Goal: Task Accomplishment & Management: Manage account settings

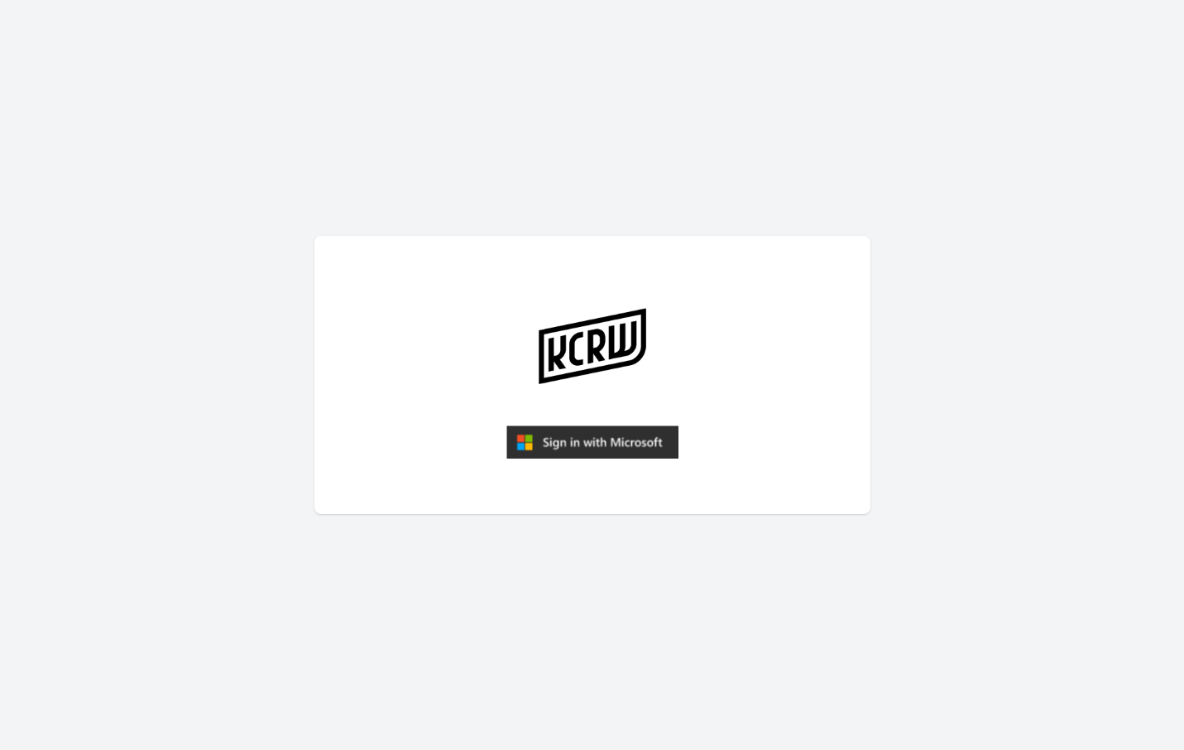
click at [560, 446] on img "submit" at bounding box center [592, 441] width 172 height 33
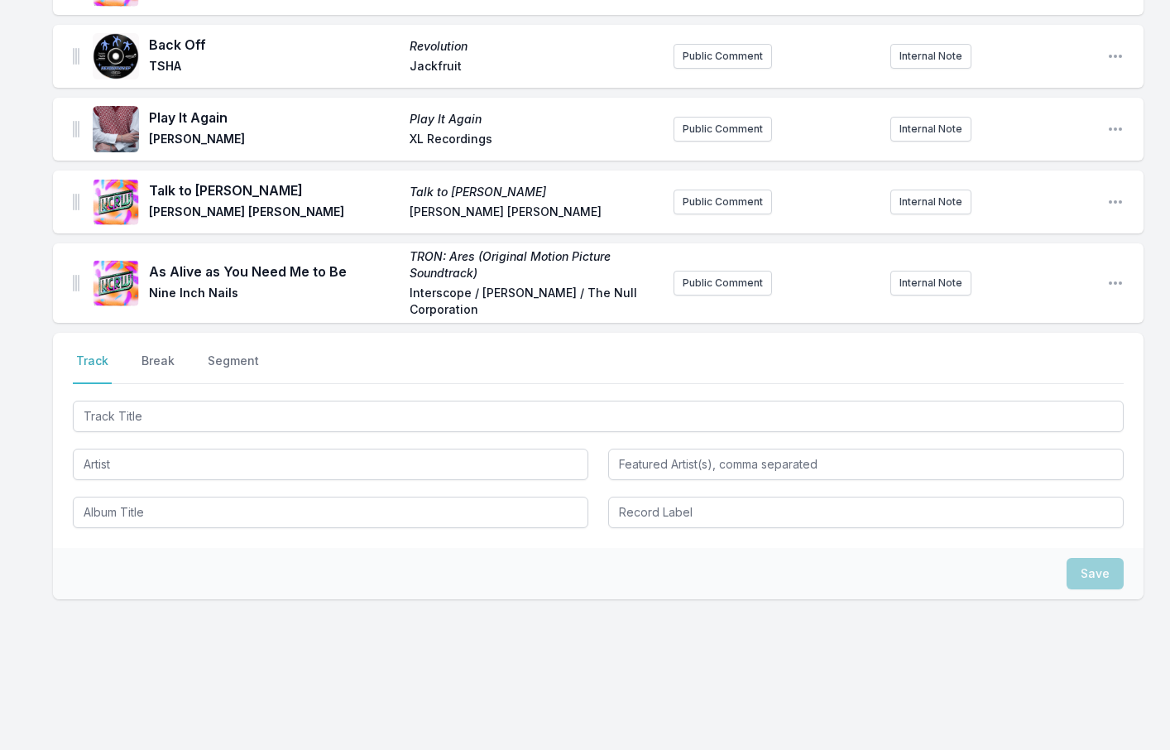
scroll to position [2062, 0]
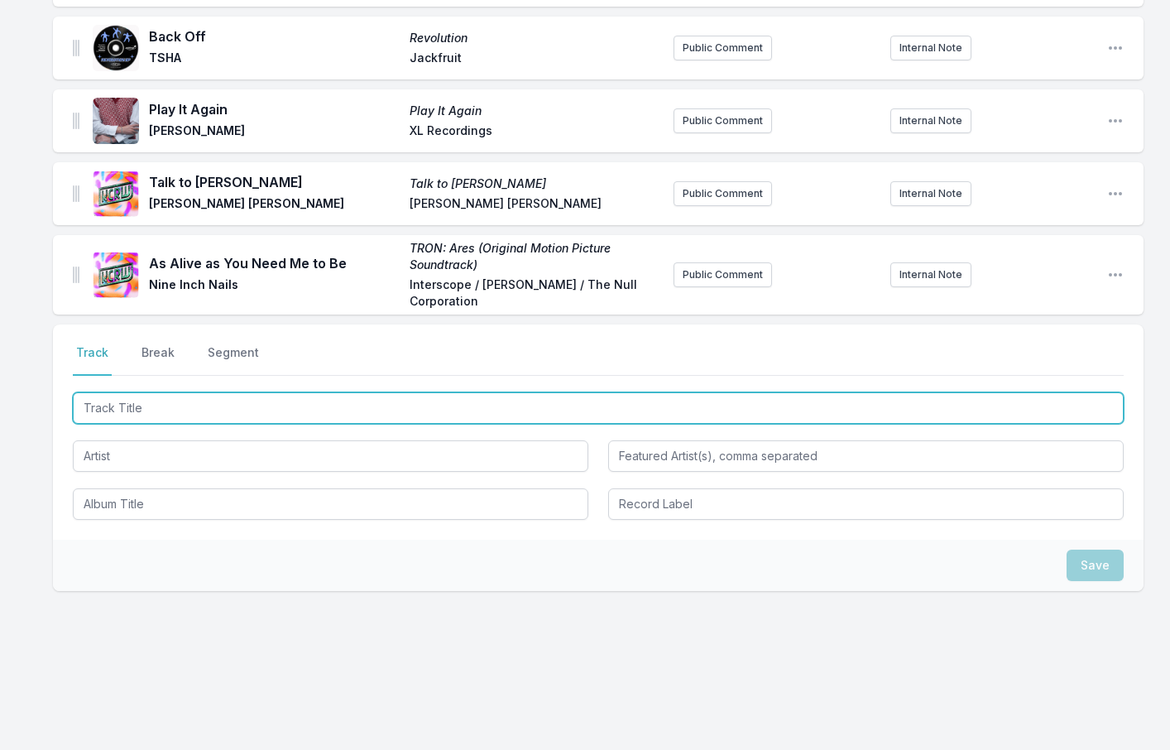
click at [107, 413] on input "Track Title" at bounding box center [598, 407] width 1051 height 31
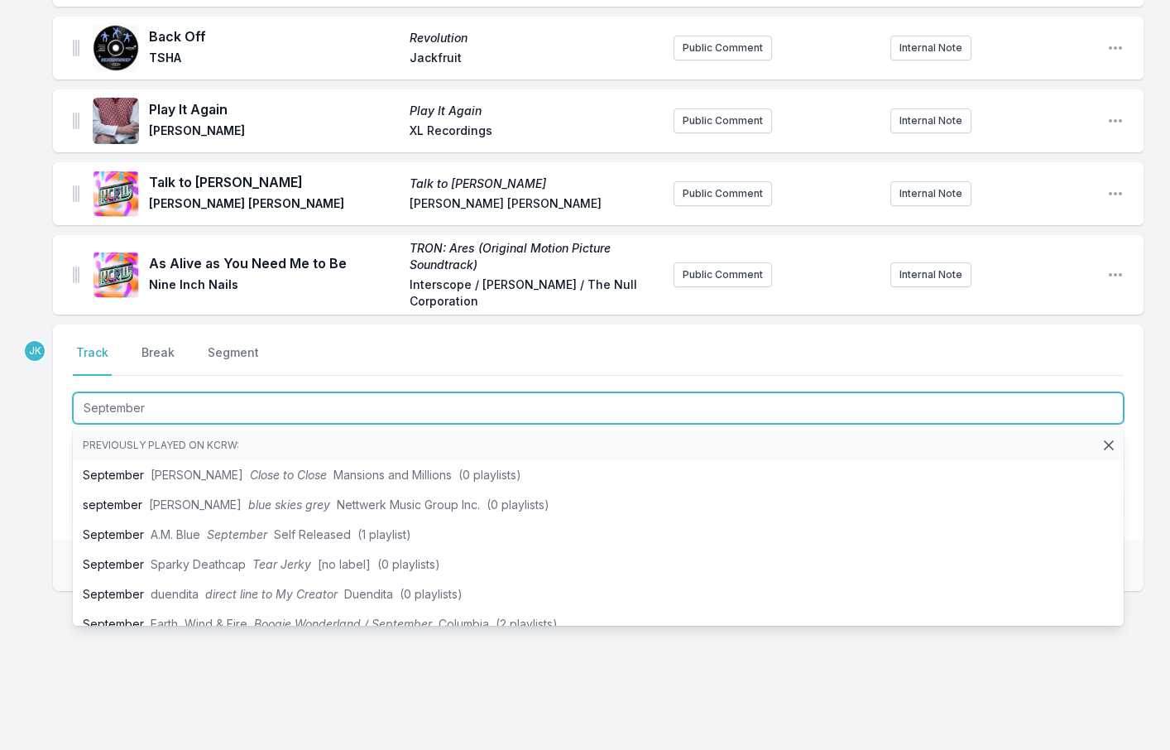
type input "September"
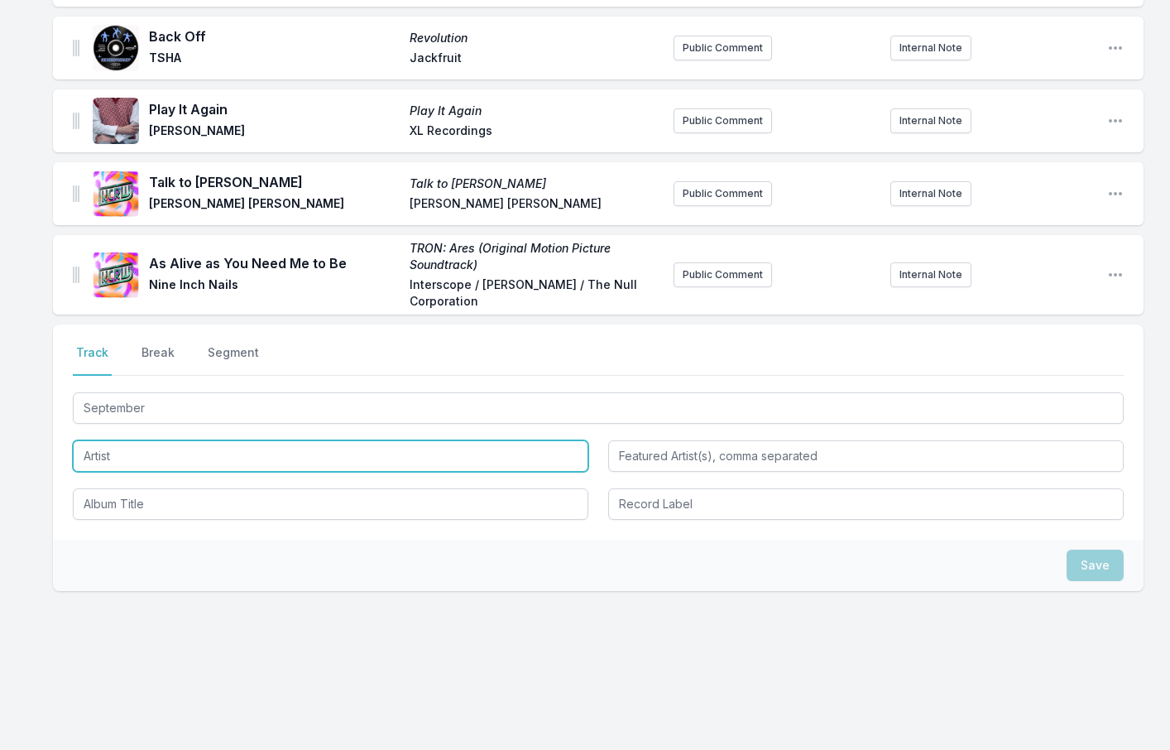
click at [103, 458] on input "Artist" at bounding box center [330, 455] width 515 height 31
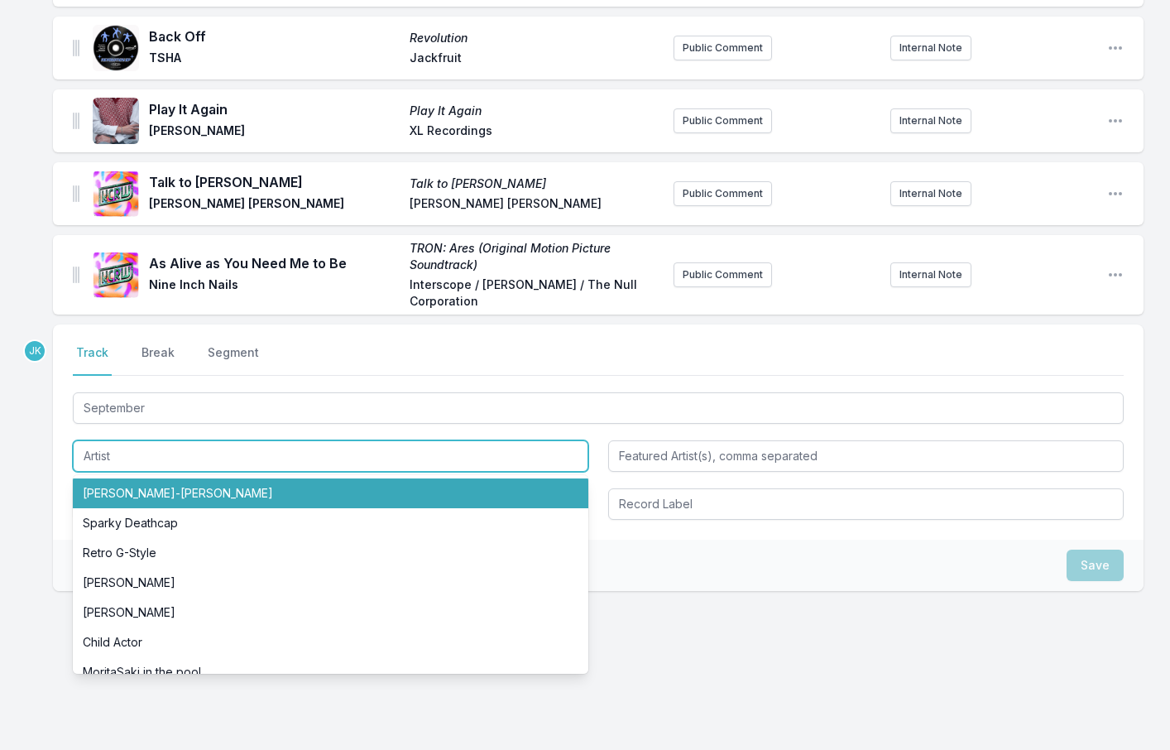
click at [162, 452] on input "Artist" at bounding box center [330, 455] width 515 height 31
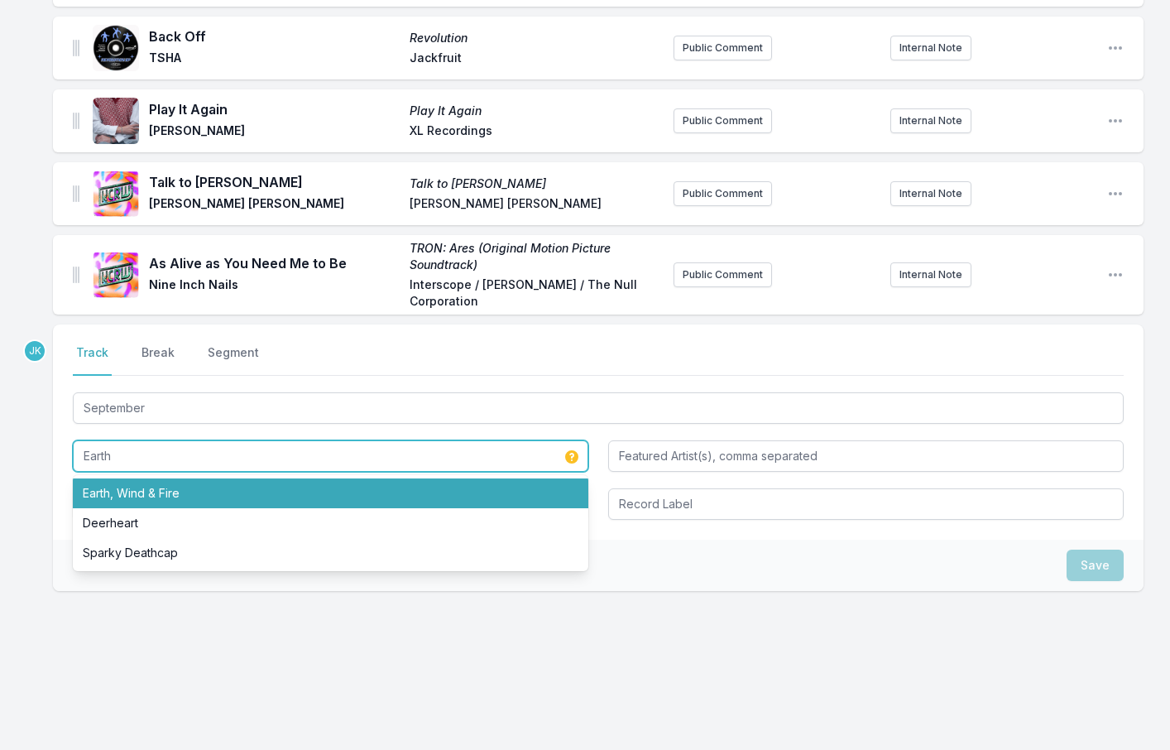
click at [170, 490] on li "Earth, Wind & Fire" at bounding box center [330, 493] width 515 height 30
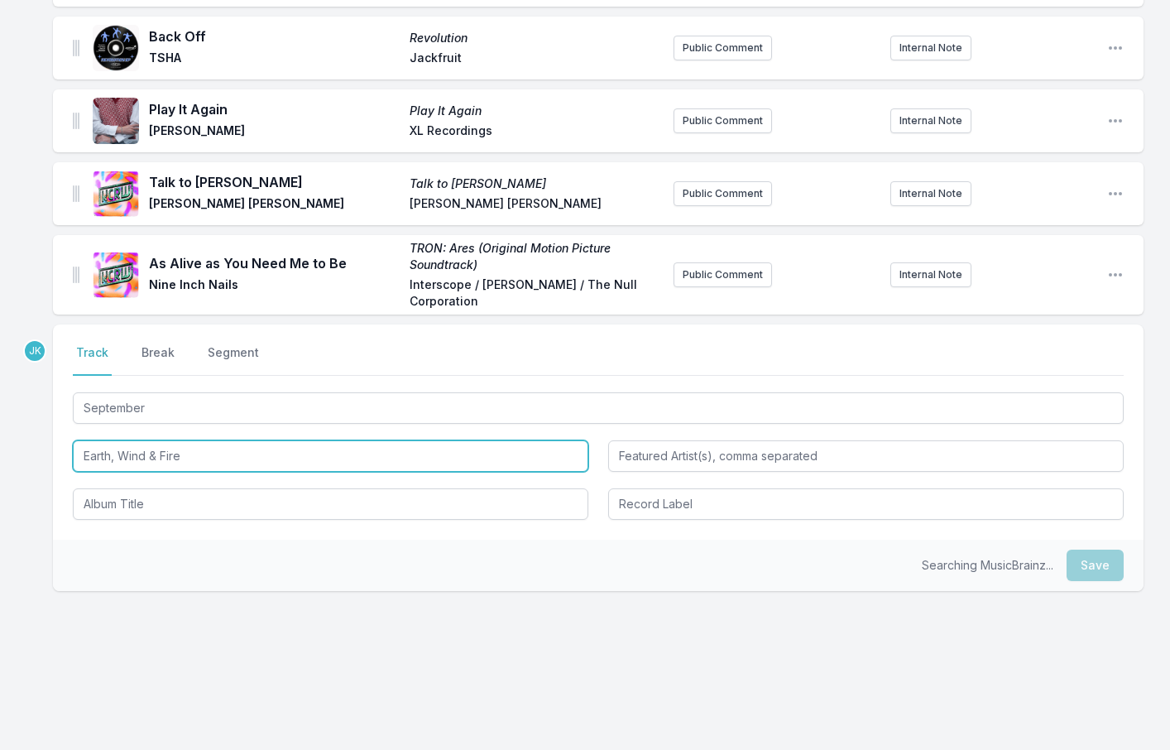
type input "Earth, Wind & Fire"
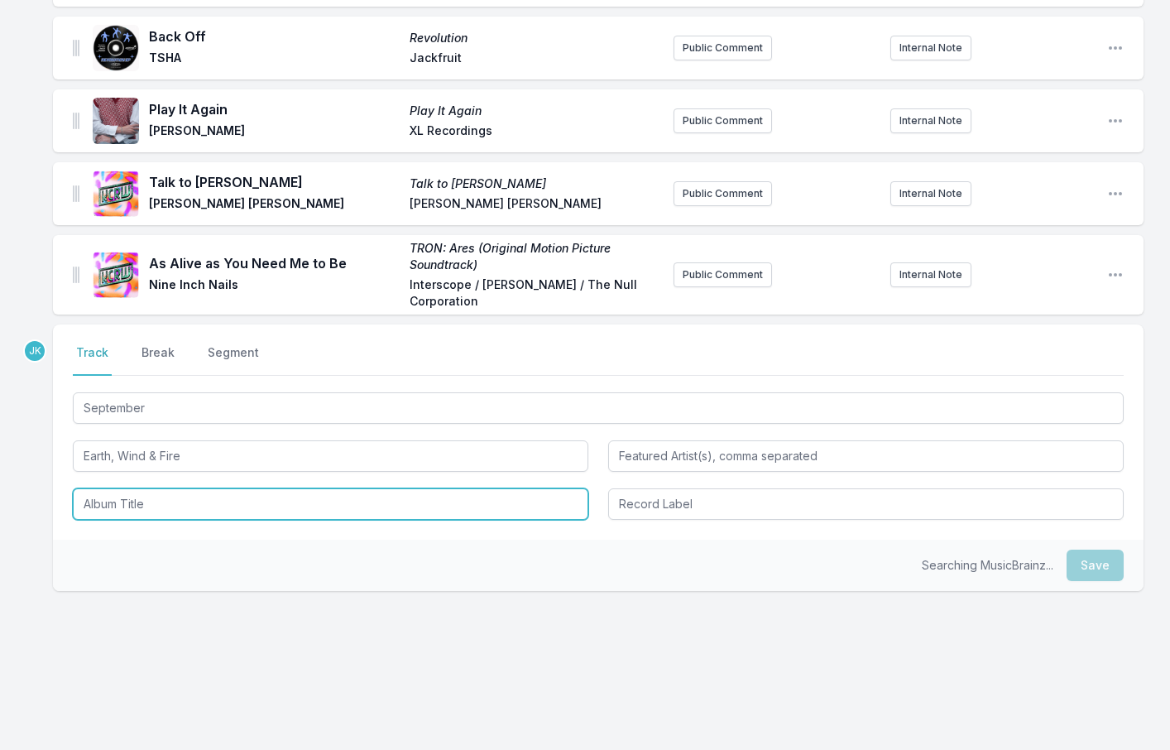
click at [164, 504] on input "Album Title" at bounding box center [330, 503] width 515 height 31
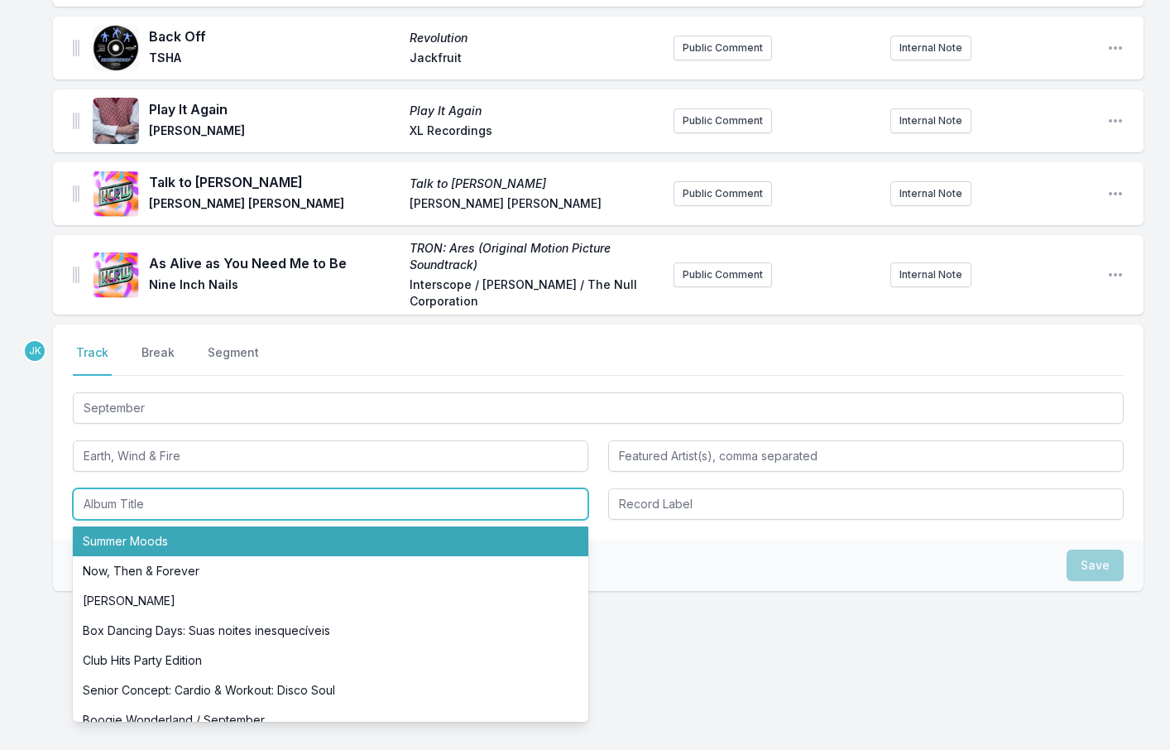
click at [146, 536] on li "Summer Moods" at bounding box center [330, 541] width 515 height 30
type input "Summer Moods"
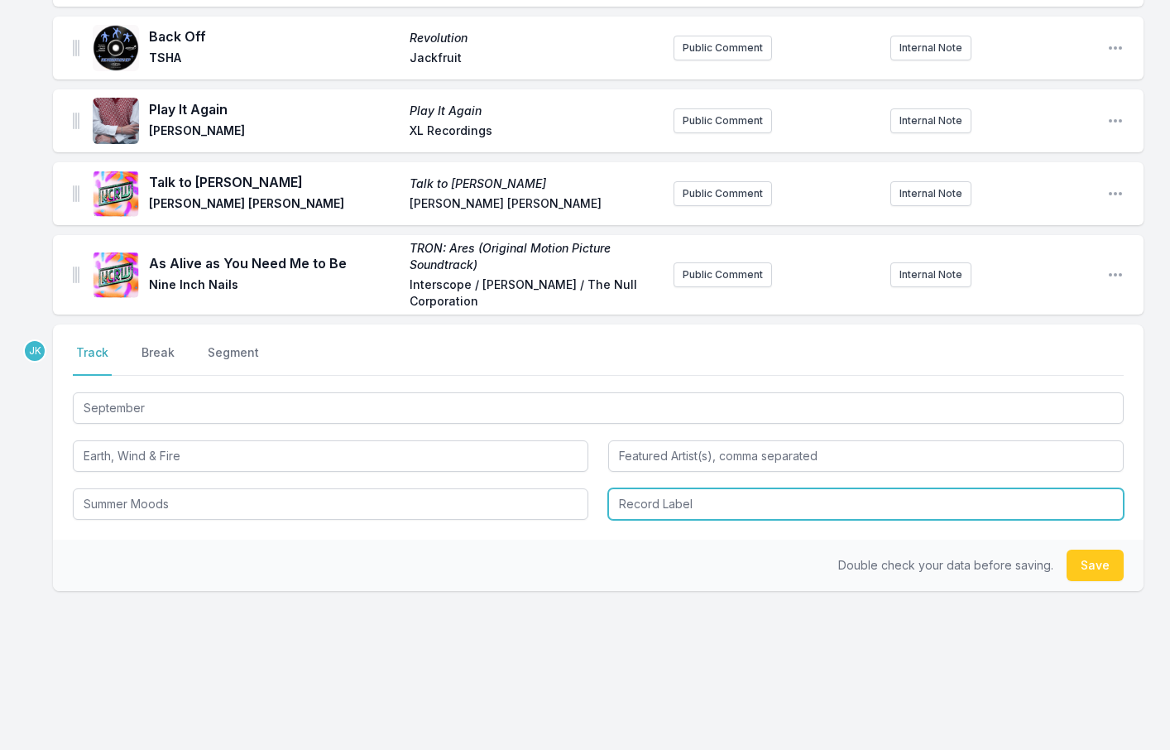
click at [679, 505] on input "Record Label" at bounding box center [865, 503] width 515 height 31
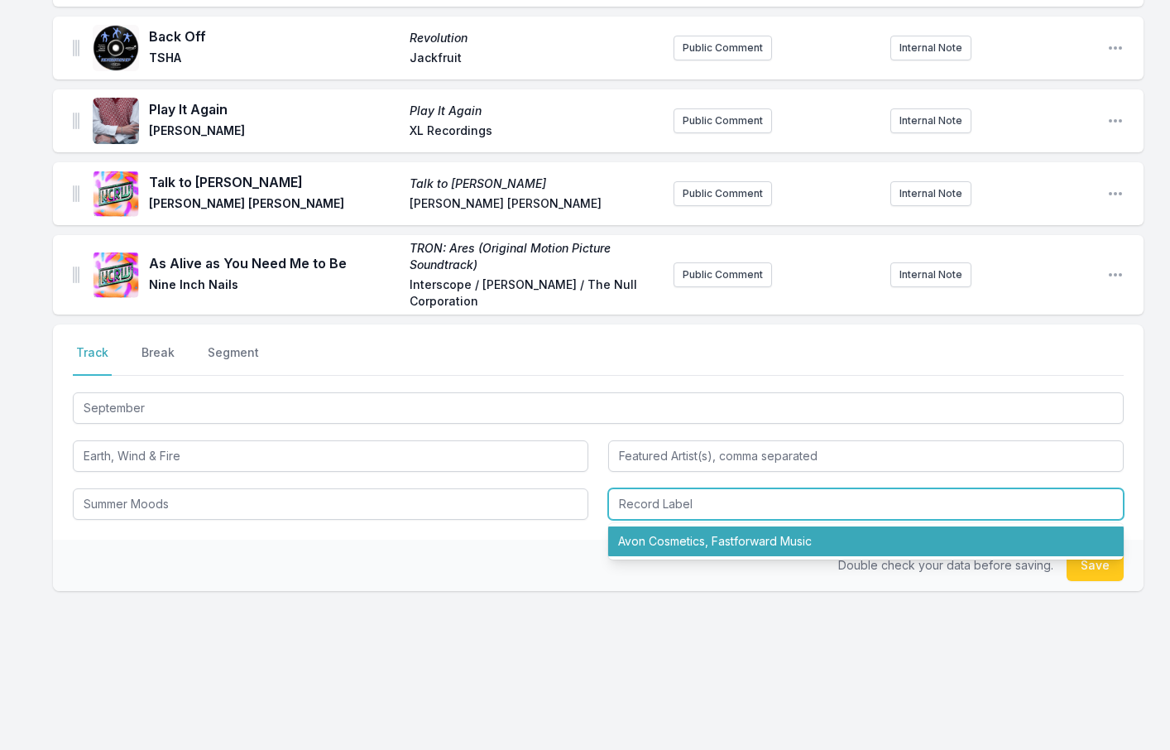
click at [644, 539] on li "Avon Cosmetics, Fastforward Music" at bounding box center [865, 541] width 515 height 30
type input "Avon Cosmetics, Fastforward Music"
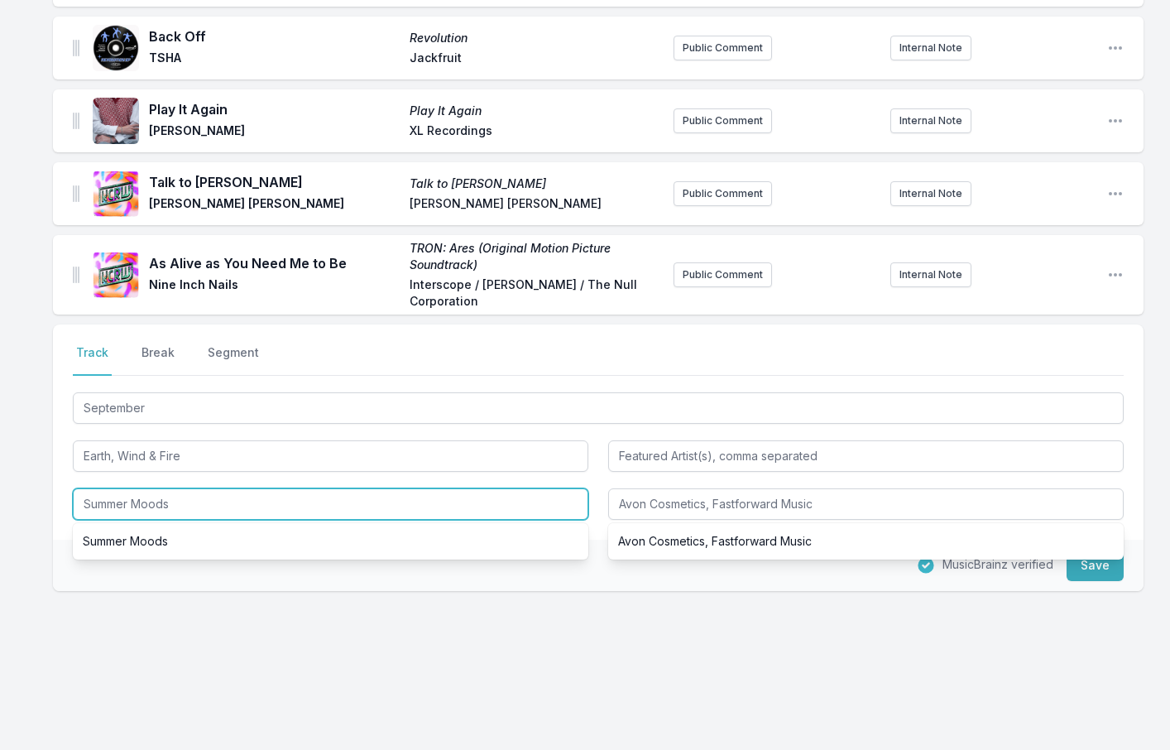
click at [174, 504] on input "Summer Moods" at bounding box center [330, 503] width 515 height 31
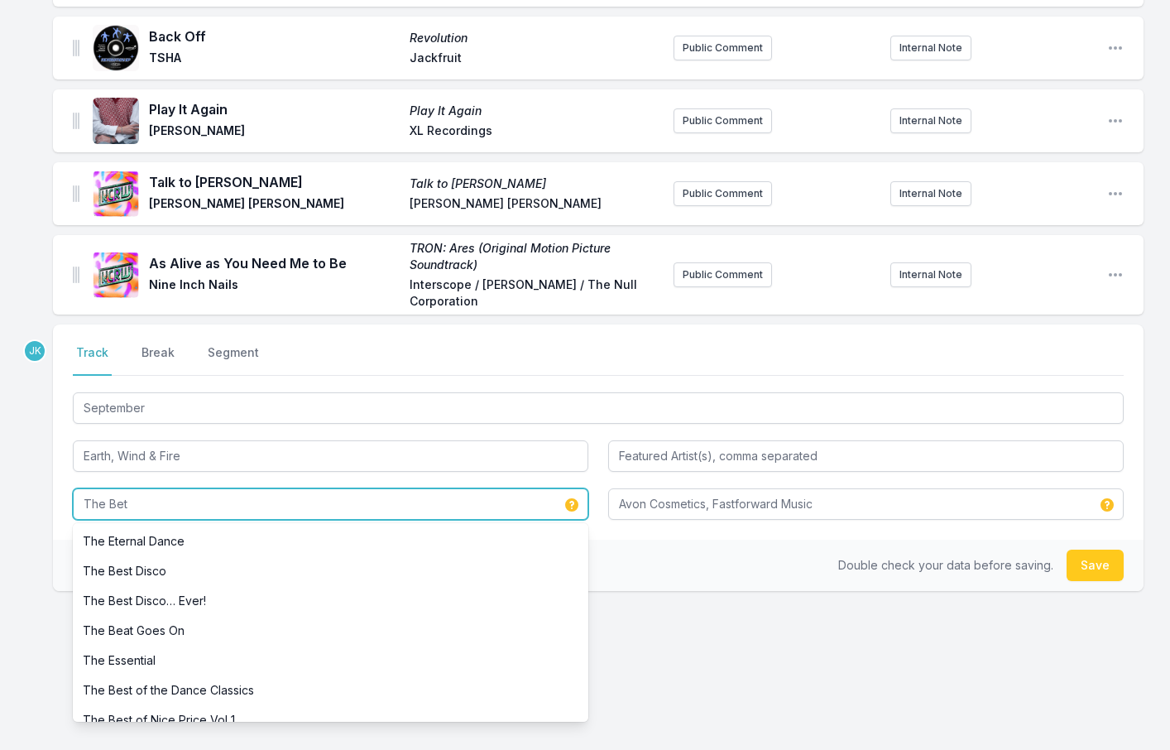
drag, startPoint x: 166, startPoint y: 510, endPoint x: 72, endPoint y: 497, distance: 95.1
click at [72, 497] on div "Select a tab Track Break Segment Track Break Segment September Earth, Wind & Fi…" at bounding box center [598, 431] width 1090 height 215
paste input "st of Earth, Wind & Fire, Vol. 1"
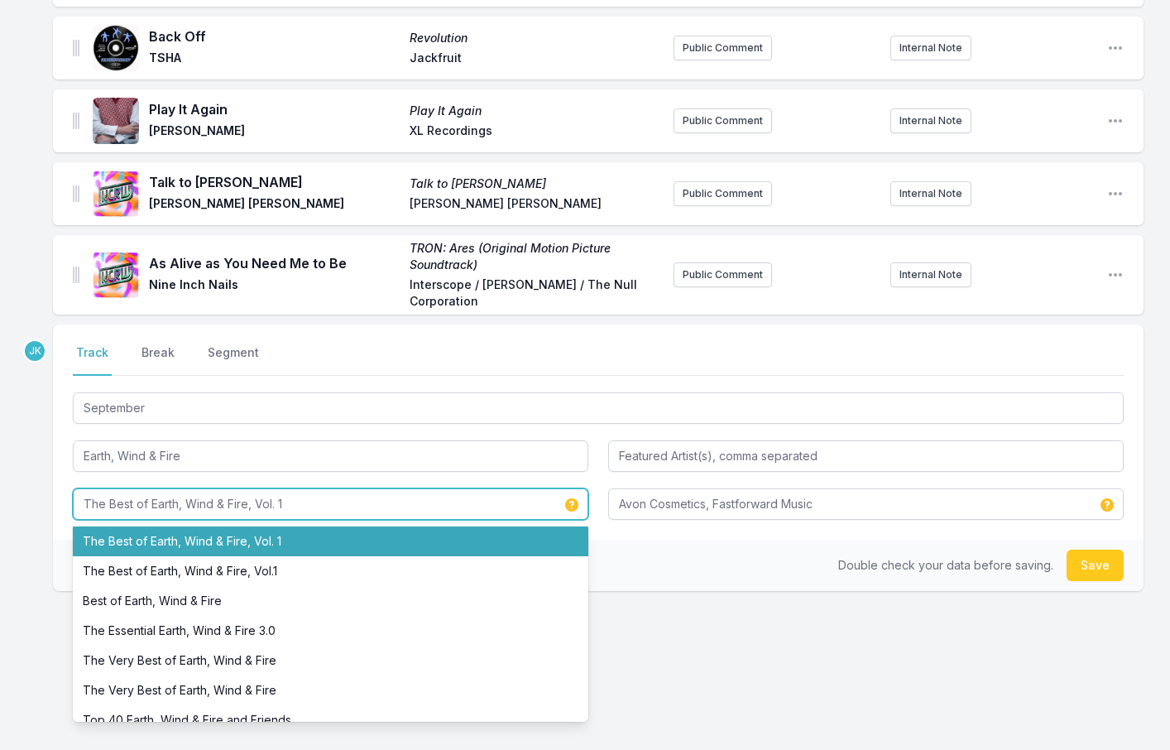
click at [208, 538] on li "The Best of Earth, Wind & Fire, Vol. 1" at bounding box center [330, 541] width 515 height 30
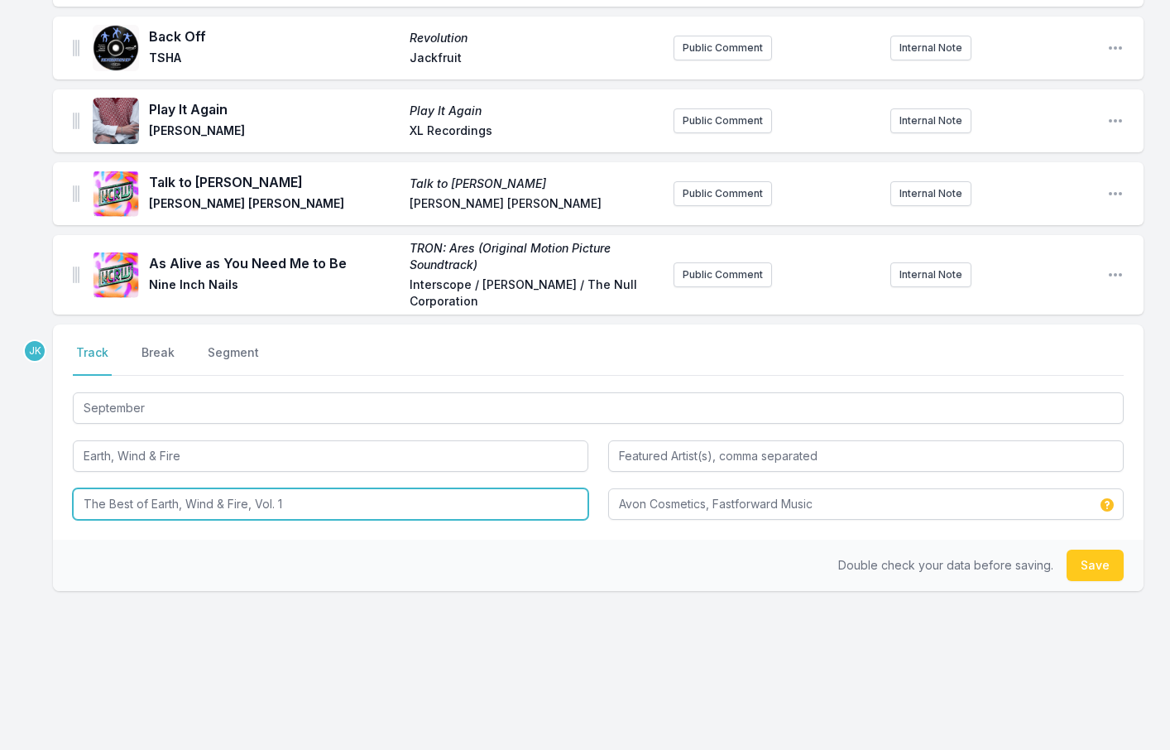
type input "The Best of Earth, Wind & Fire, Vol. 1"
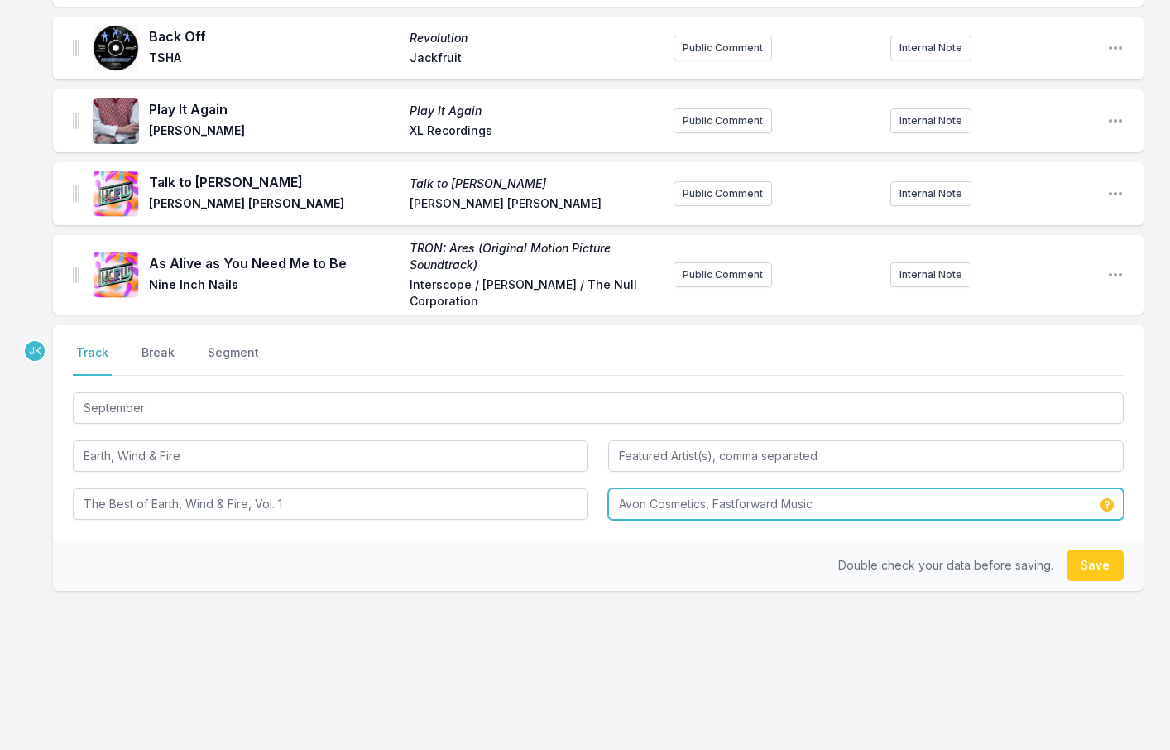
click at [717, 496] on input "Avon Cosmetics, Fastforward Music" at bounding box center [865, 503] width 515 height 31
drag, startPoint x: 834, startPoint y: 506, endPoint x: 581, endPoint y: 503, distance: 253.2
click at [581, 503] on div "September Earth, Wind & Fire The Best of Earth, Wind & Fire, Vol. 1 Avon Cosmet…" at bounding box center [598, 454] width 1051 height 131
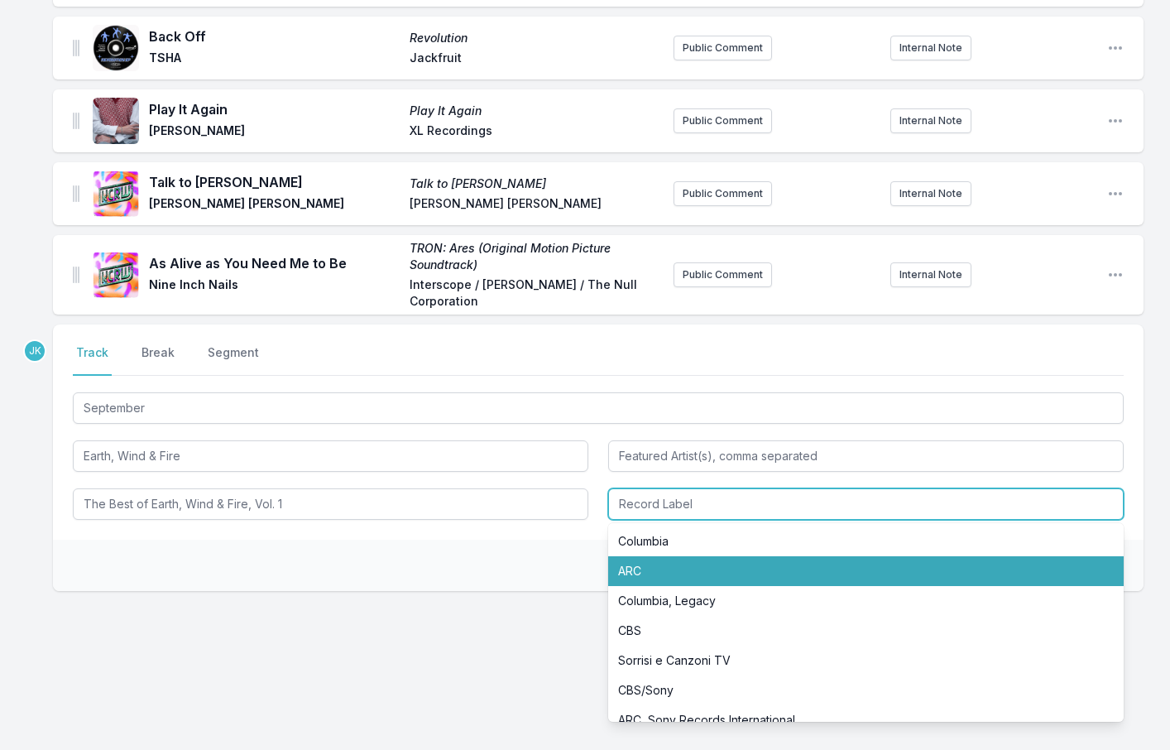
click at [647, 574] on li "ARC" at bounding box center [865, 571] width 515 height 30
type input "ARC"
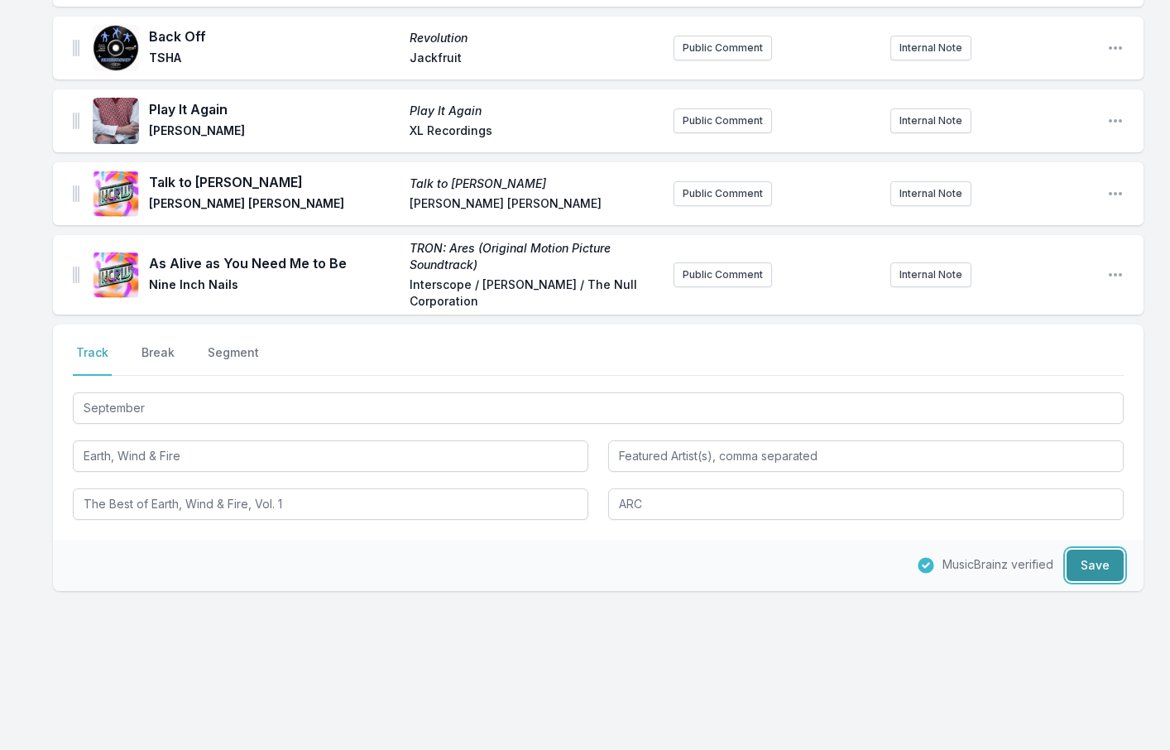
click at [1080, 571] on button "Save" at bounding box center [1094, 564] width 57 height 31
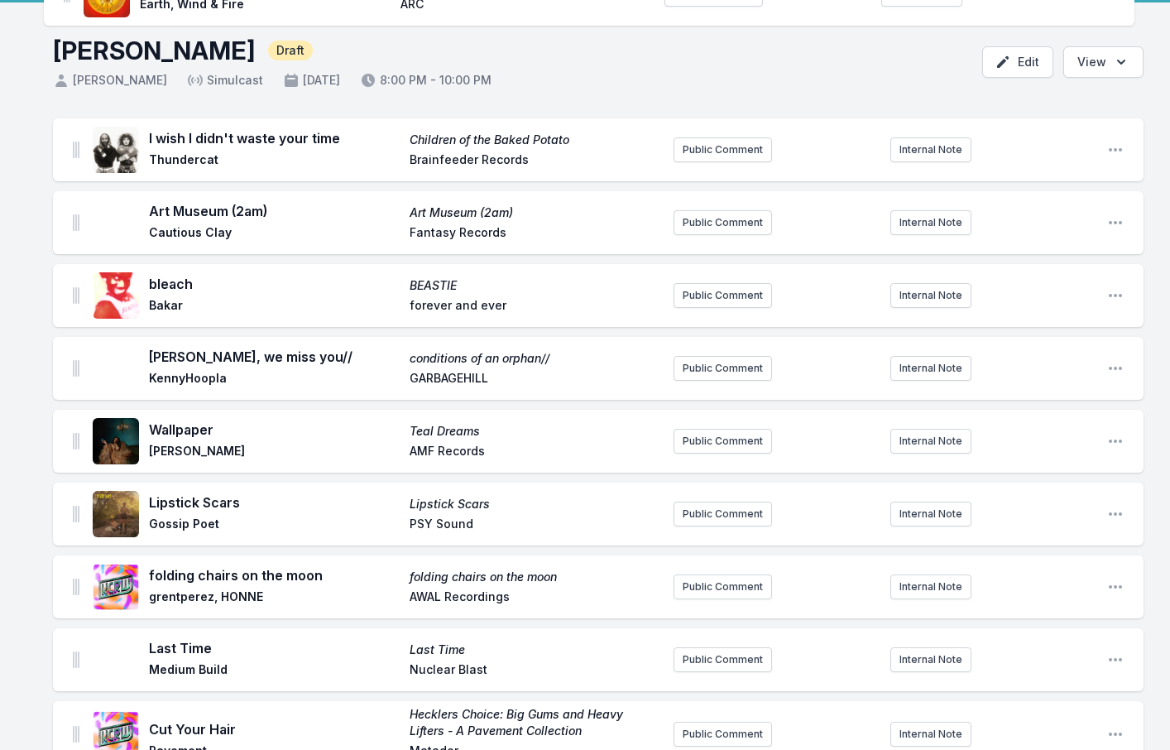
scroll to position [0, 0]
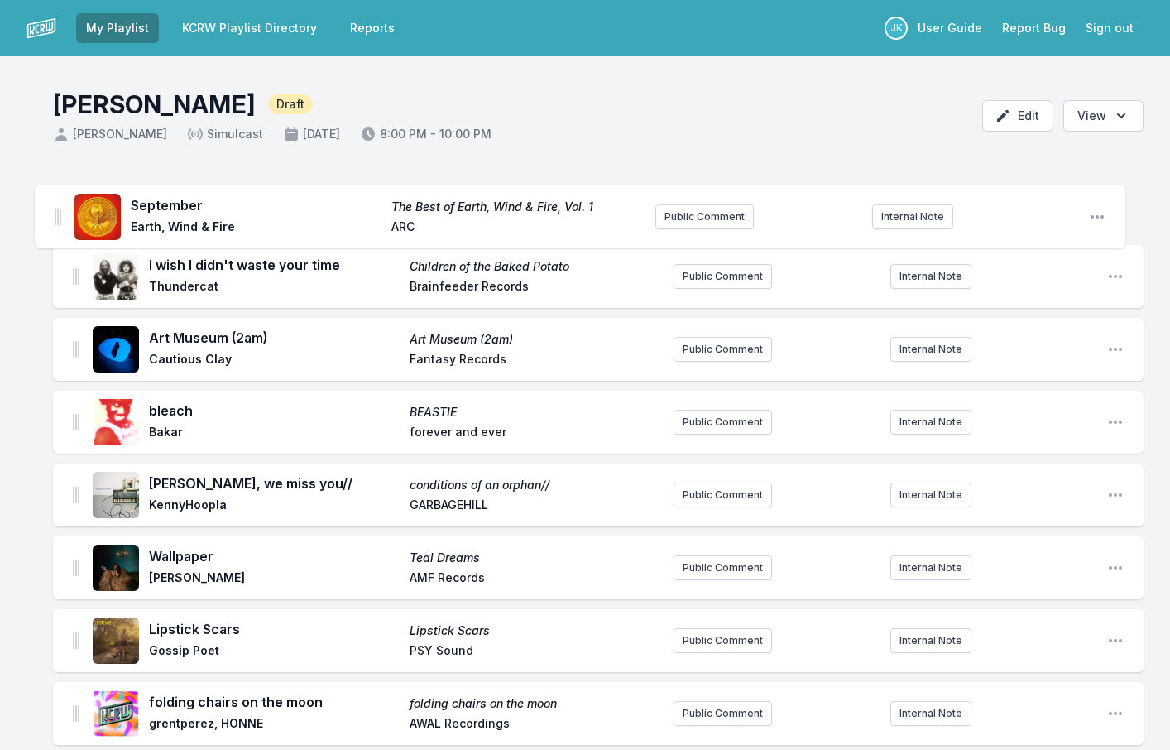
drag, startPoint x: 75, startPoint y: 286, endPoint x: 62, endPoint y: 212, distance: 75.6
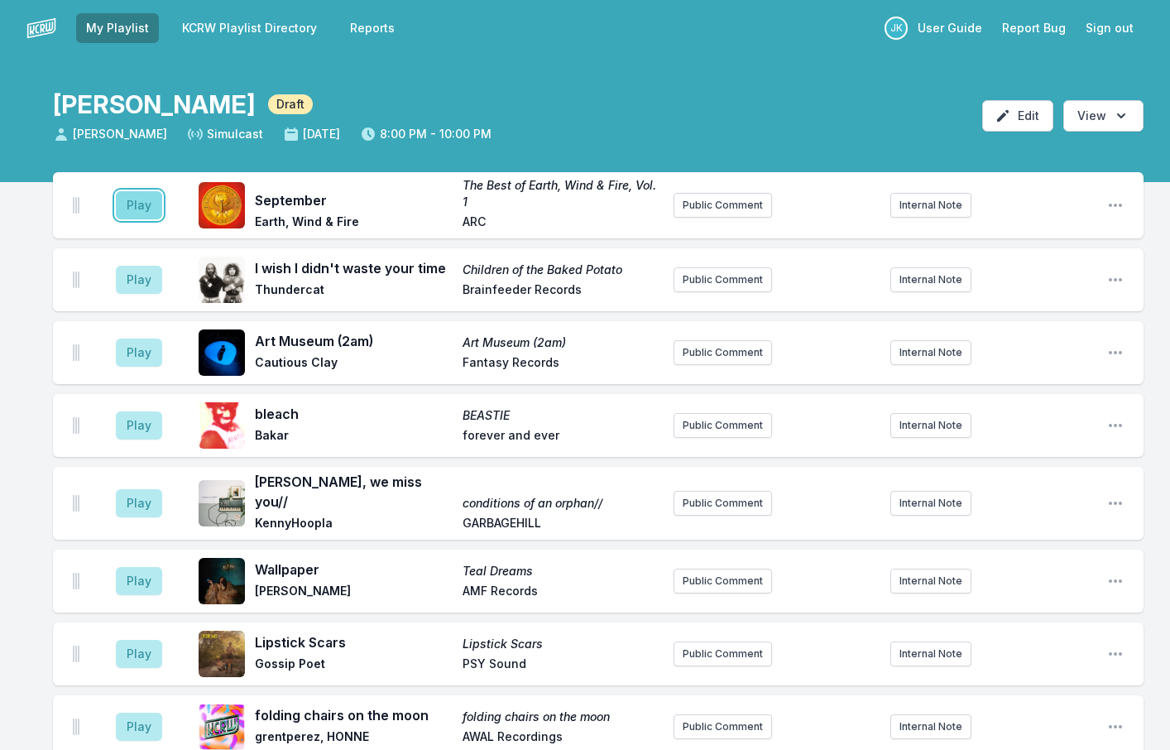
click at [152, 210] on button "Play" at bounding box center [139, 205] width 46 height 28
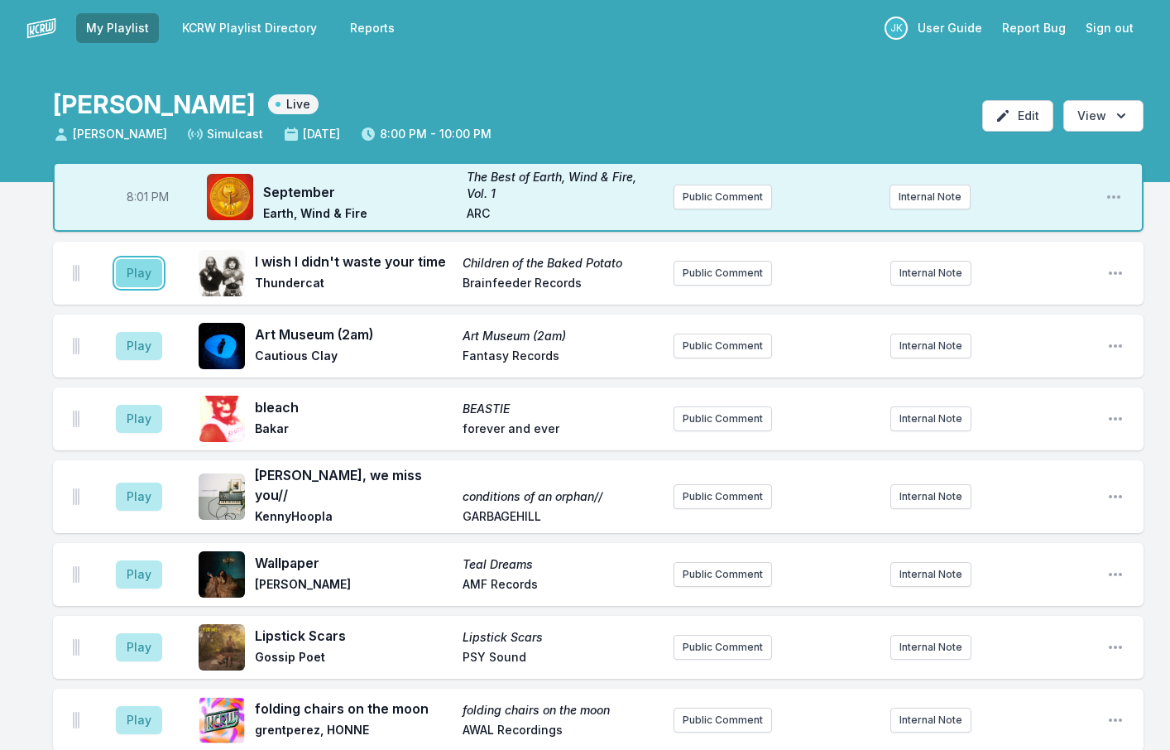
click at [137, 274] on button "Play" at bounding box center [139, 273] width 46 height 28
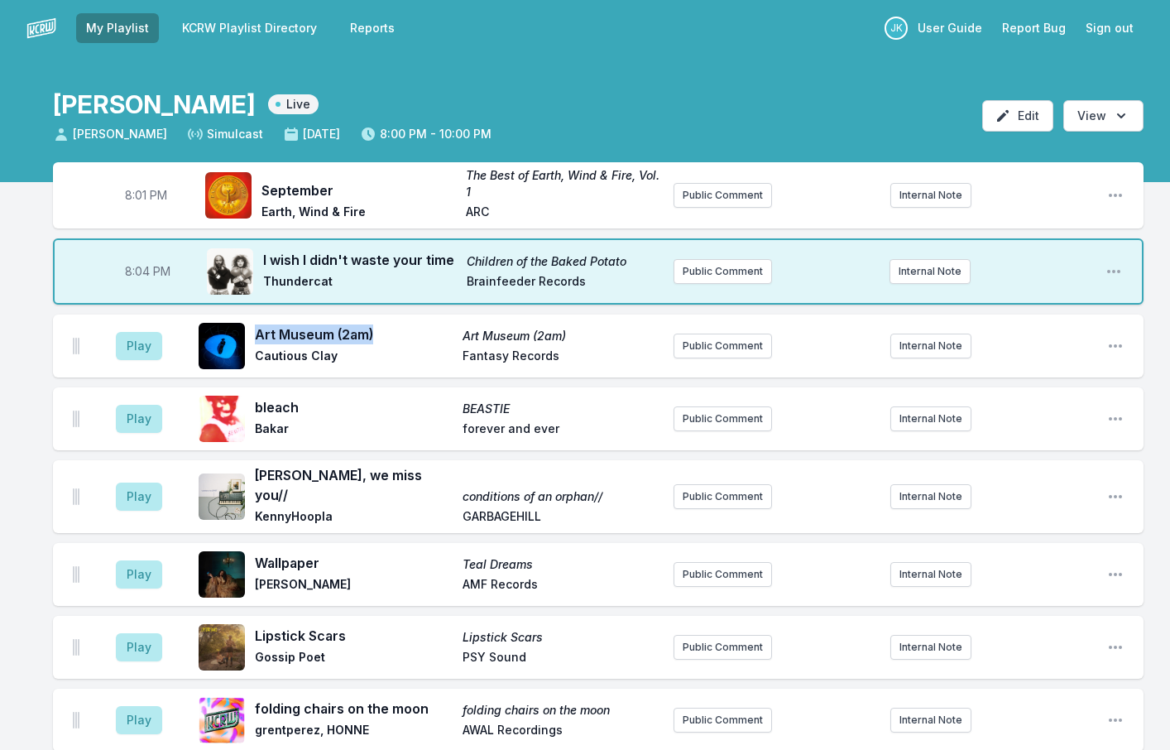
drag, startPoint x: 255, startPoint y: 331, endPoint x: 381, endPoint y: 331, distance: 125.8
click at [381, 331] on span "Art Museum (2am)" at bounding box center [354, 334] width 198 height 20
copy span "Art Museum (2am)"
click at [141, 341] on button "Play" at bounding box center [139, 346] width 46 height 28
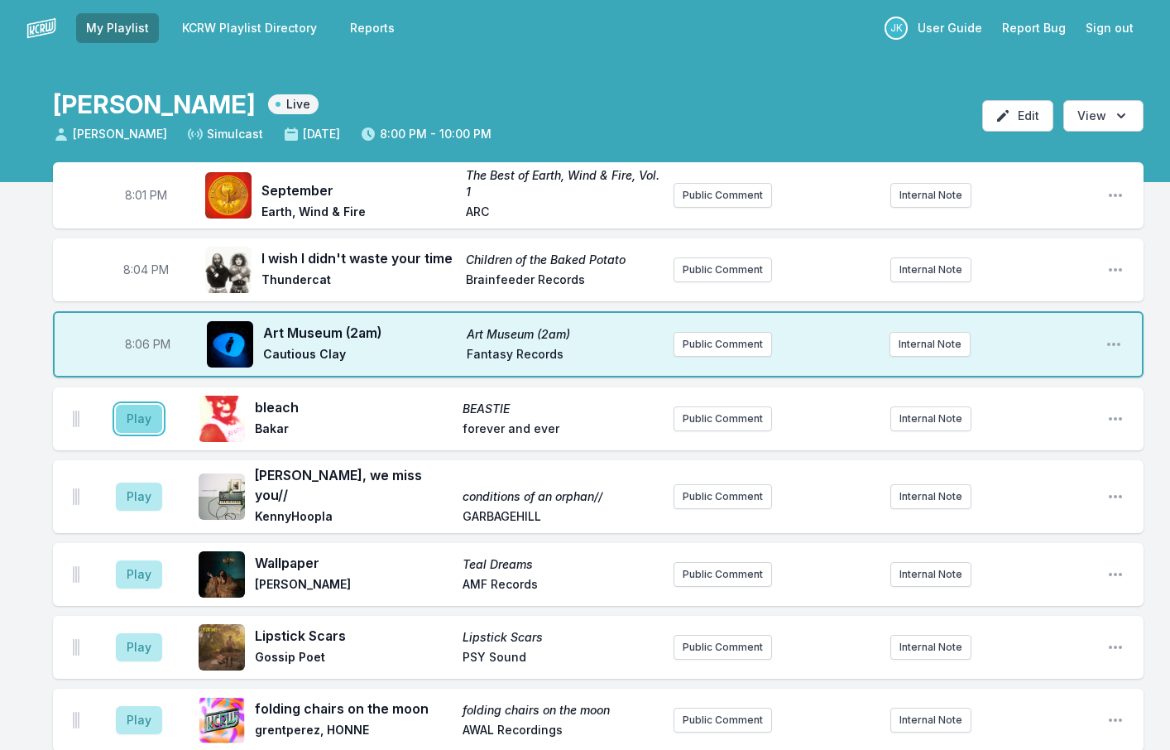
click at [149, 422] on button "Play" at bounding box center [139, 419] width 46 height 28
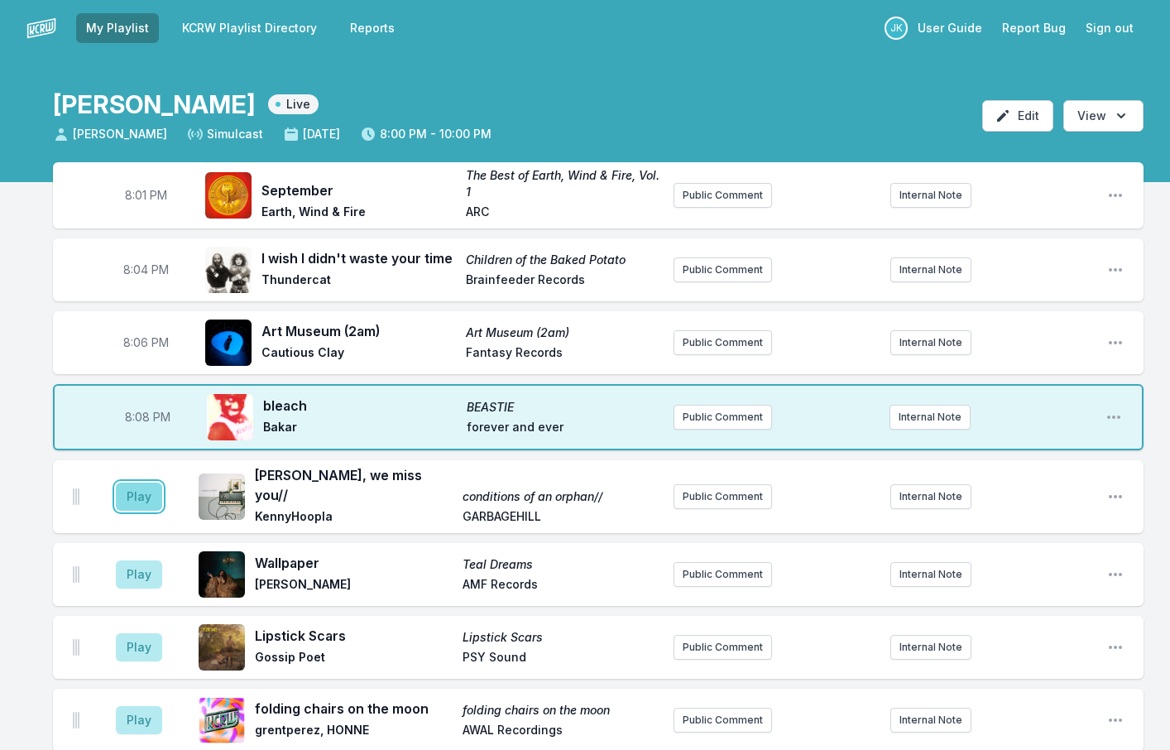
click at [144, 482] on button "Play" at bounding box center [139, 496] width 46 height 28
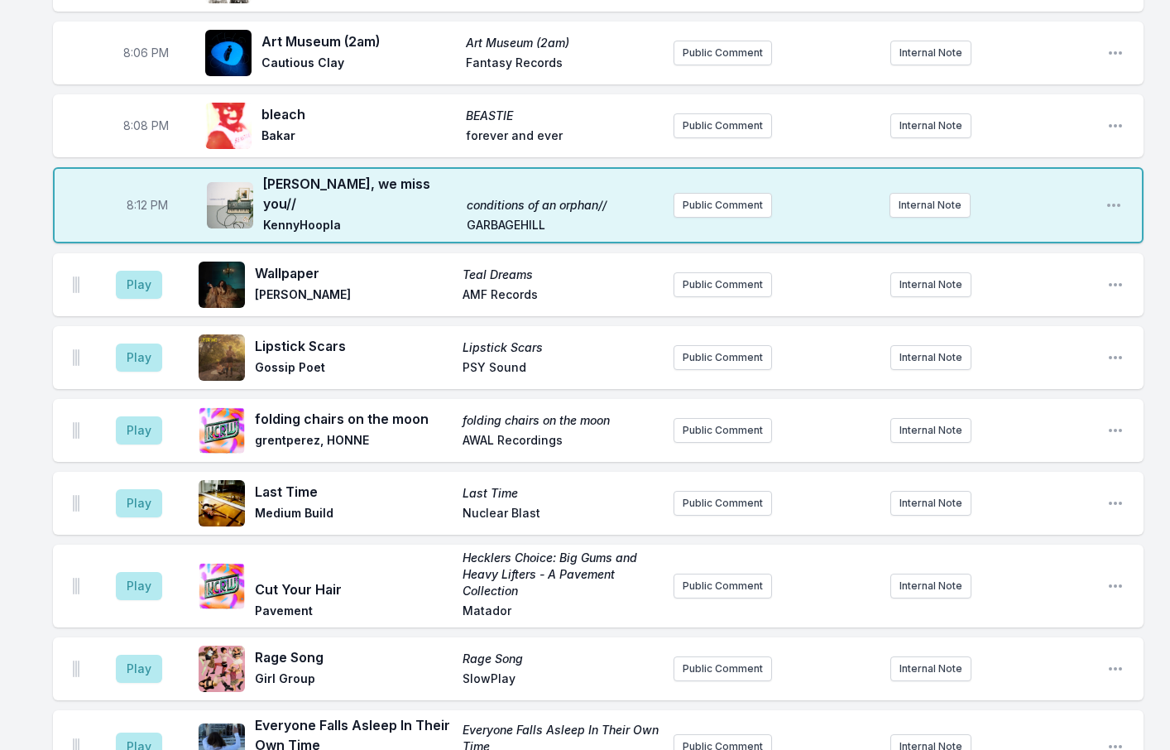
scroll to position [248, 0]
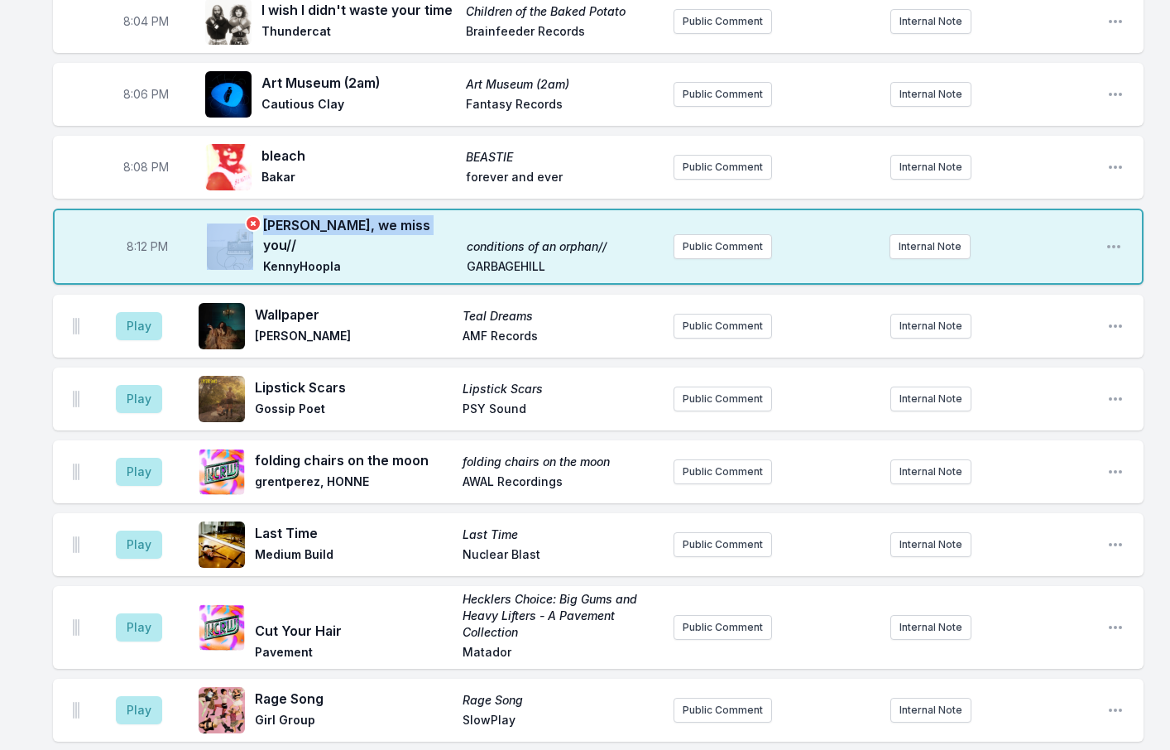
drag, startPoint x: 421, startPoint y: 228, endPoint x: 257, endPoint y: 223, distance: 163.9
click at [257, 223] on div "[PERSON_NAME], we miss you// conditions of an orphan// [PERSON_NAME]" at bounding box center [433, 246] width 453 height 63
click at [262, 223] on div "[PERSON_NAME], we miss you// conditions of an orphan// [PERSON_NAME]" at bounding box center [433, 246] width 453 height 63
drag, startPoint x: 262, startPoint y: 227, endPoint x: 417, endPoint y: 231, distance: 154.8
click at [417, 231] on div "[PERSON_NAME], we miss you// conditions of an orphan// [PERSON_NAME]" at bounding box center [433, 246] width 453 height 63
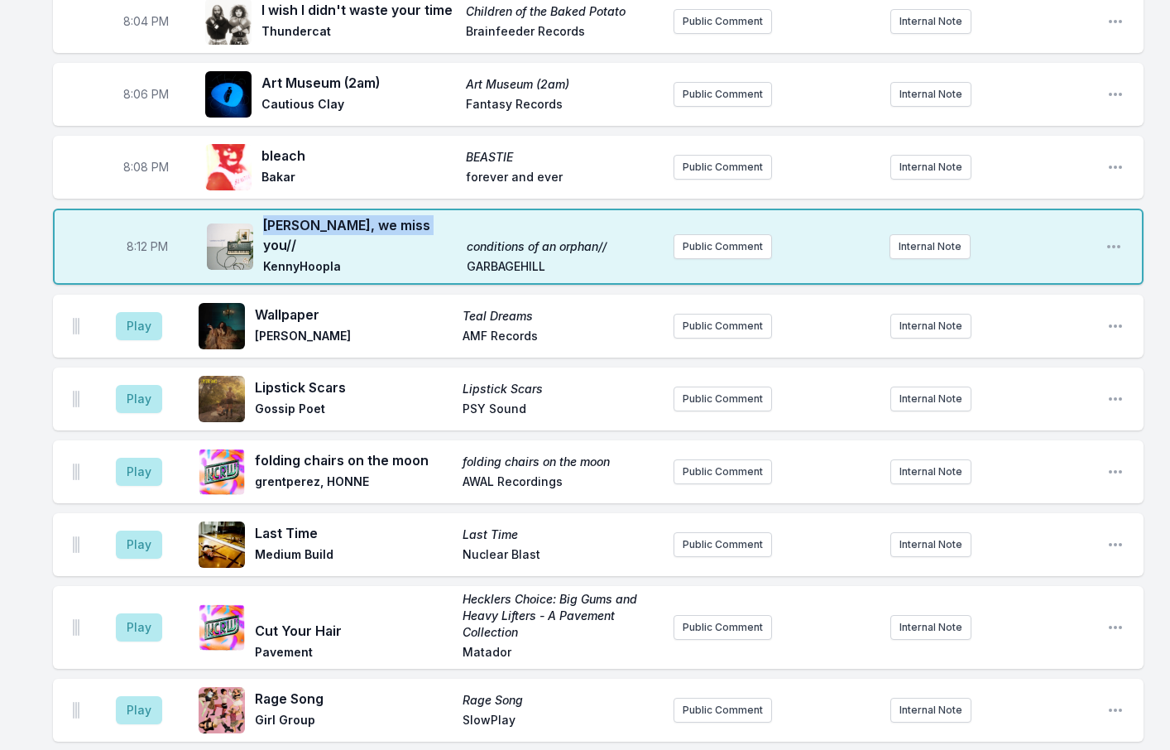
copy span "[PERSON_NAME], we miss you//"
click at [120, 312] on button "Play" at bounding box center [139, 326] width 46 height 28
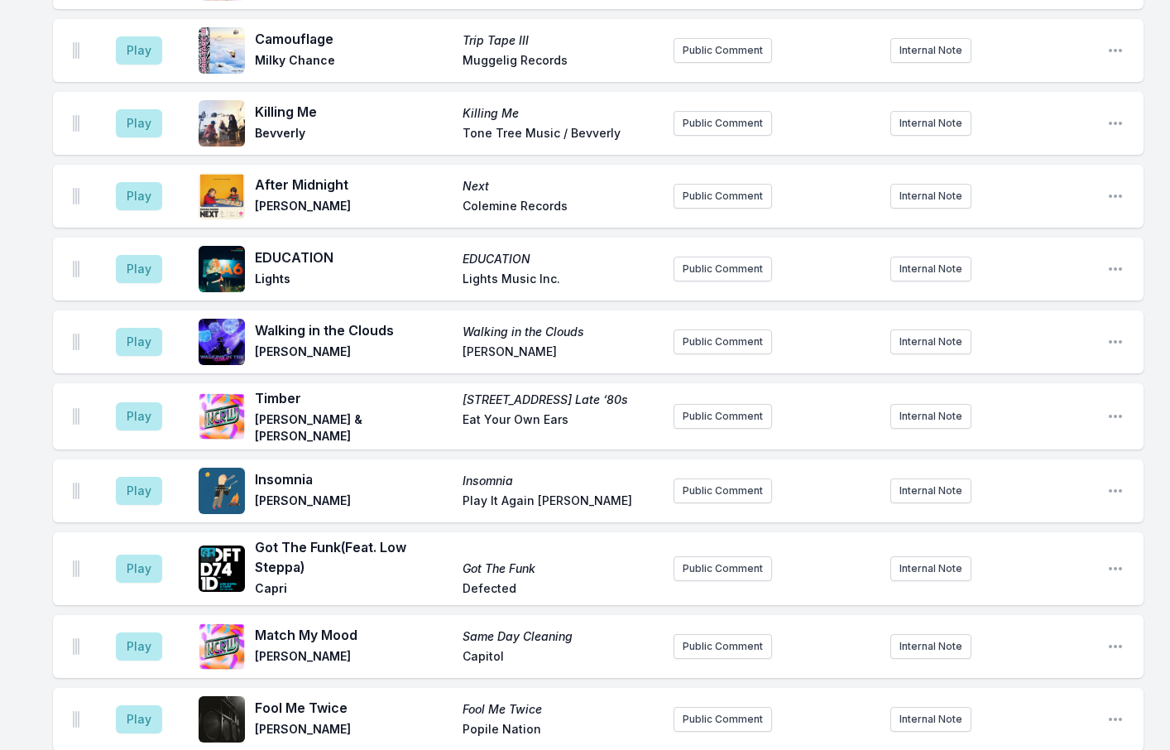
scroll to position [1655, 0]
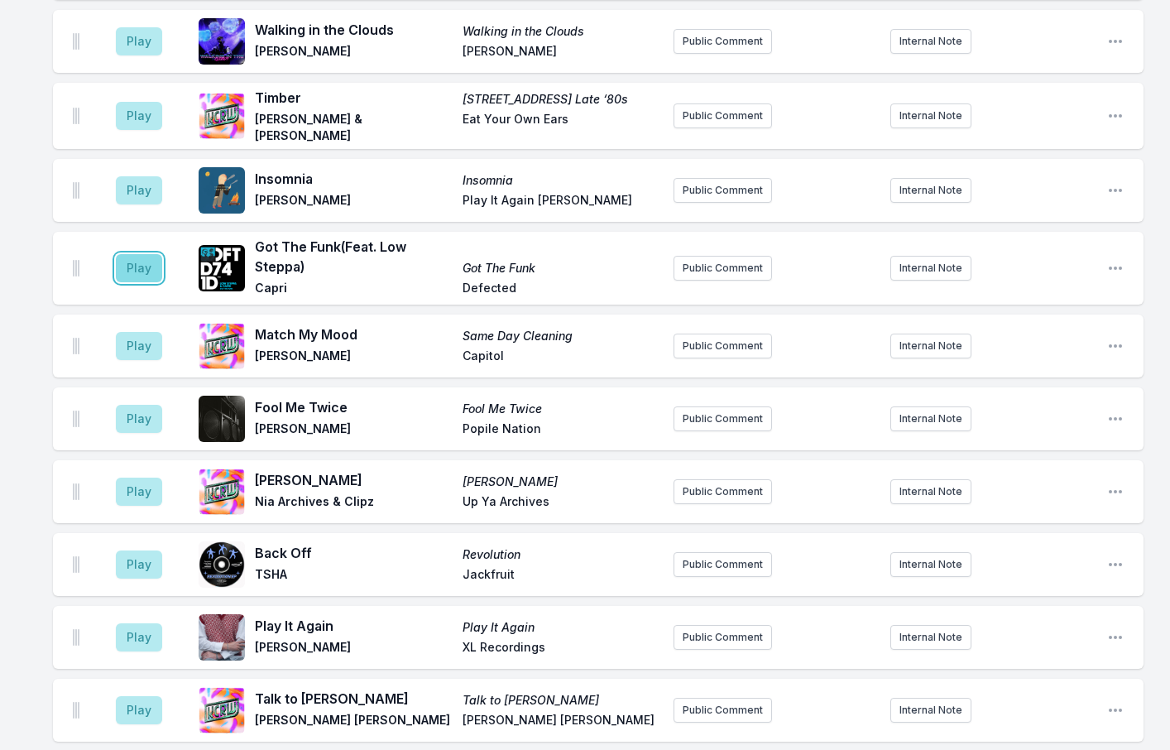
click at [143, 259] on button "Play" at bounding box center [139, 268] width 46 height 28
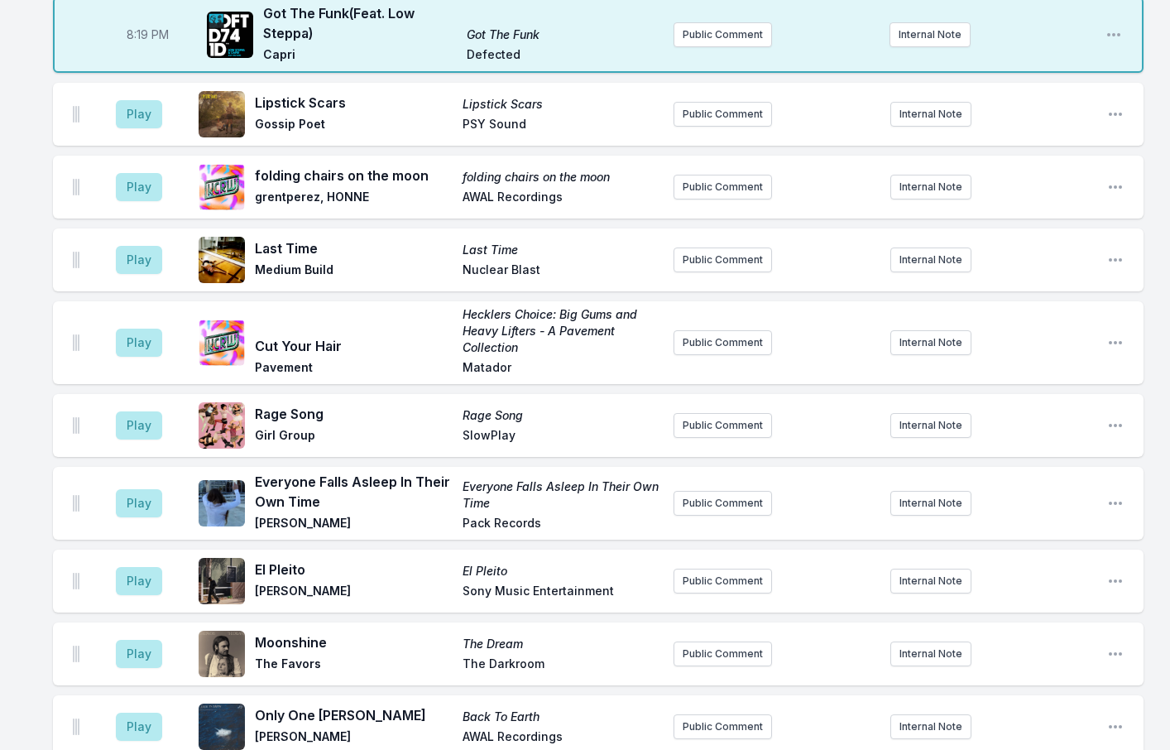
scroll to position [579, 0]
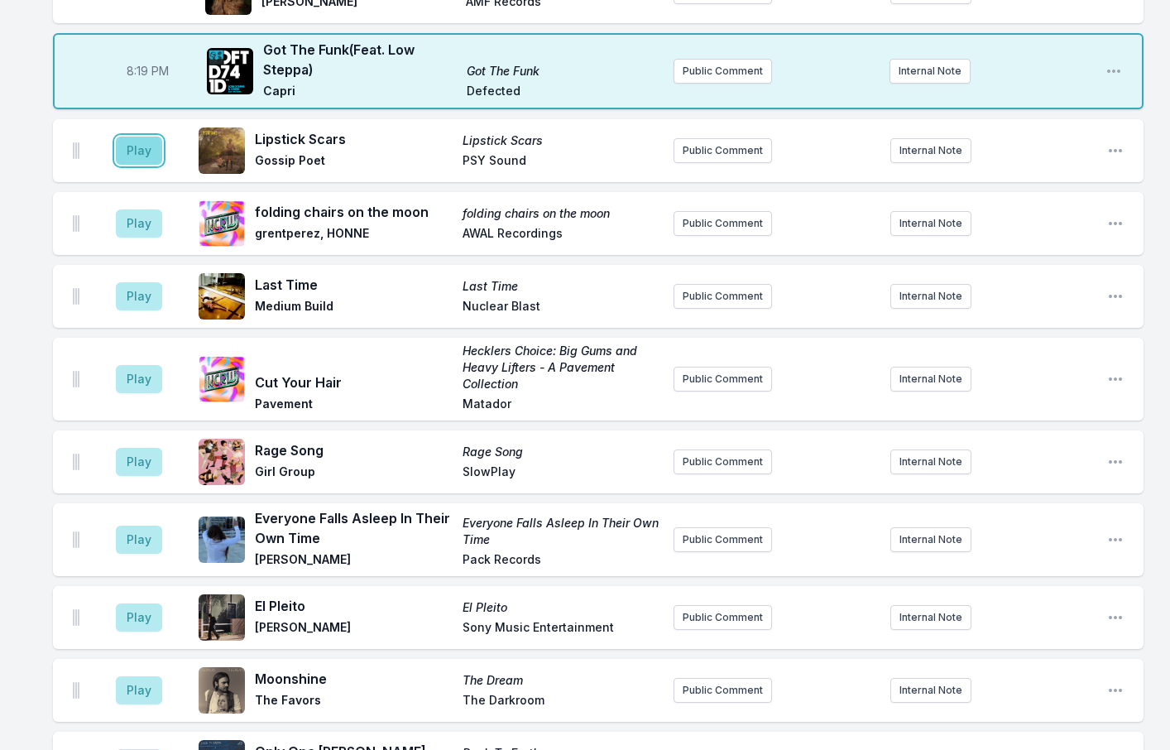
click at [146, 146] on button "Play" at bounding box center [139, 151] width 46 height 28
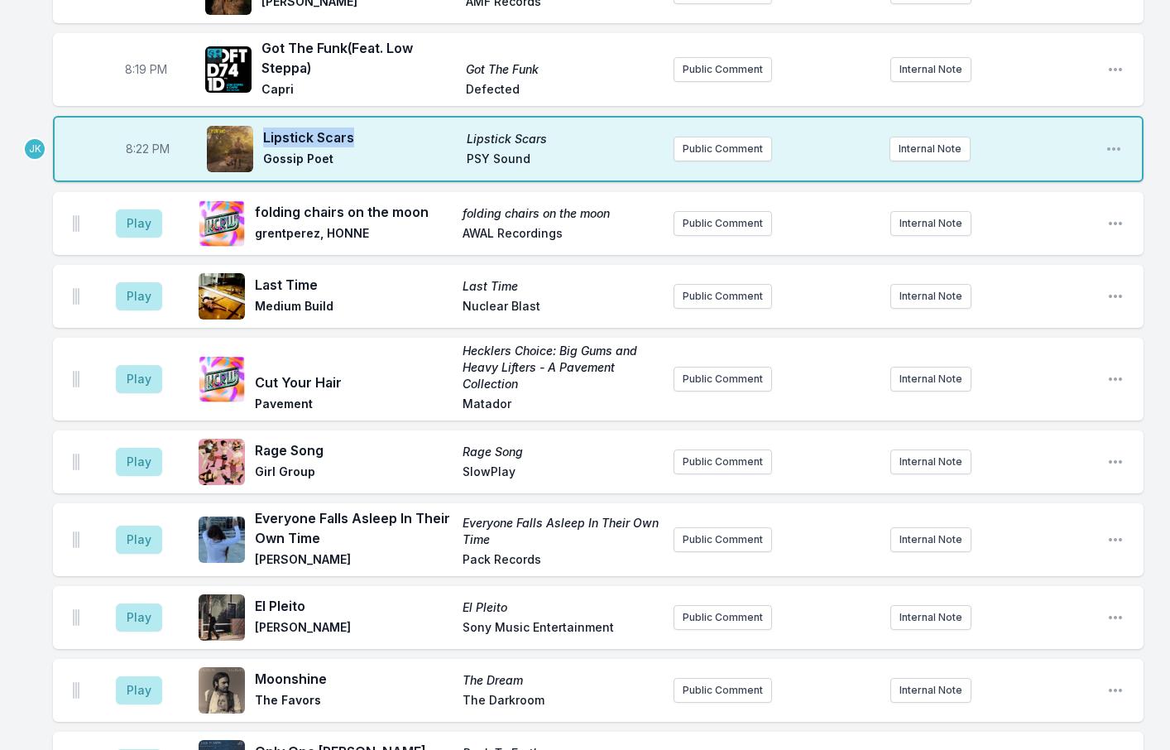
drag, startPoint x: 356, startPoint y: 132, endPoint x: 266, endPoint y: 127, distance: 90.3
click at [266, 127] on span "Lipstick Scars" at bounding box center [360, 137] width 194 height 20
copy span "Lipstick Scars"
drag, startPoint x: 430, startPoint y: 202, endPoint x: 255, endPoint y: 204, distance: 175.4
click at [255, 204] on span "folding chairs on the moon" at bounding box center [354, 212] width 198 height 20
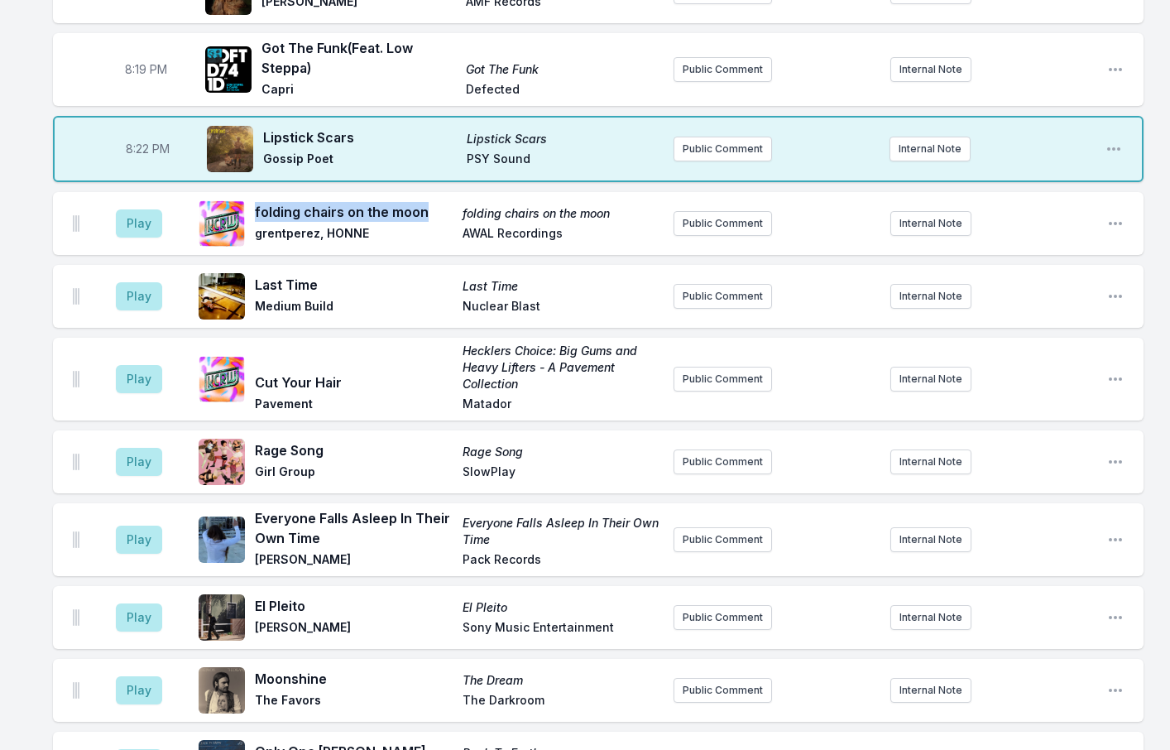
copy span "folding chairs on the moon"
click at [133, 209] on button "Play" at bounding box center [139, 223] width 46 height 28
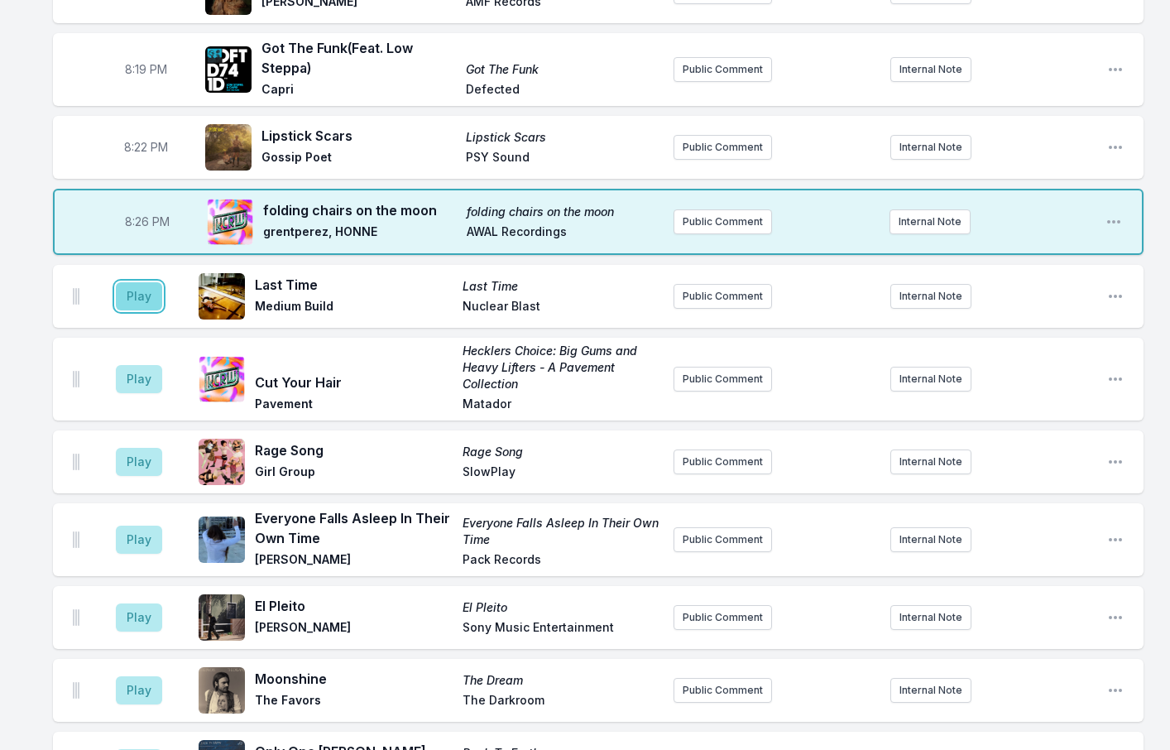
click at [135, 290] on button "Play" at bounding box center [139, 296] width 46 height 28
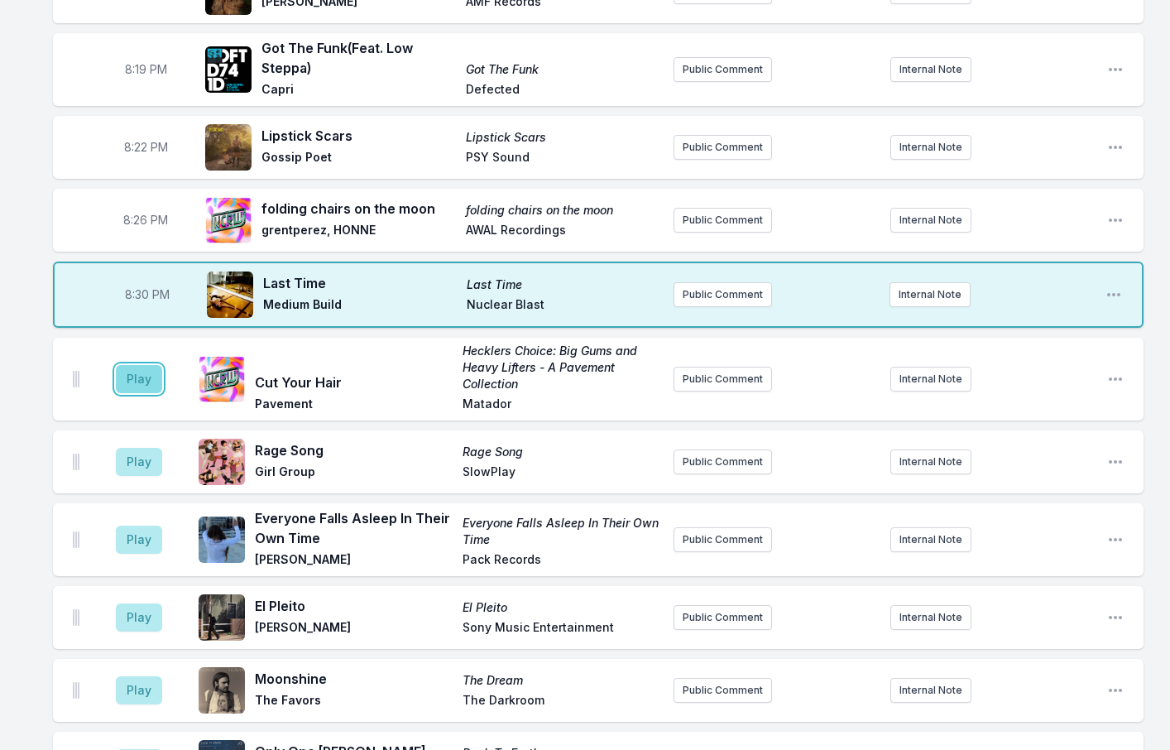
click at [146, 369] on button "Play" at bounding box center [139, 379] width 46 height 28
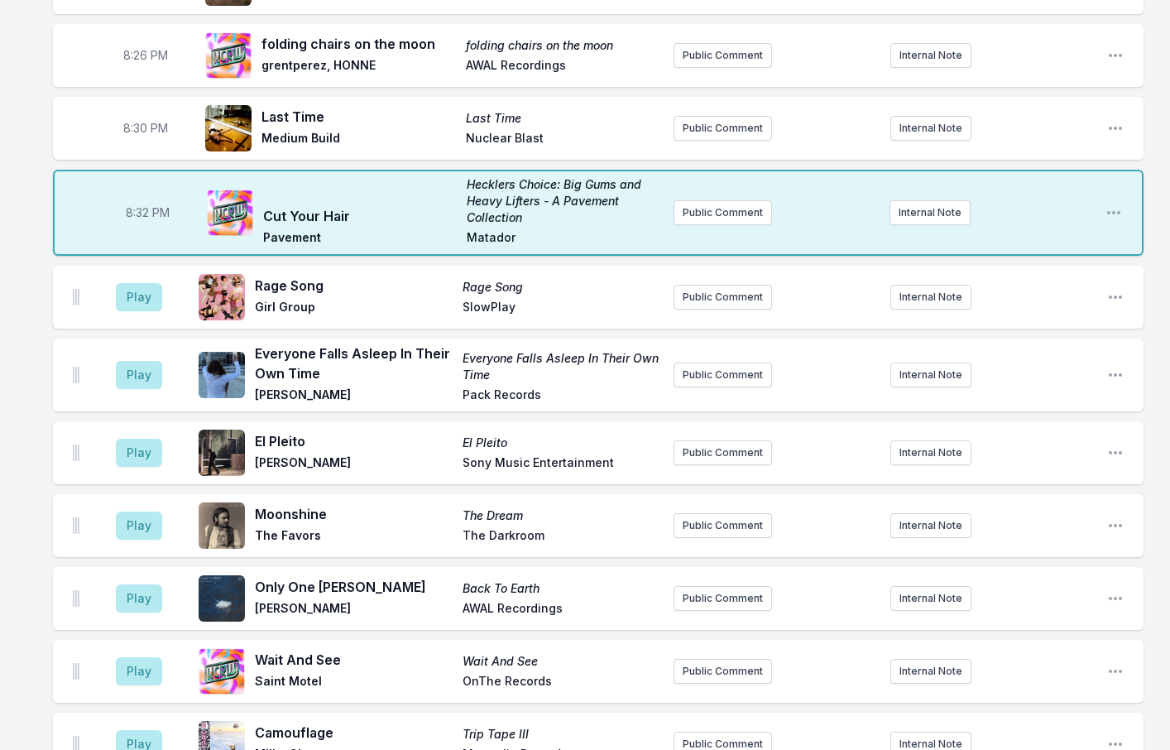
scroll to position [745, 0]
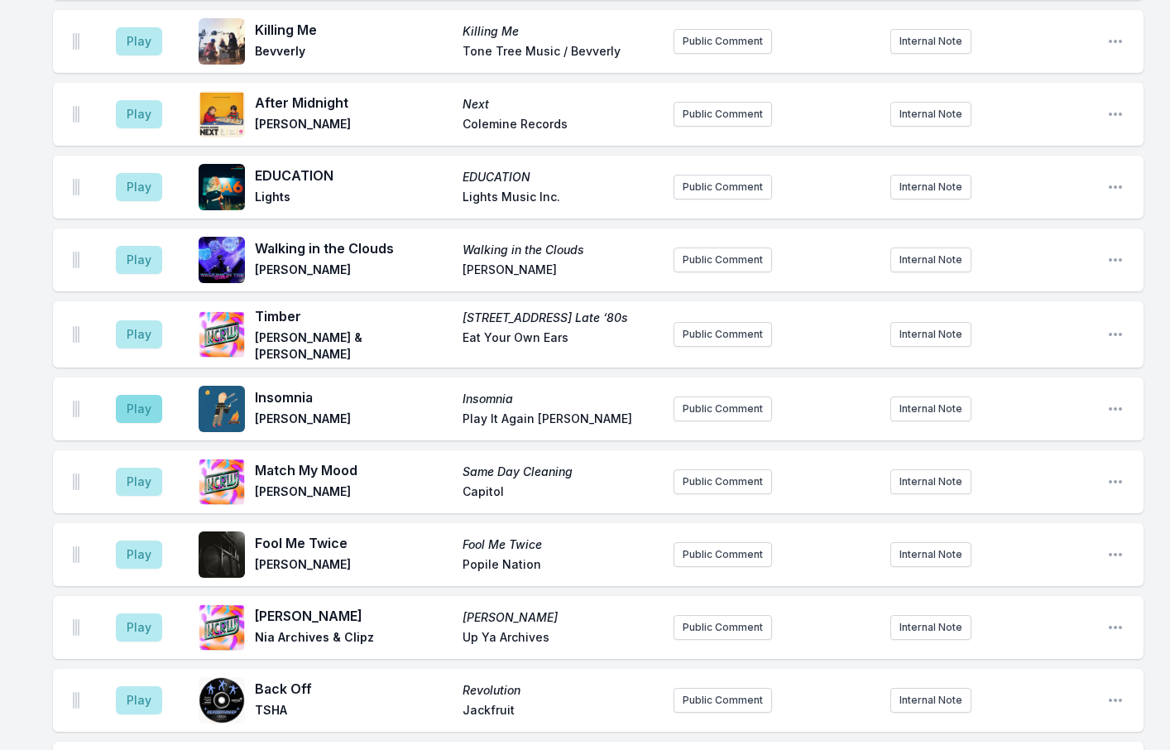
scroll to position [1489, 0]
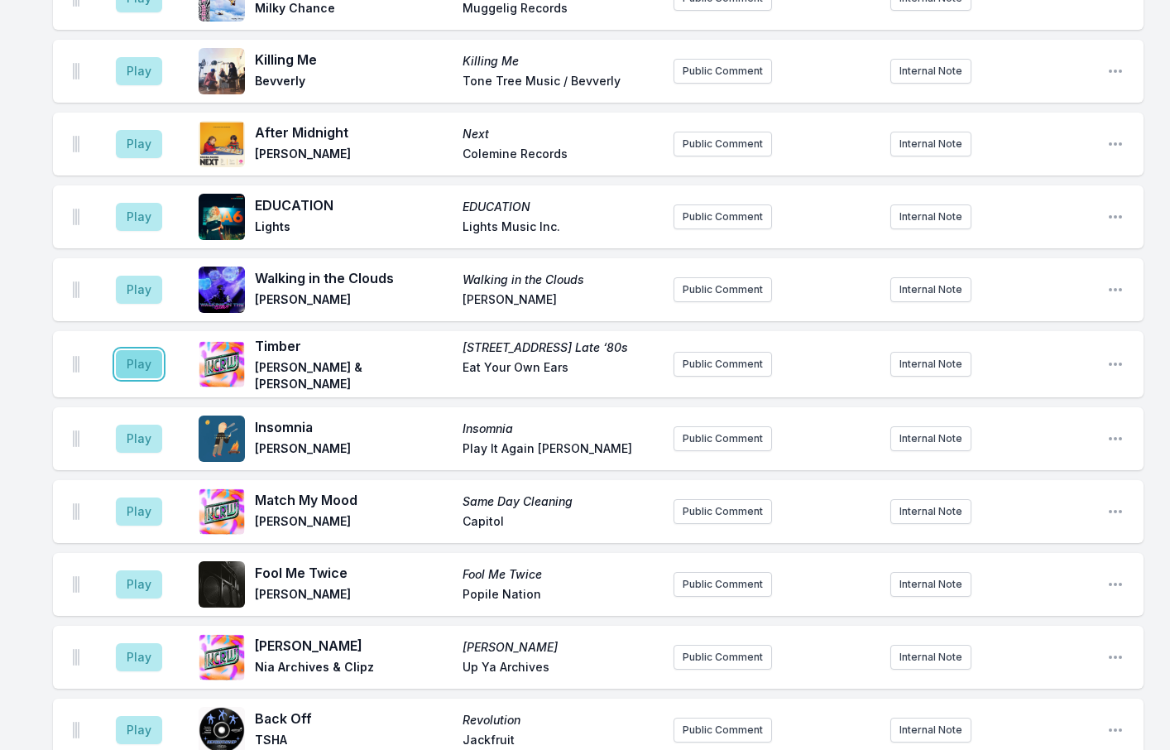
click at [146, 350] on button "Play" at bounding box center [139, 364] width 46 height 28
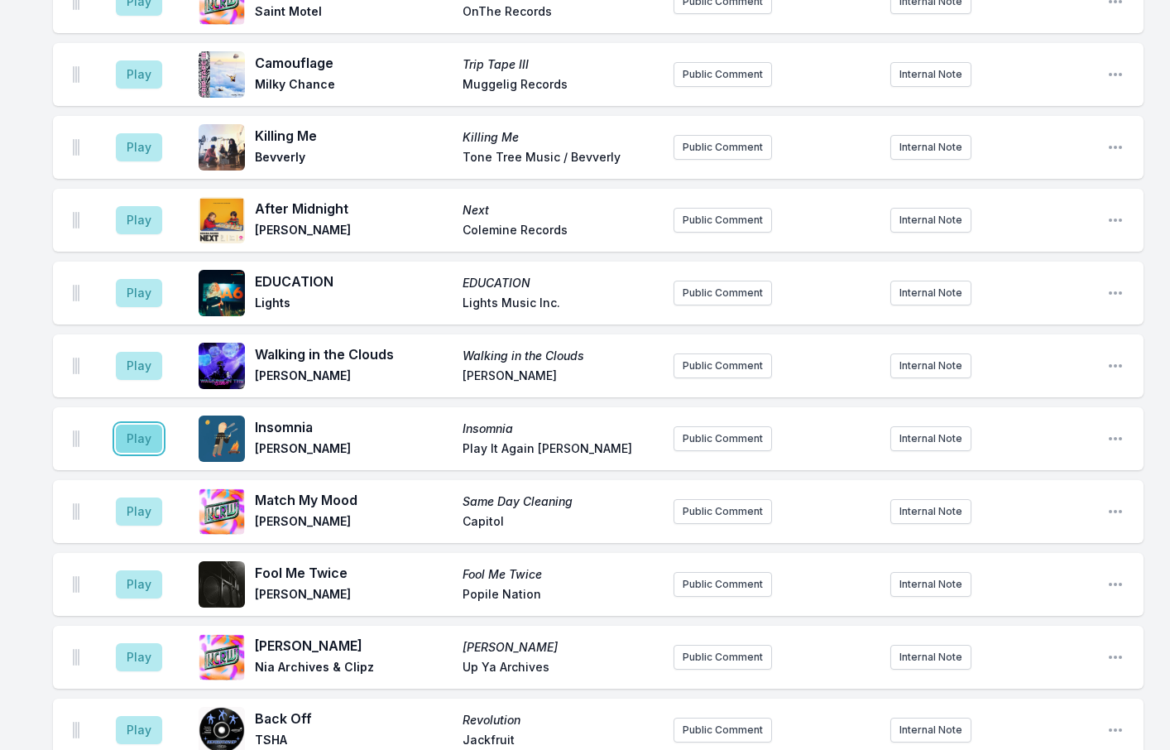
click at [142, 424] on button "Play" at bounding box center [139, 438] width 46 height 28
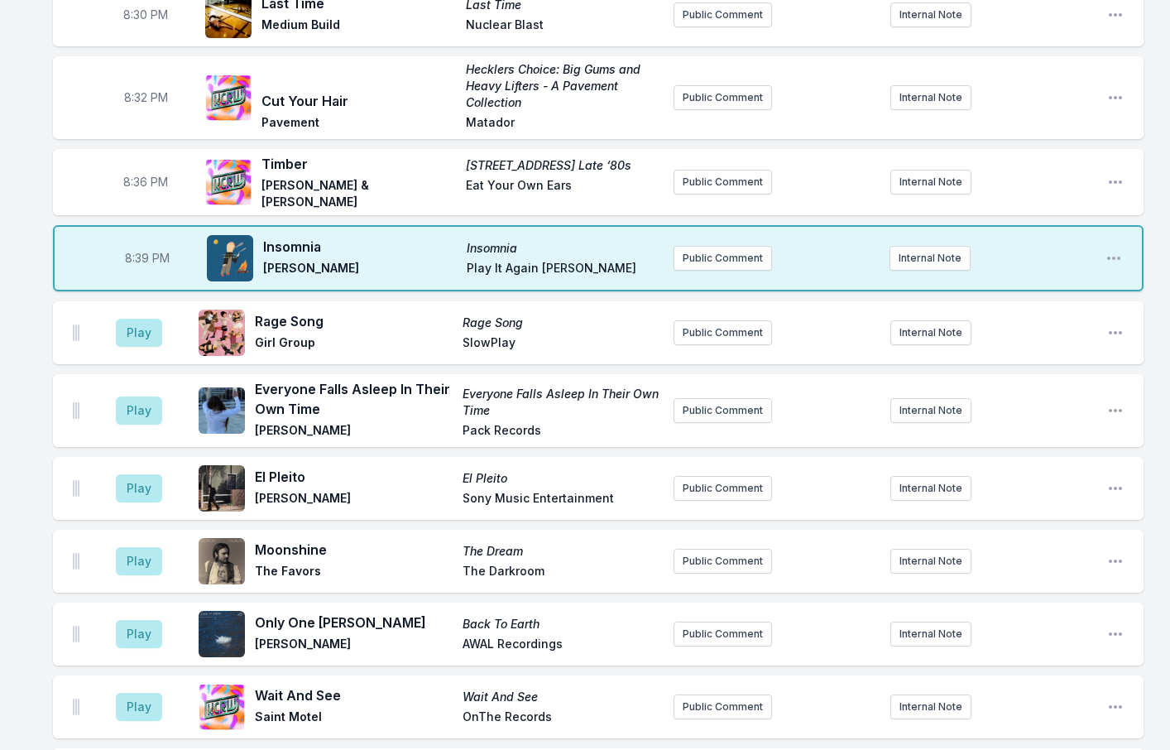
scroll to position [827, 0]
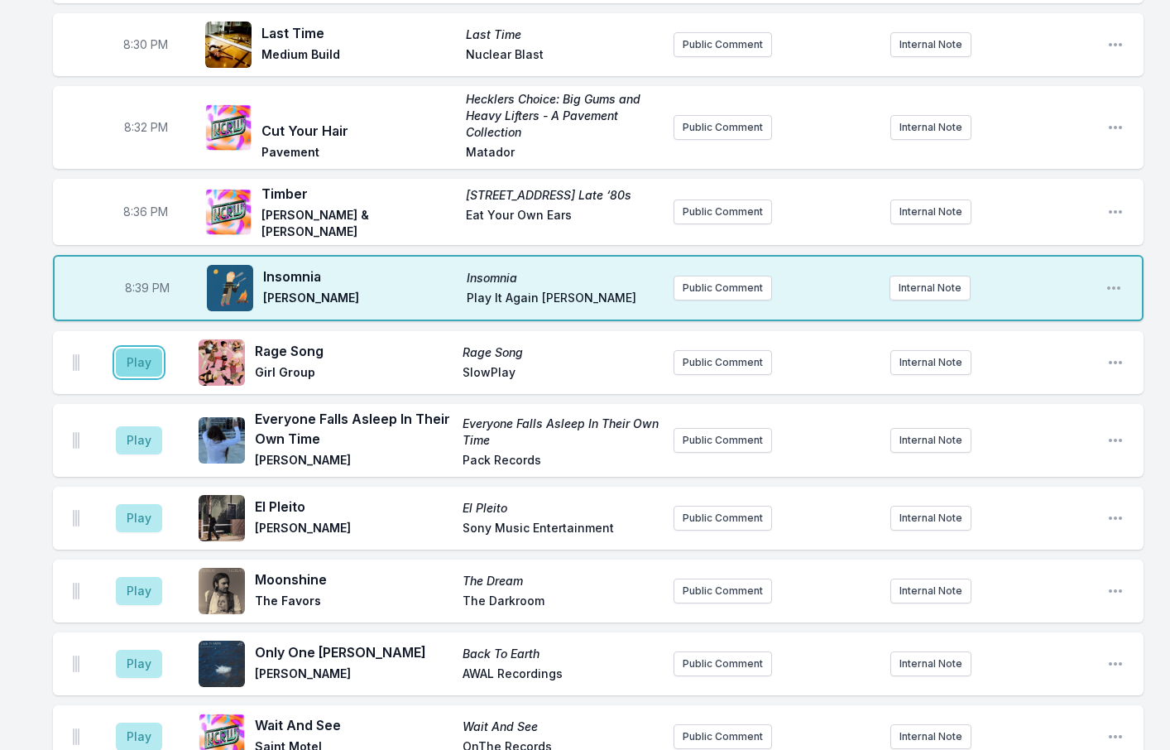
click at [145, 352] on button "Play" at bounding box center [139, 362] width 46 height 28
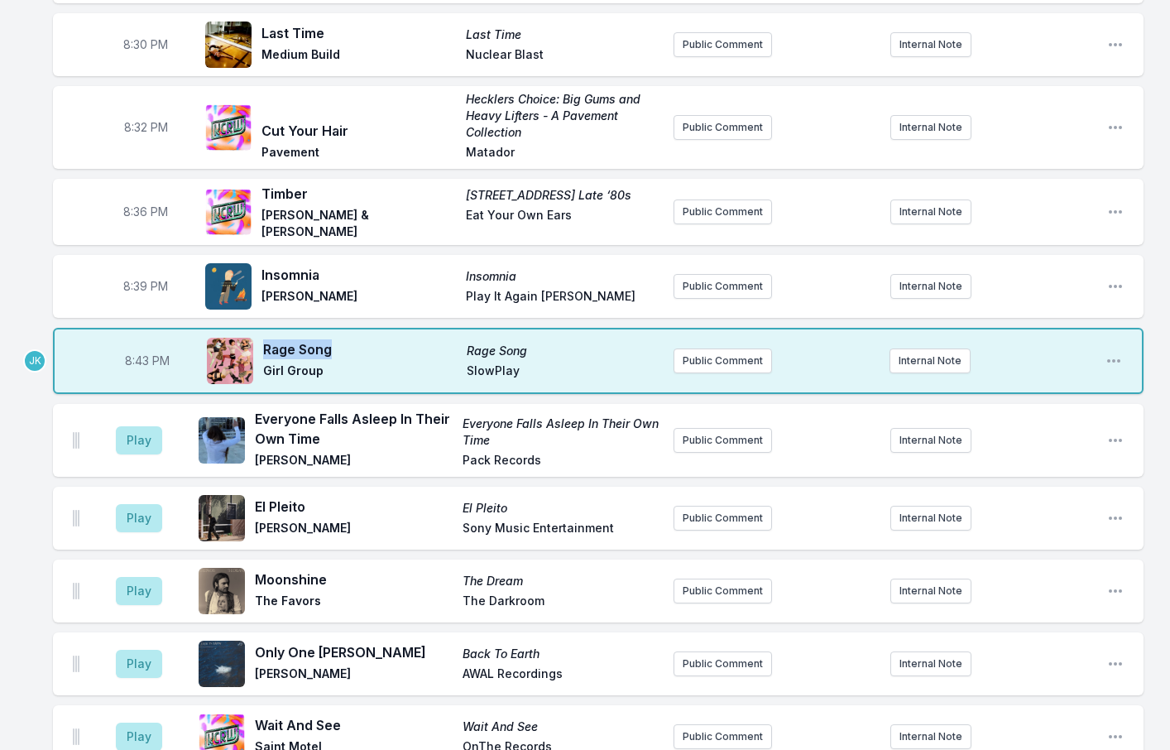
drag, startPoint x: 364, startPoint y: 333, endPoint x: 262, endPoint y: 332, distance: 101.8
click at [262, 334] on div "Rage Song Rage Song Girl Group SlowPlay" at bounding box center [433, 360] width 453 height 53
copy span "Rage Song"
click at [131, 434] on button "Play" at bounding box center [139, 440] width 46 height 28
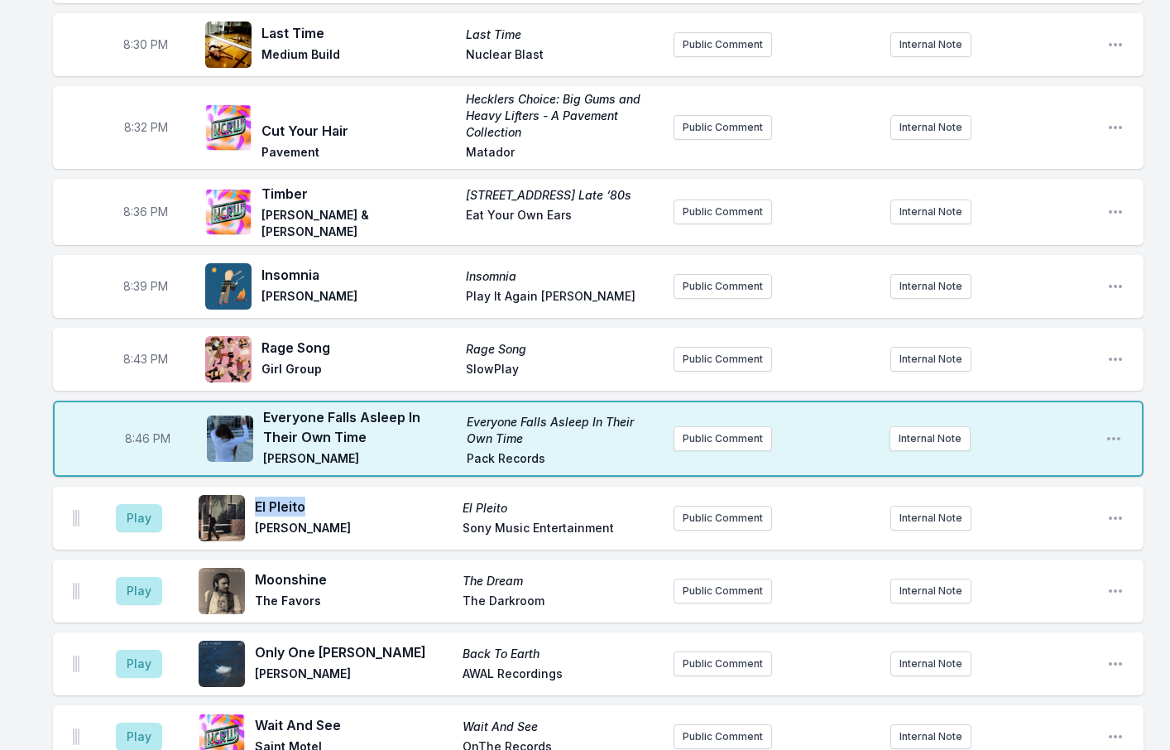
drag, startPoint x: 318, startPoint y: 491, endPoint x: 256, endPoint y: 491, distance: 61.2
click at [256, 496] on span "El Pleito" at bounding box center [354, 506] width 198 height 20
copy span "El Pleito"
click at [152, 508] on button "Play" at bounding box center [139, 518] width 46 height 28
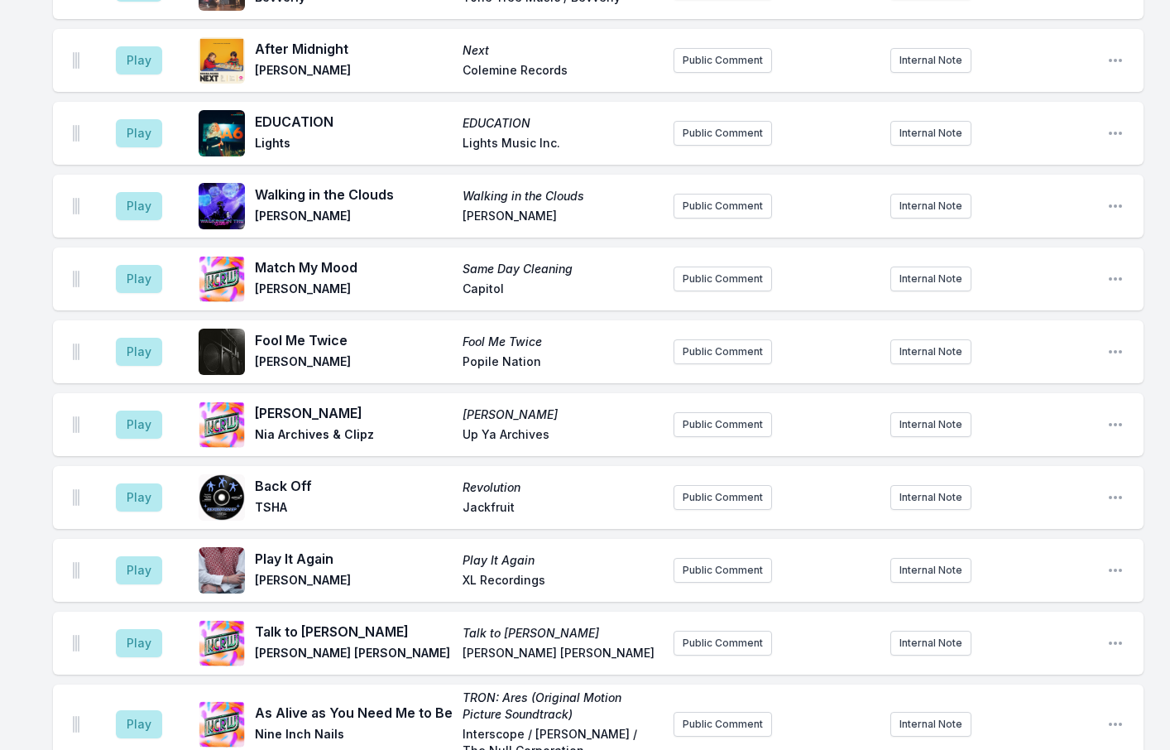
scroll to position [1820, 0]
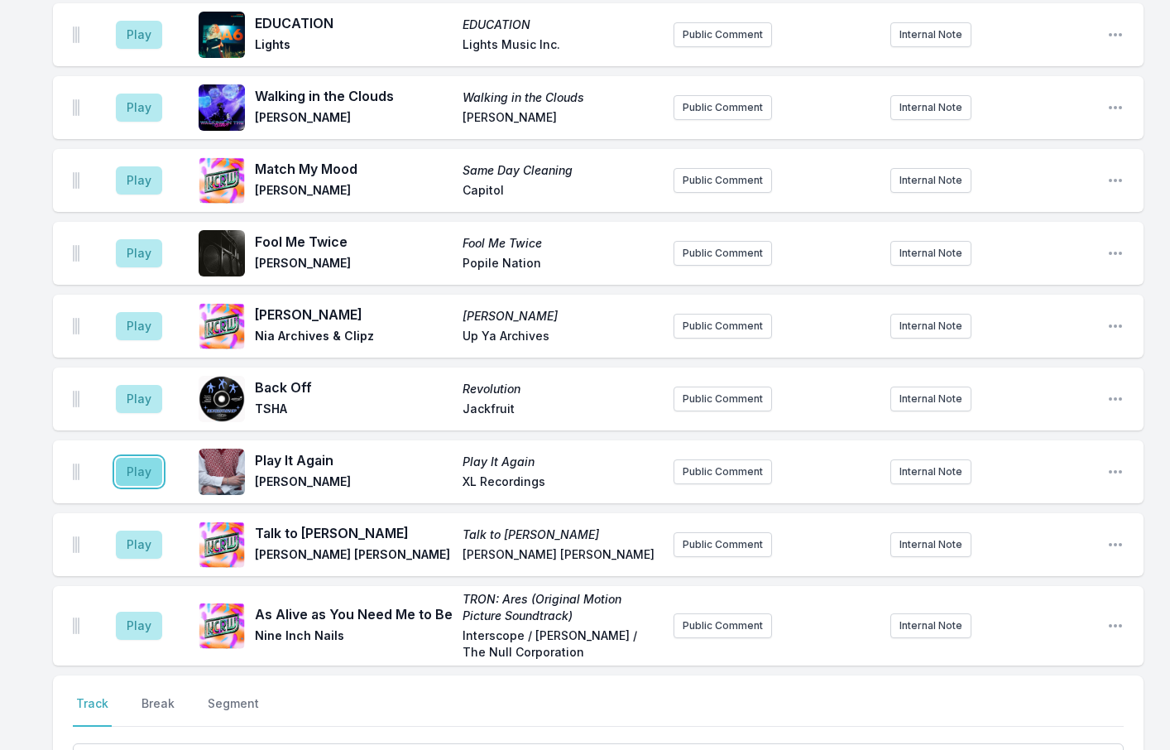
click at [138, 458] on button "Play" at bounding box center [139, 472] width 46 height 28
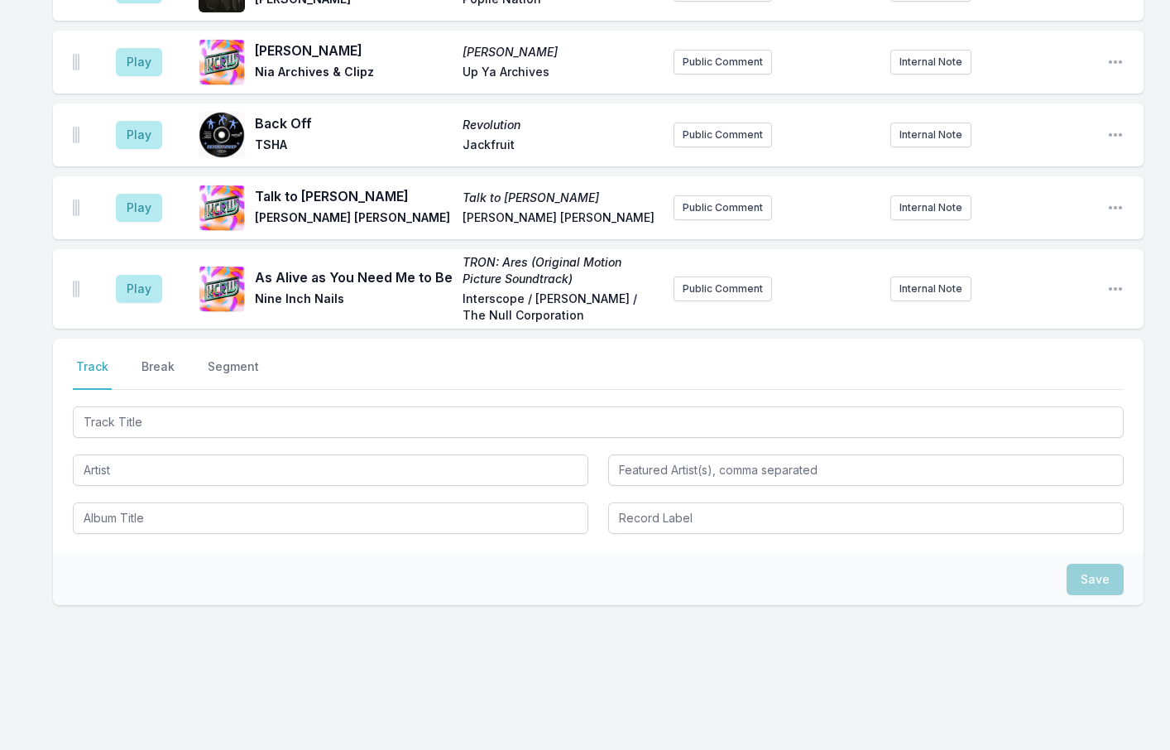
scroll to position [2158, 0]
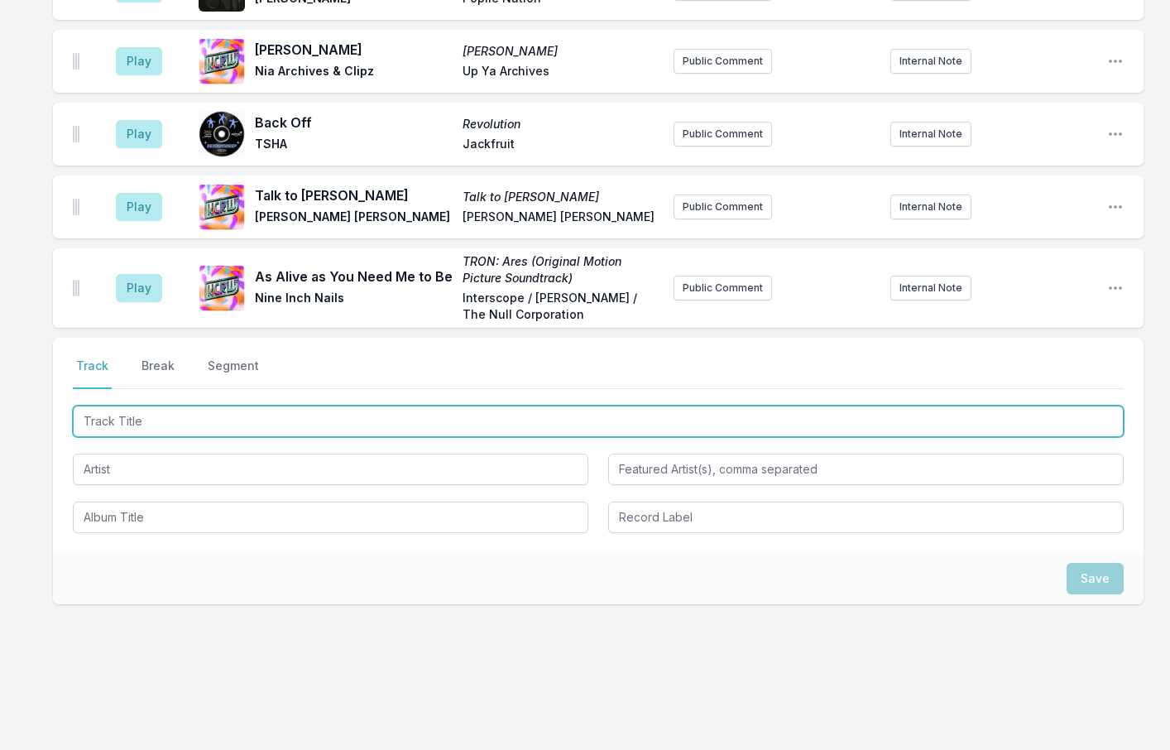
click at [138, 405] on input "Track Title" at bounding box center [598, 420] width 1051 height 31
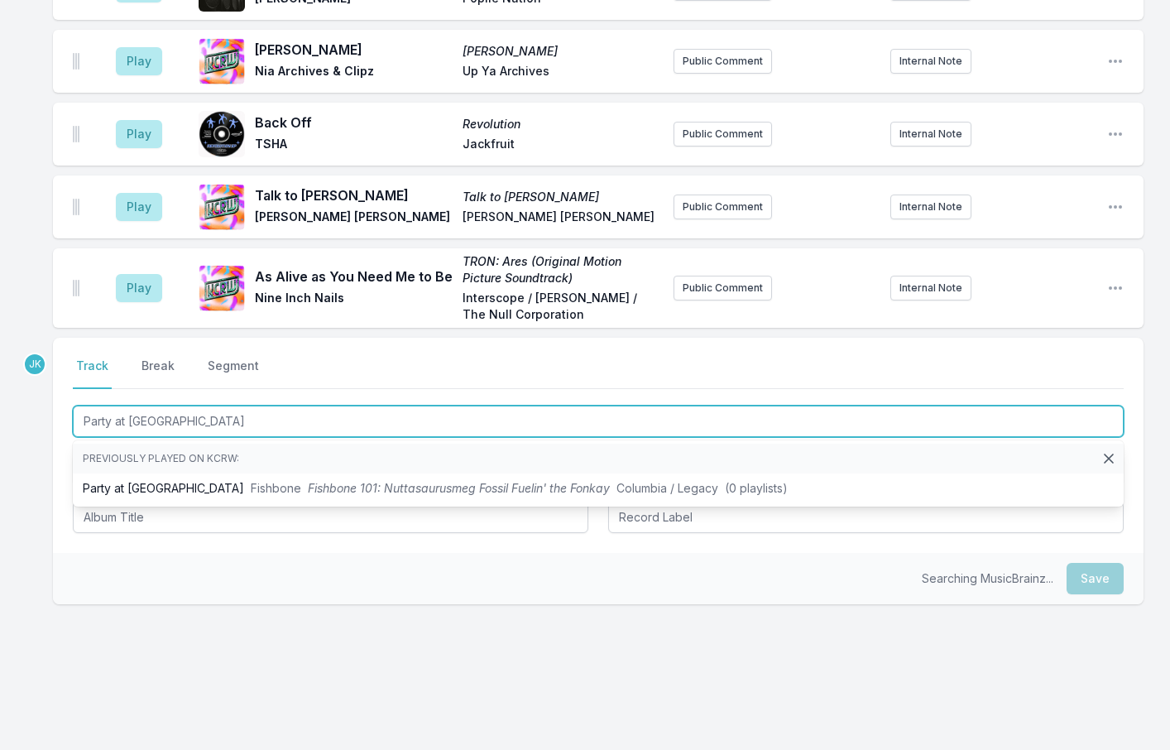
type input "Party at [GEOGRAPHIC_DATA]"
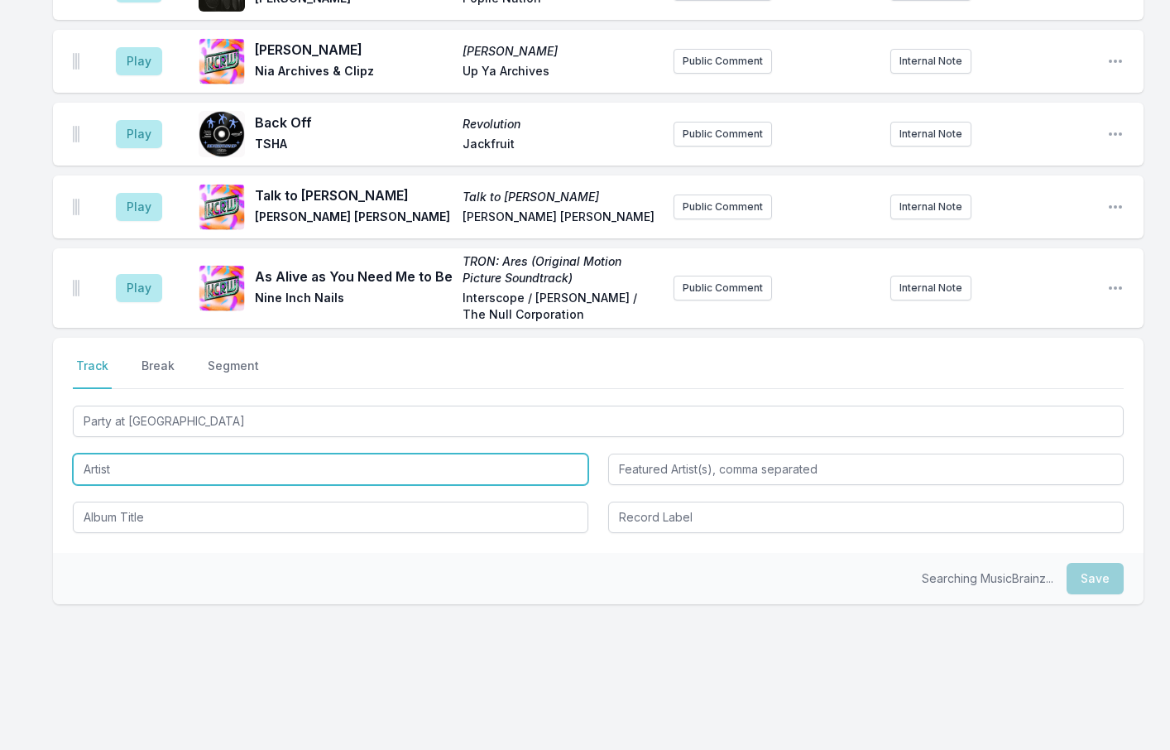
click at [150, 454] on input "Artist" at bounding box center [330, 468] width 515 height 31
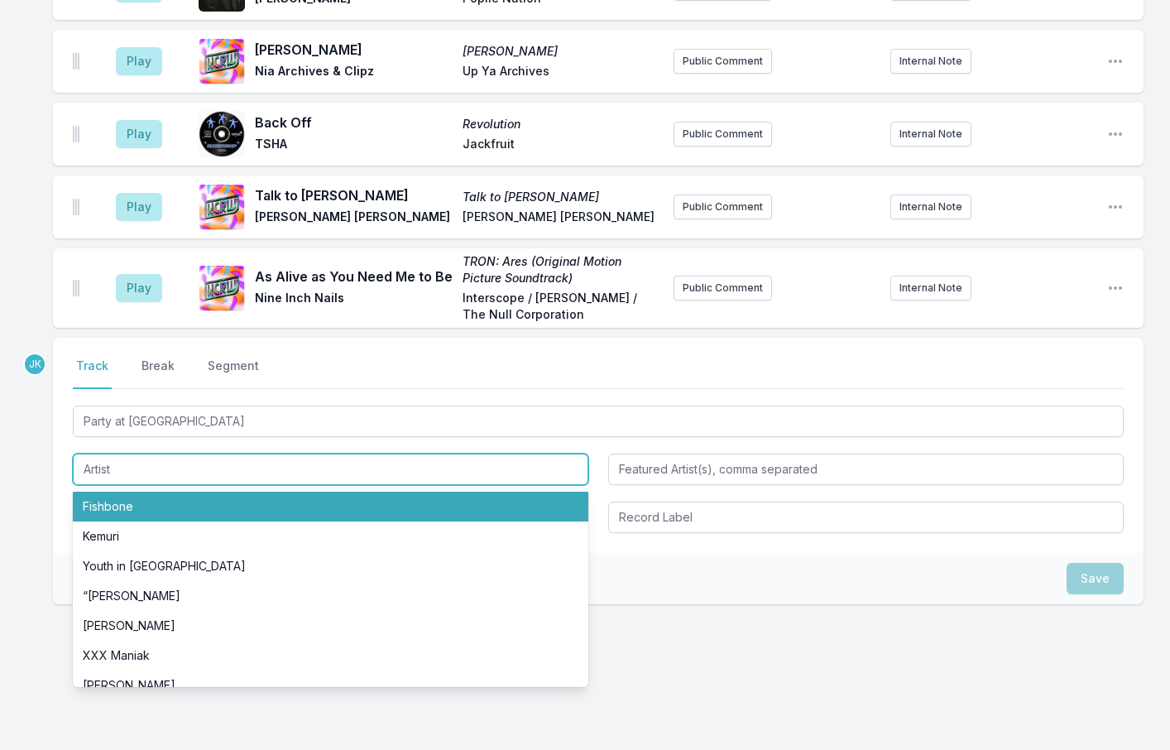
click at [132, 496] on li "Fishbone" at bounding box center [330, 506] width 515 height 30
type input "Fishbone"
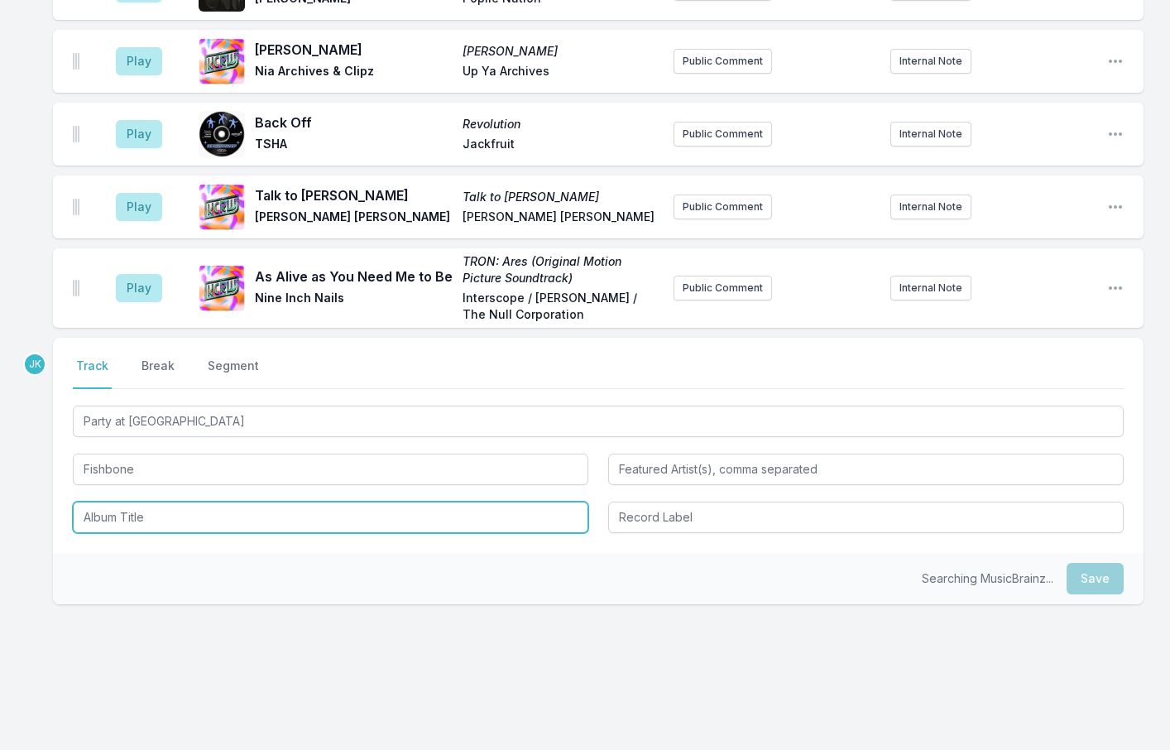
click at [132, 501] on input "Album Title" at bounding box center [330, 516] width 515 height 31
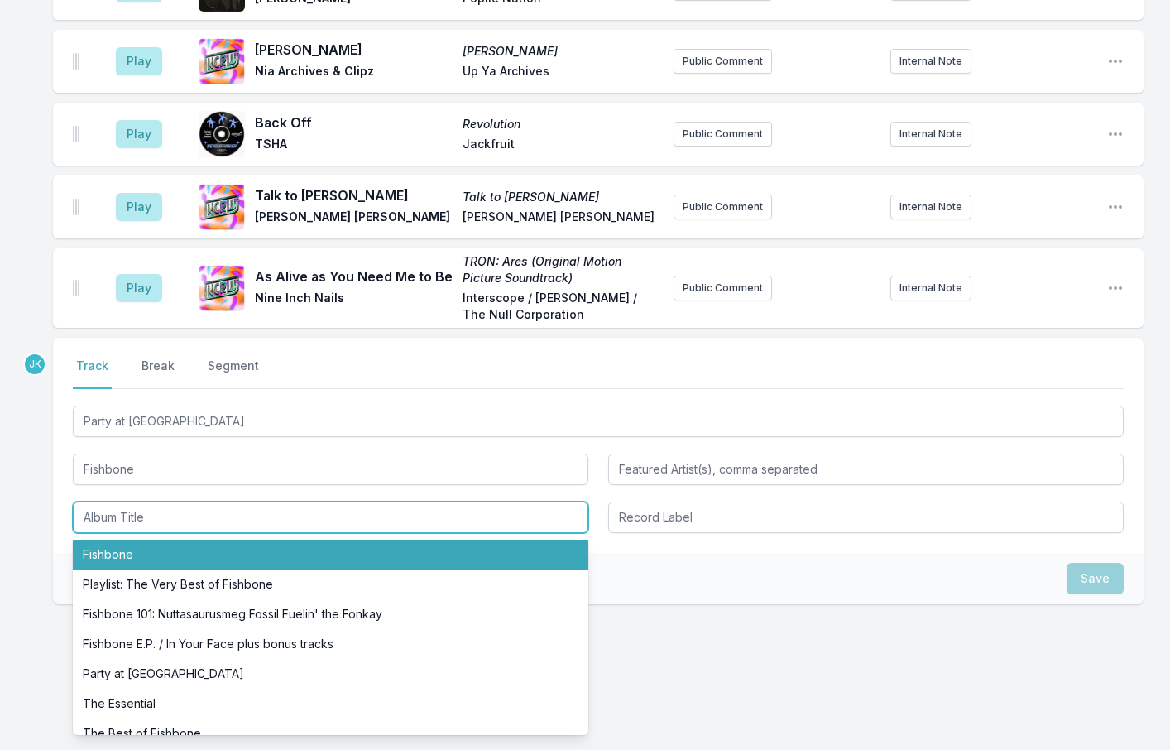
click at [125, 539] on li "Fishbone" at bounding box center [330, 554] width 515 height 30
type input "Fishbone"
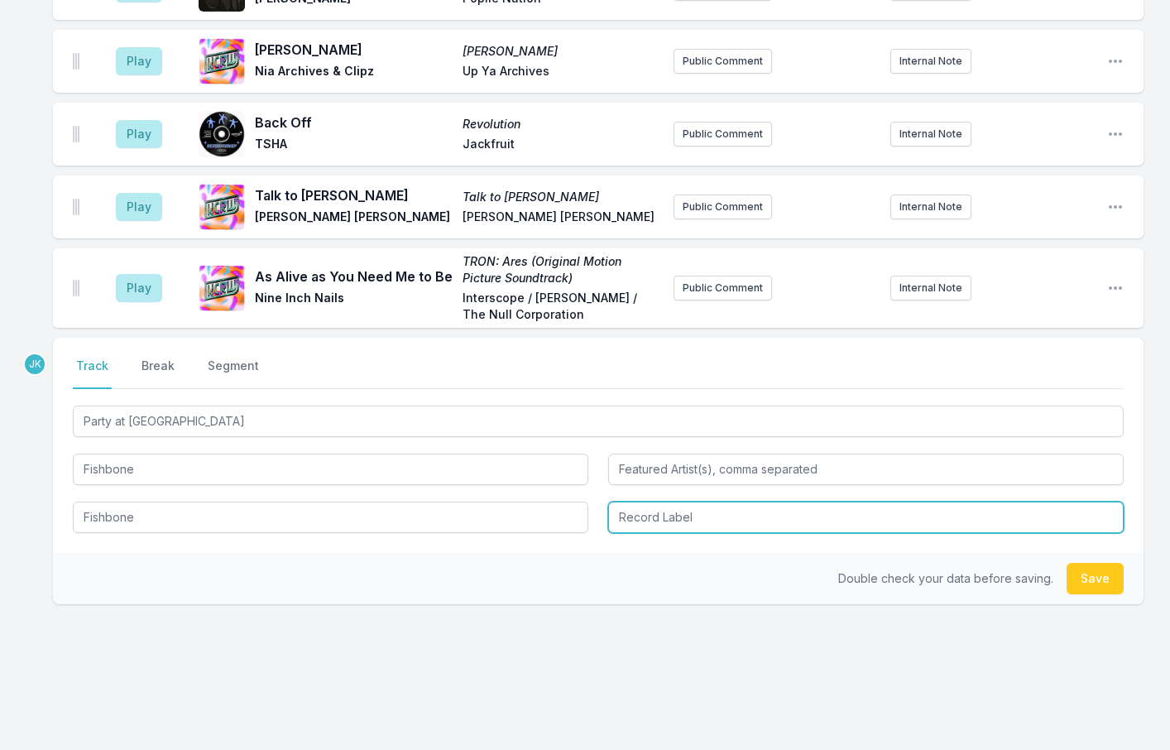
click at [689, 501] on input "Record Label" at bounding box center [865, 516] width 515 height 31
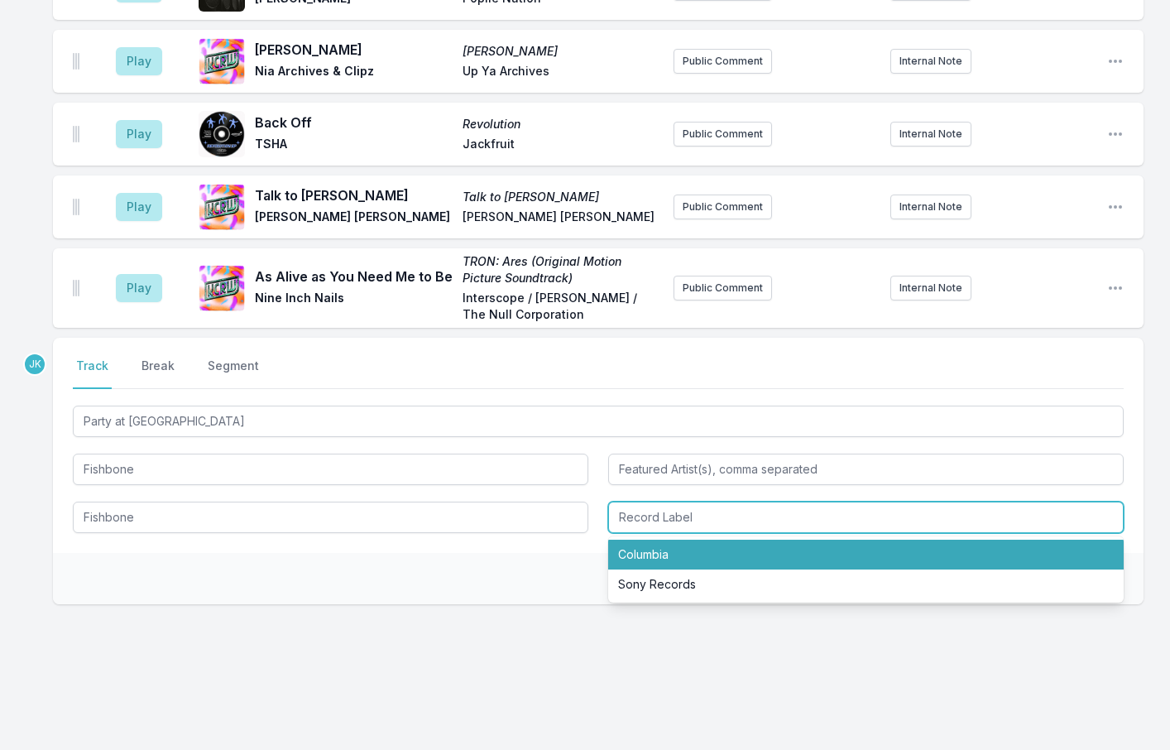
click at [671, 539] on li "Columbia" at bounding box center [865, 554] width 515 height 30
type input "Columbia"
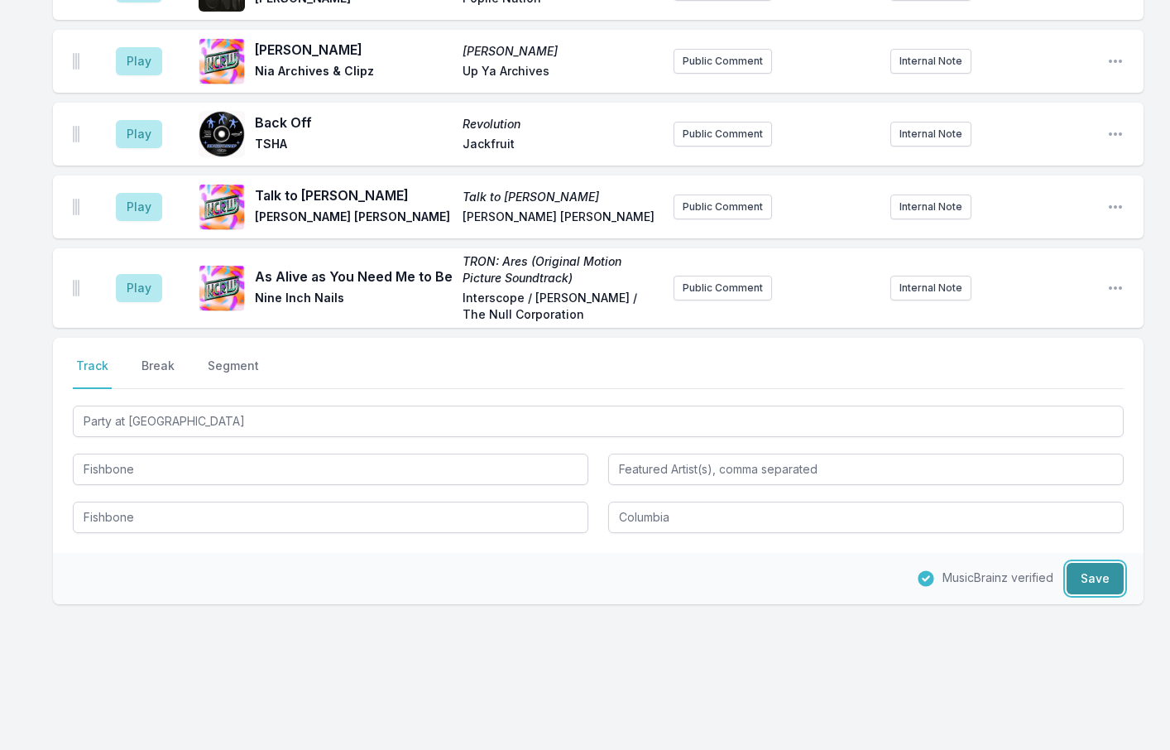
drag, startPoint x: 1076, startPoint y: 554, endPoint x: 965, endPoint y: 525, distance: 113.8
click at [1078, 563] on button "Save" at bounding box center [1094, 578] width 57 height 31
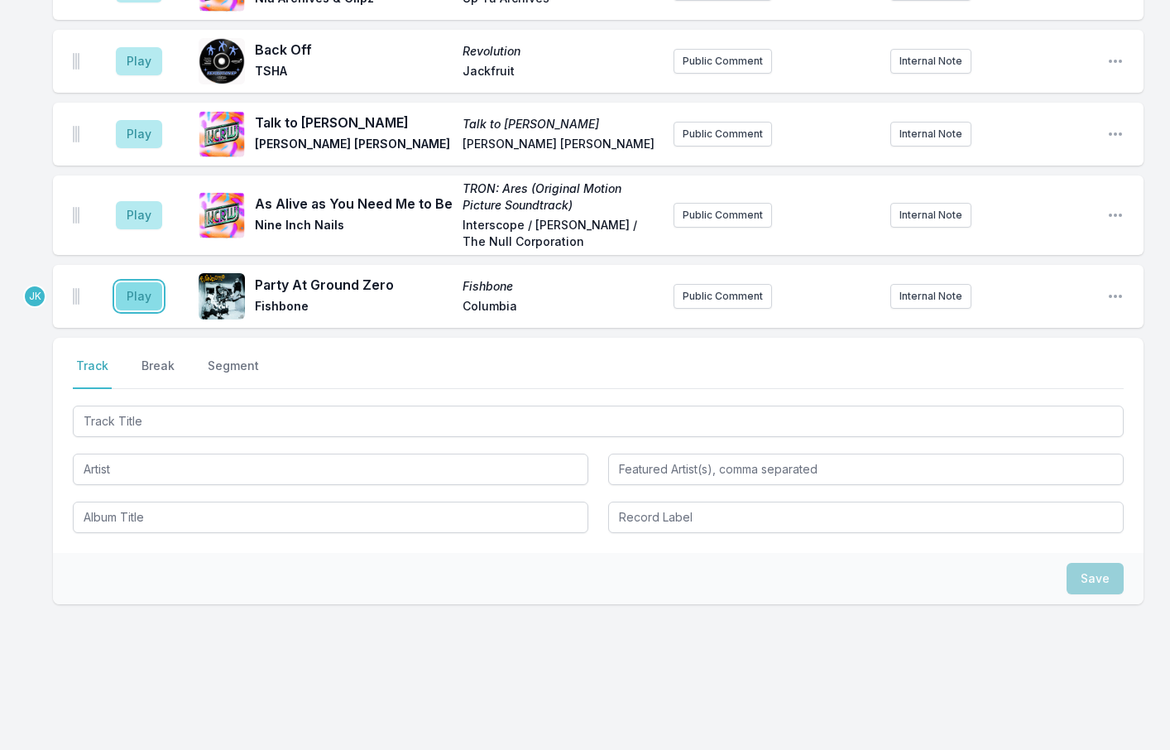
click at [129, 287] on button "Play" at bounding box center [139, 296] width 46 height 28
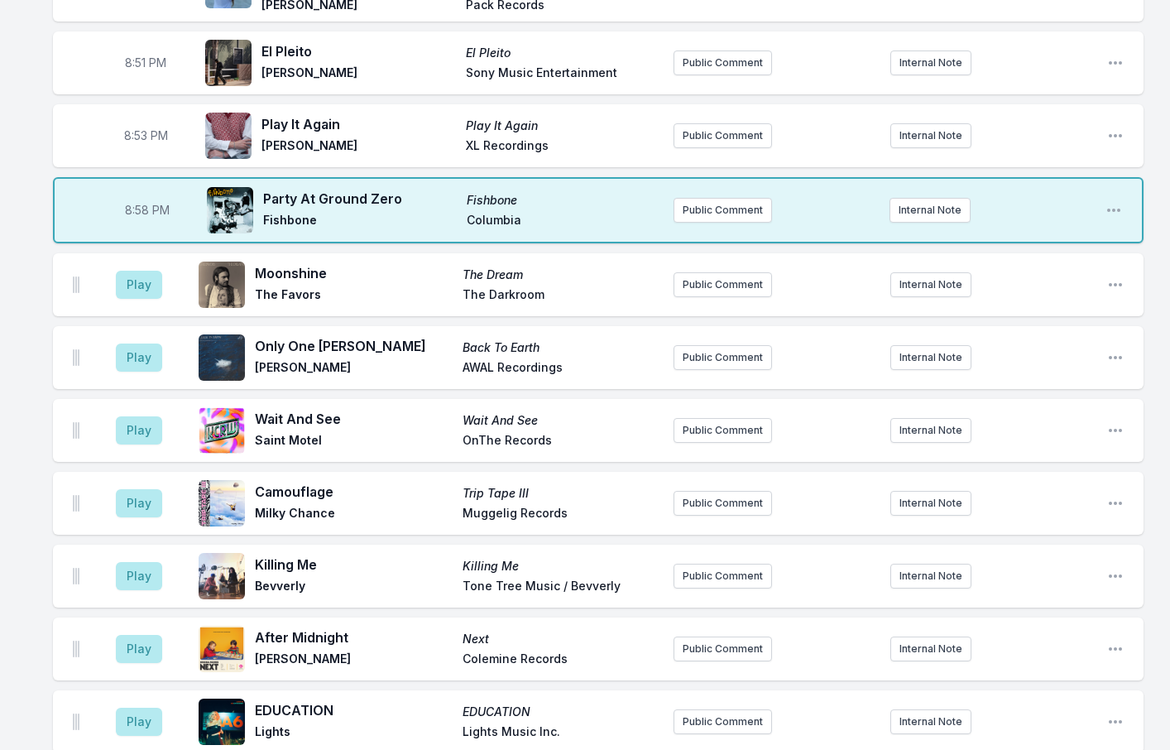
scroll to position [1238, 0]
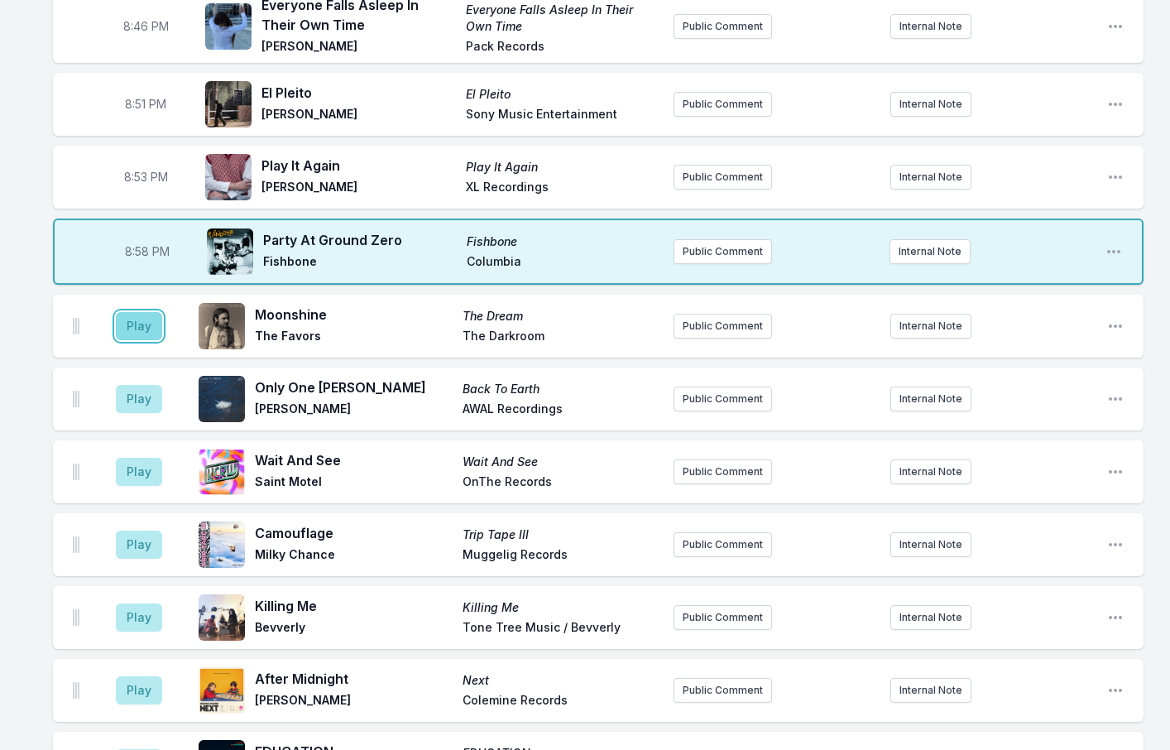
click at [136, 312] on button "Play" at bounding box center [139, 326] width 46 height 28
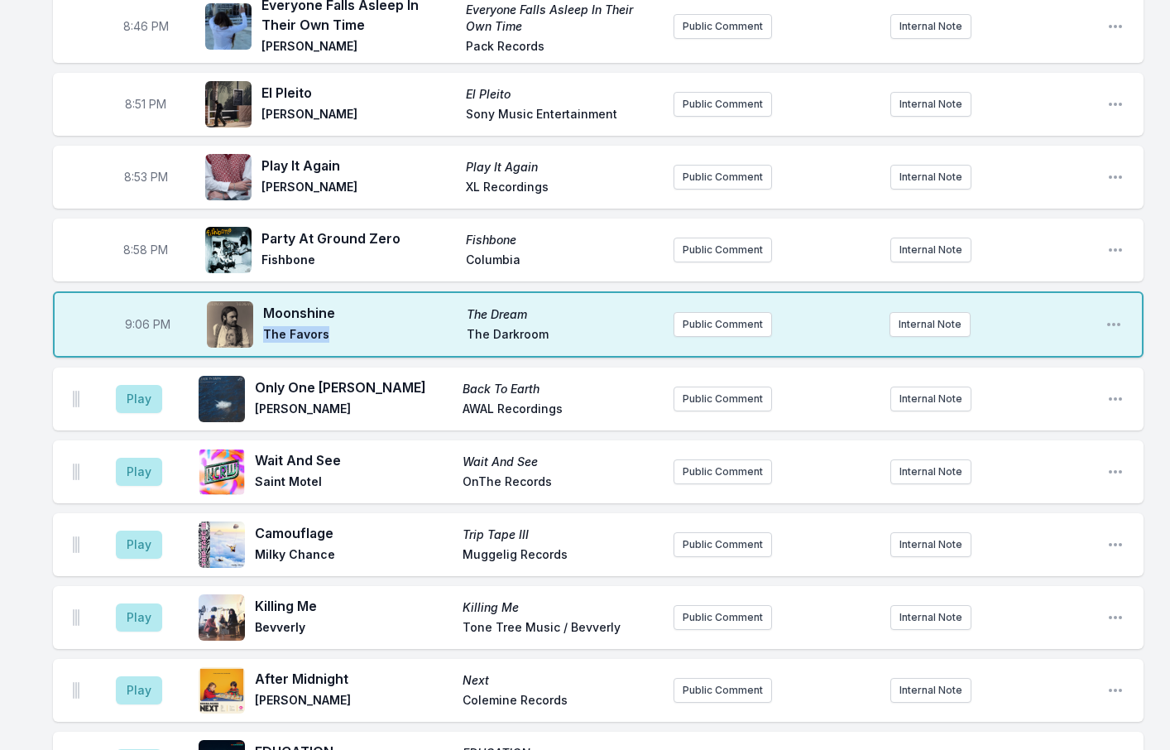
drag, startPoint x: 335, startPoint y: 322, endPoint x: 263, endPoint y: 324, distance: 72.0
click at [263, 326] on span "The Favors" at bounding box center [360, 336] width 194 height 20
copy span "The Favors"
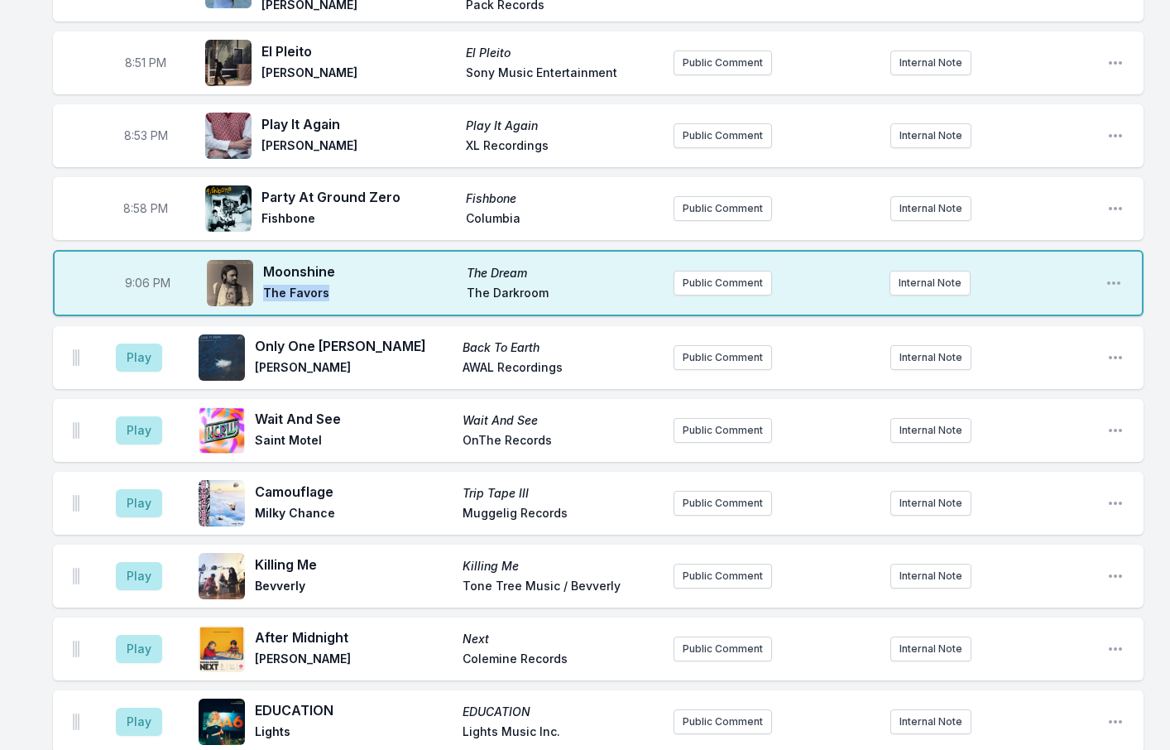
scroll to position [1320, 0]
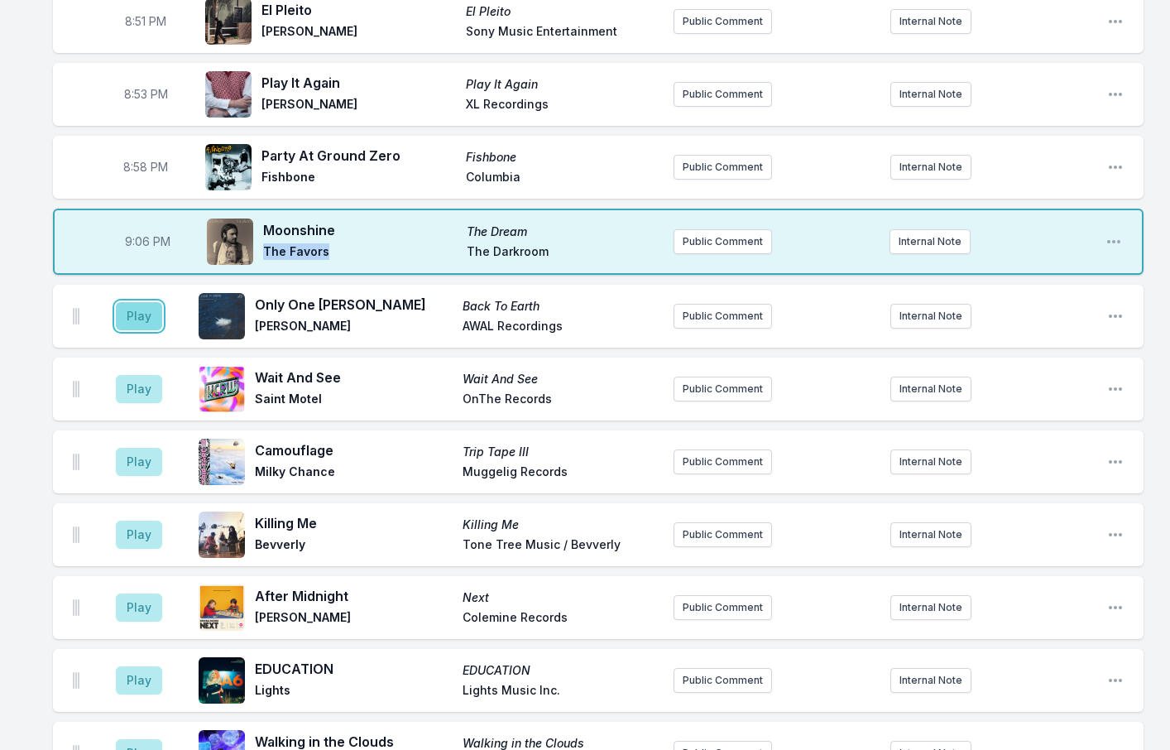
click at [152, 302] on button "Play" at bounding box center [139, 316] width 46 height 28
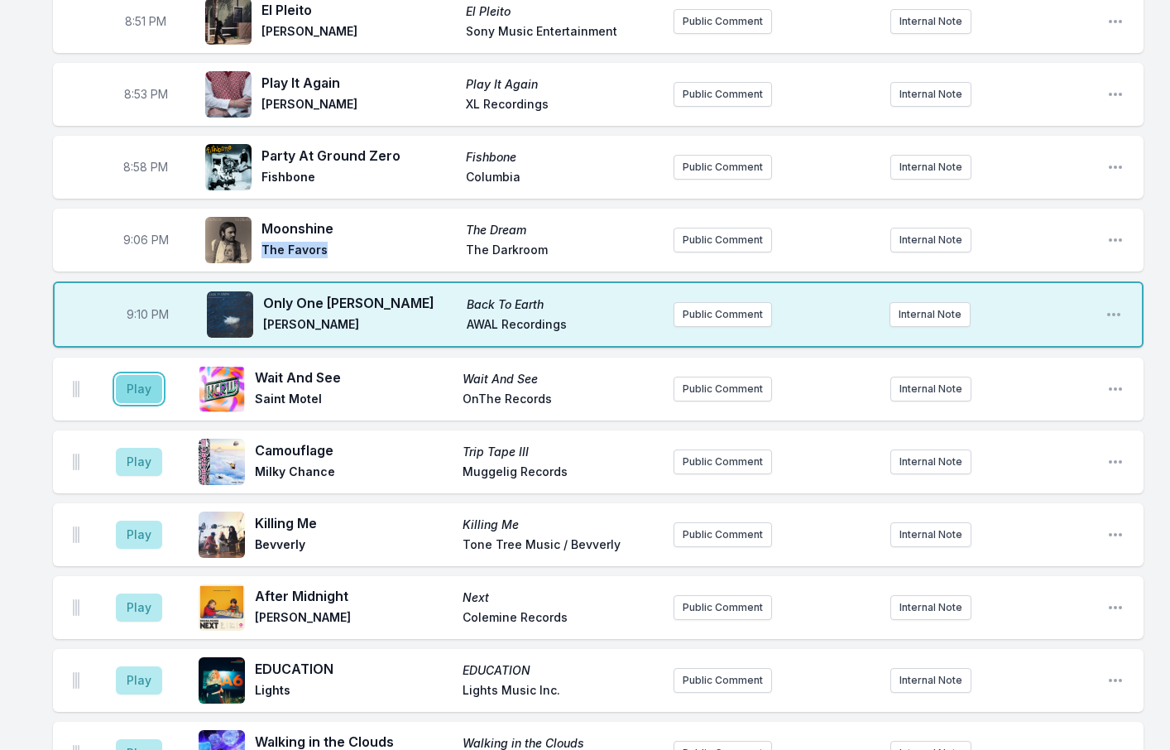
click at [140, 375] on button "Play" at bounding box center [139, 389] width 46 height 28
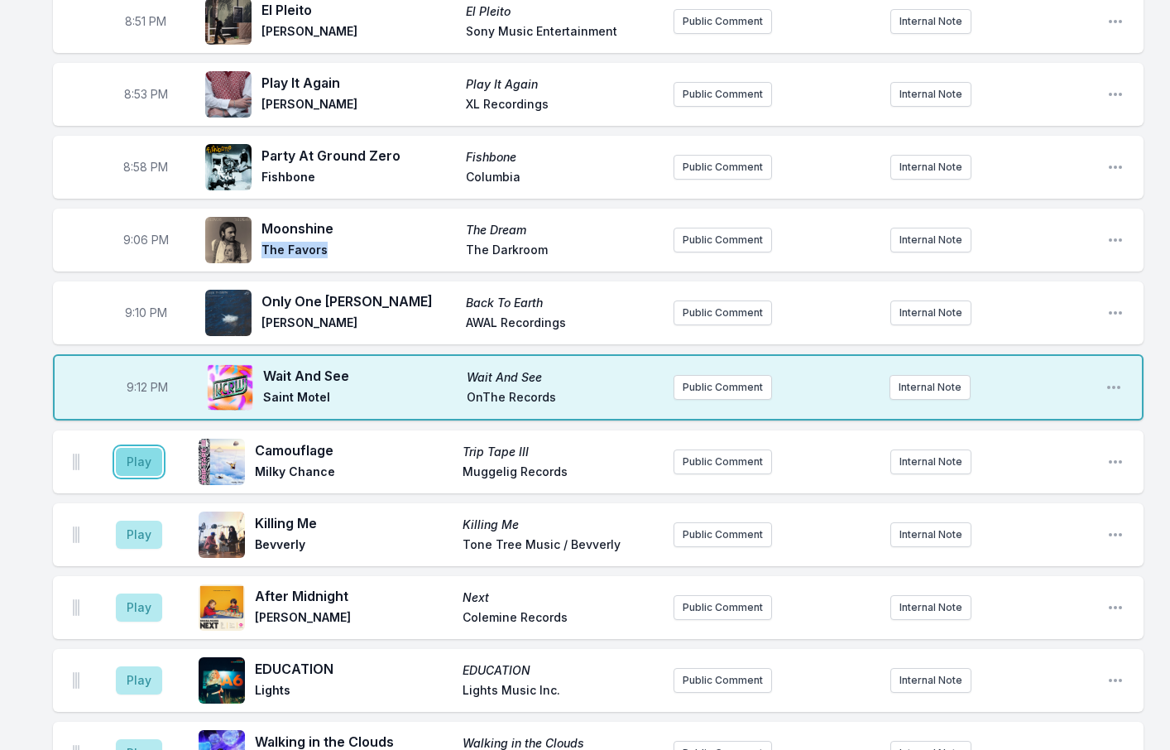
click at [141, 448] on button "Play" at bounding box center [139, 462] width 46 height 28
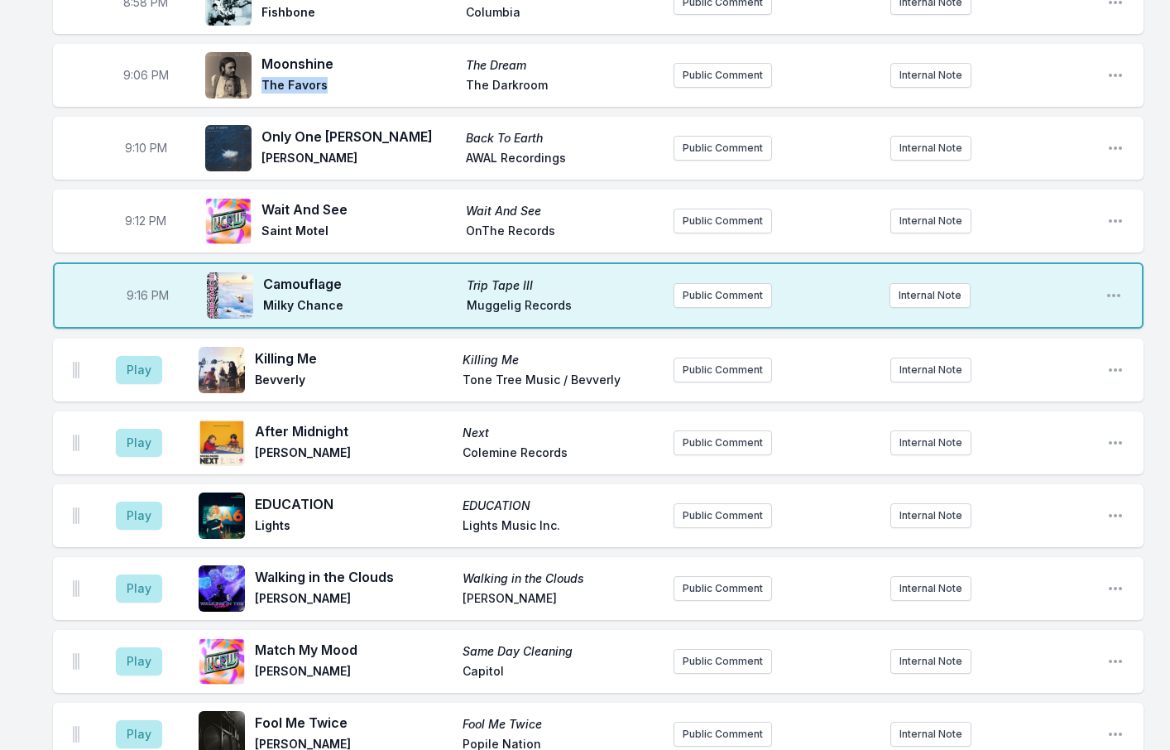
scroll to position [1486, 0]
drag, startPoint x: 317, startPoint y: 364, endPoint x: 254, endPoint y: 362, distance: 62.9
click at [254, 363] on div "Killing Me Killing Me Bevverly Tone Tree Music / Bevverly" at bounding box center [430, 369] width 462 height 53
copy span "Bevverly"
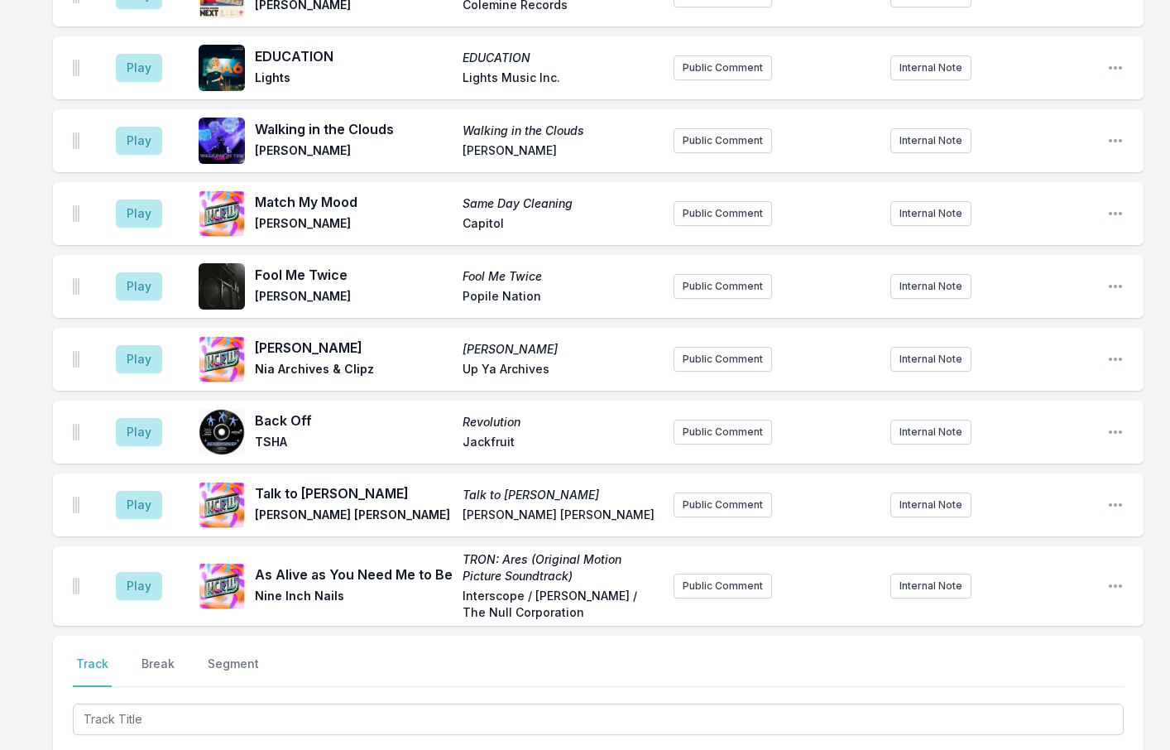
scroll to position [1982, 0]
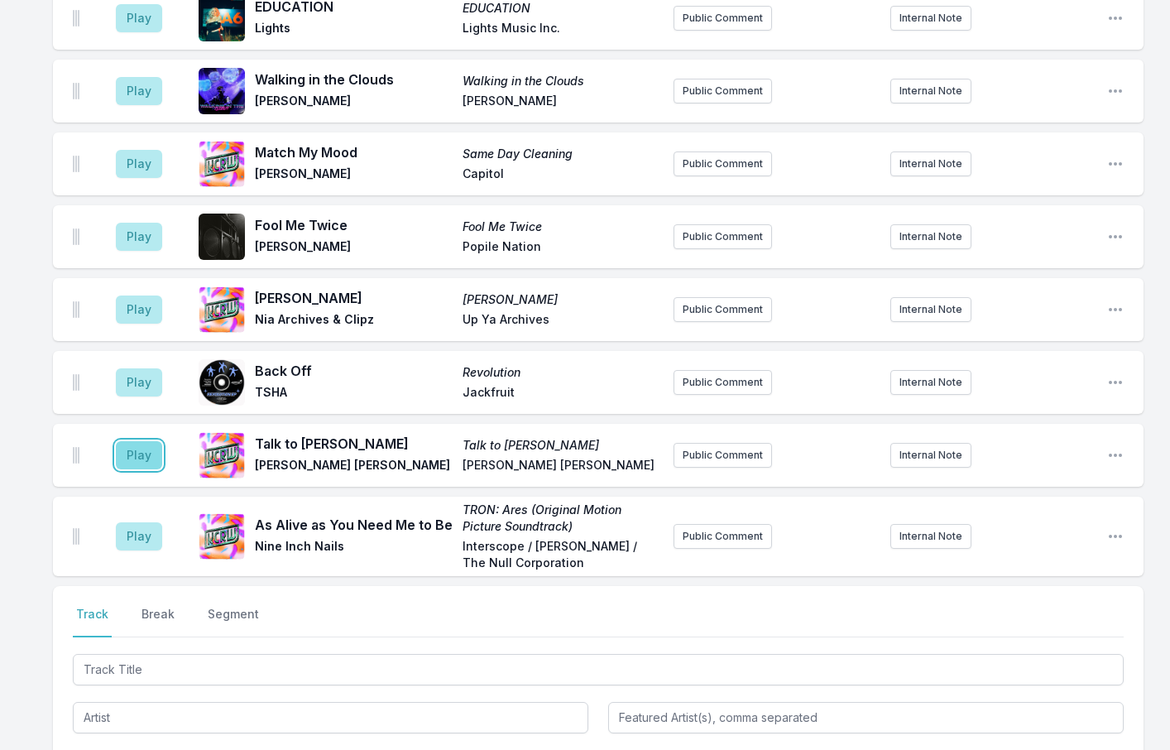
click at [153, 441] on button "Play" at bounding box center [139, 455] width 46 height 28
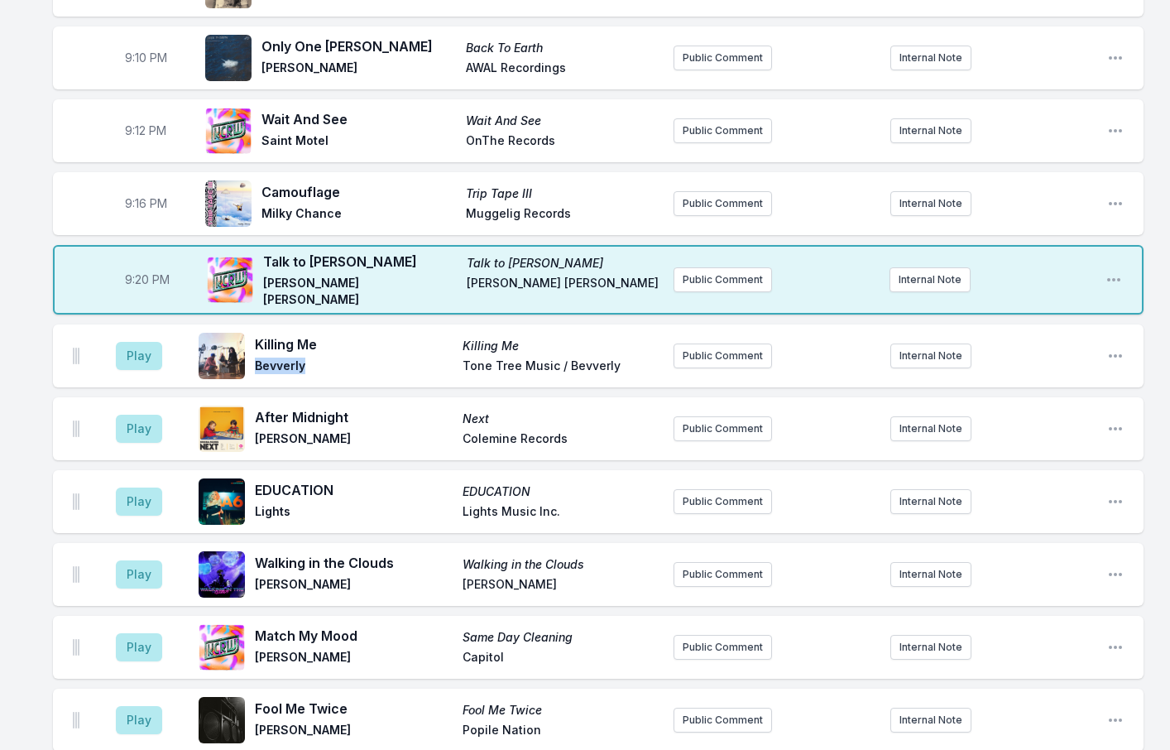
scroll to position [1569, 0]
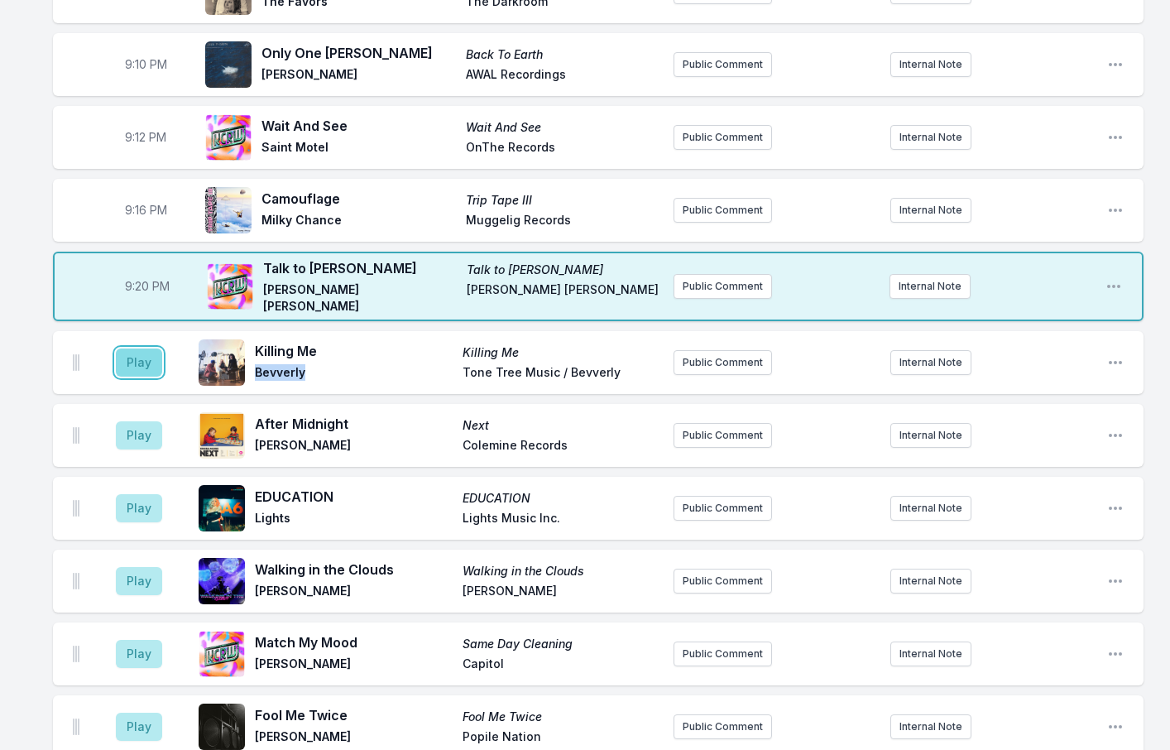
click at [127, 348] on button "Play" at bounding box center [139, 362] width 46 height 28
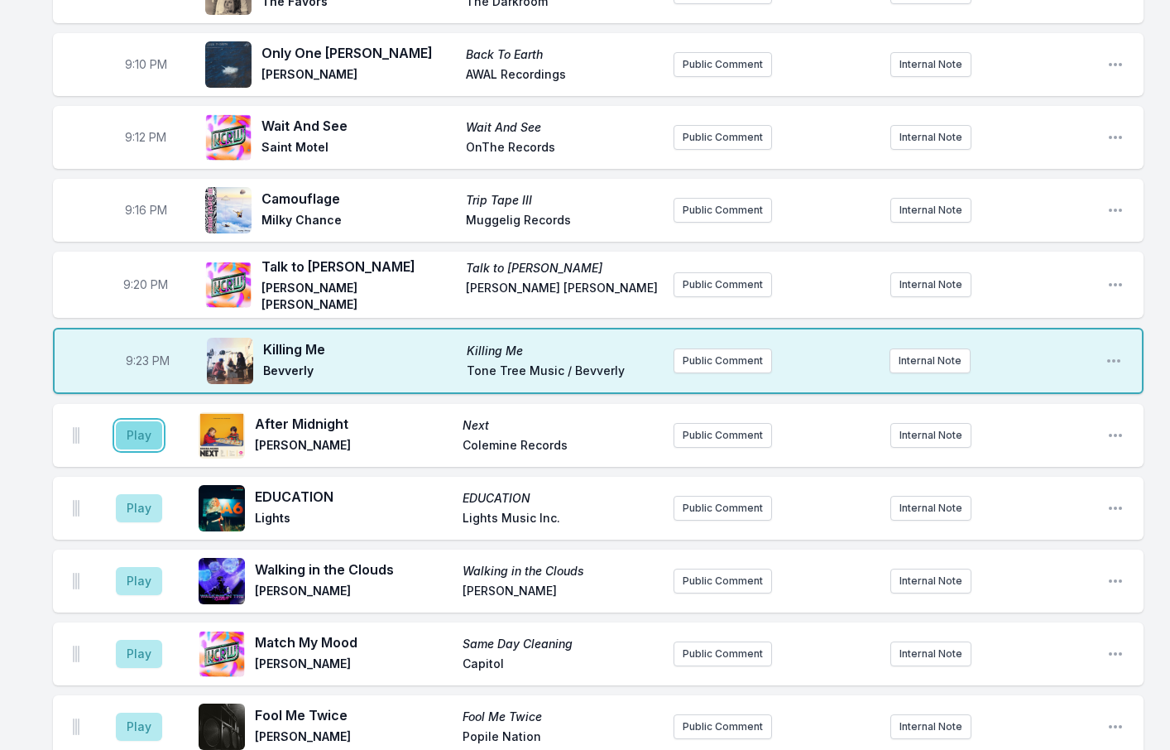
click at [141, 421] on button "Play" at bounding box center [139, 435] width 46 height 28
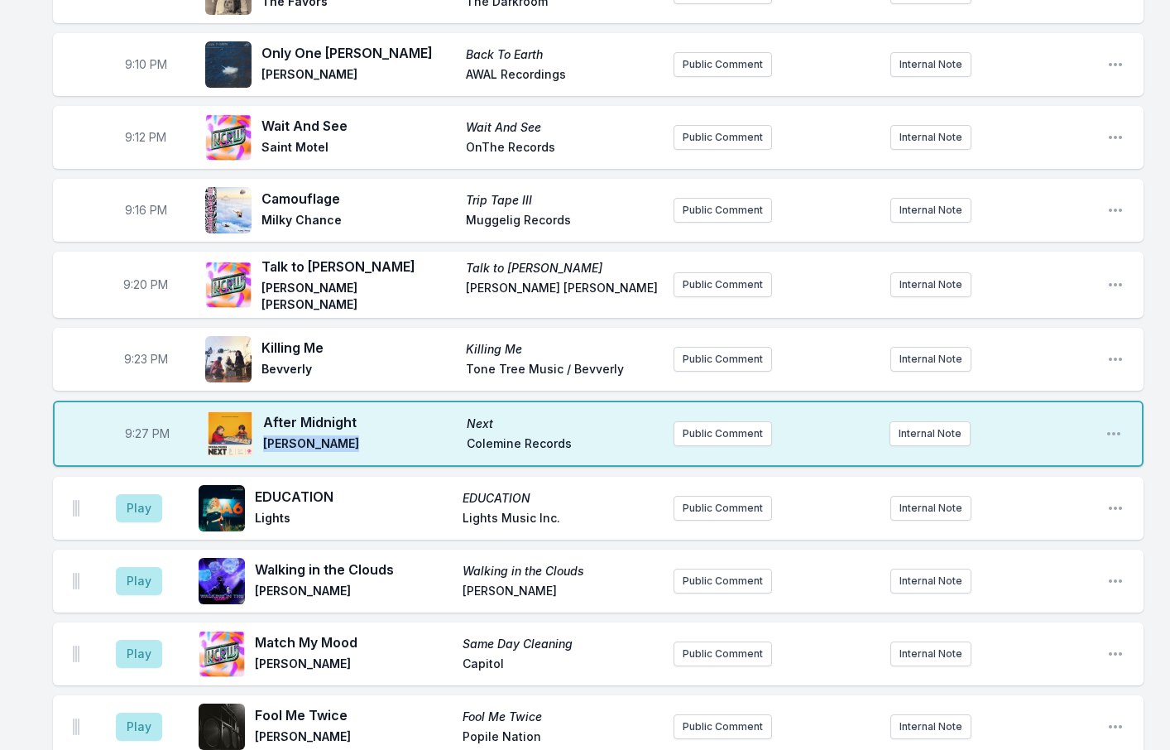
drag, startPoint x: 351, startPoint y: 427, endPoint x: 264, endPoint y: 424, distance: 86.9
click at [264, 435] on span "[PERSON_NAME]" at bounding box center [360, 445] width 194 height 20
drag, startPoint x: 290, startPoint y: 502, endPoint x: 261, endPoint y: 498, distance: 29.3
click at [252, 499] on div "EDUCATION EDUCATION Lights Lights Music Inc." at bounding box center [430, 508] width 462 height 53
copy span "Lights"
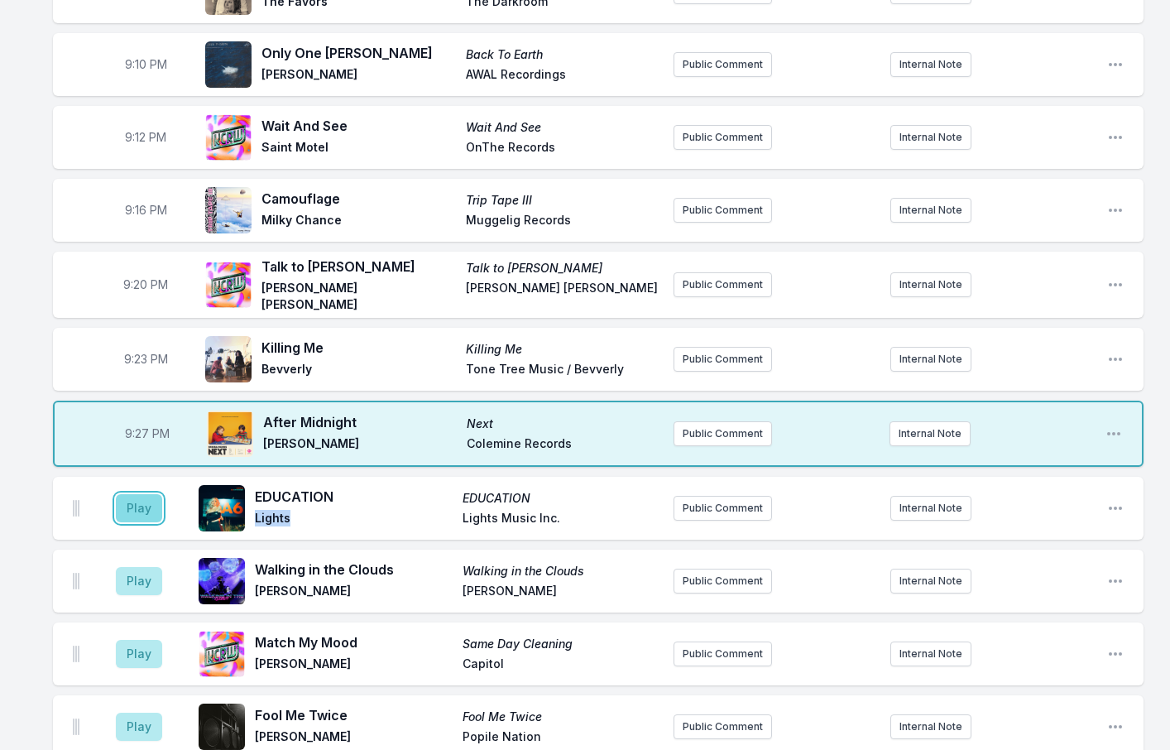
click at [134, 494] on button "Play" at bounding box center [139, 508] width 46 height 28
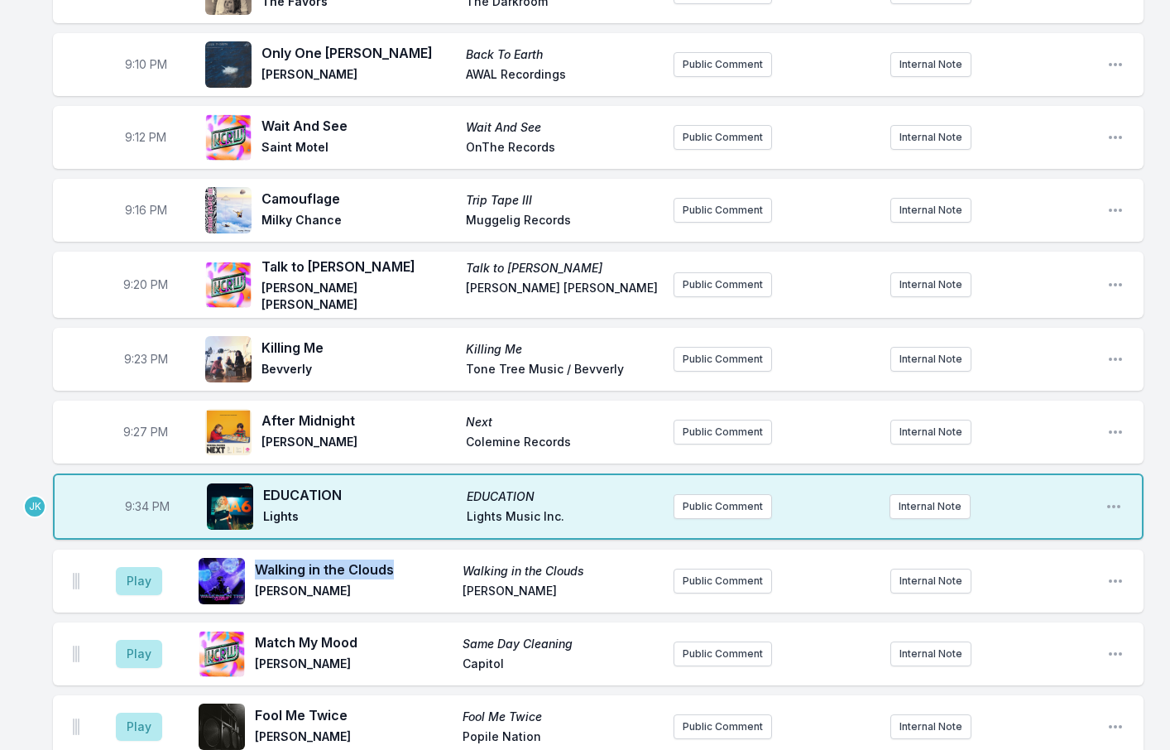
drag, startPoint x: 362, startPoint y: 552, endPoint x: 257, endPoint y: 551, distance: 104.2
click at [257, 559] on span "Walking in the Clouds" at bounding box center [354, 569] width 198 height 20
copy span "Walking in the Clouds"
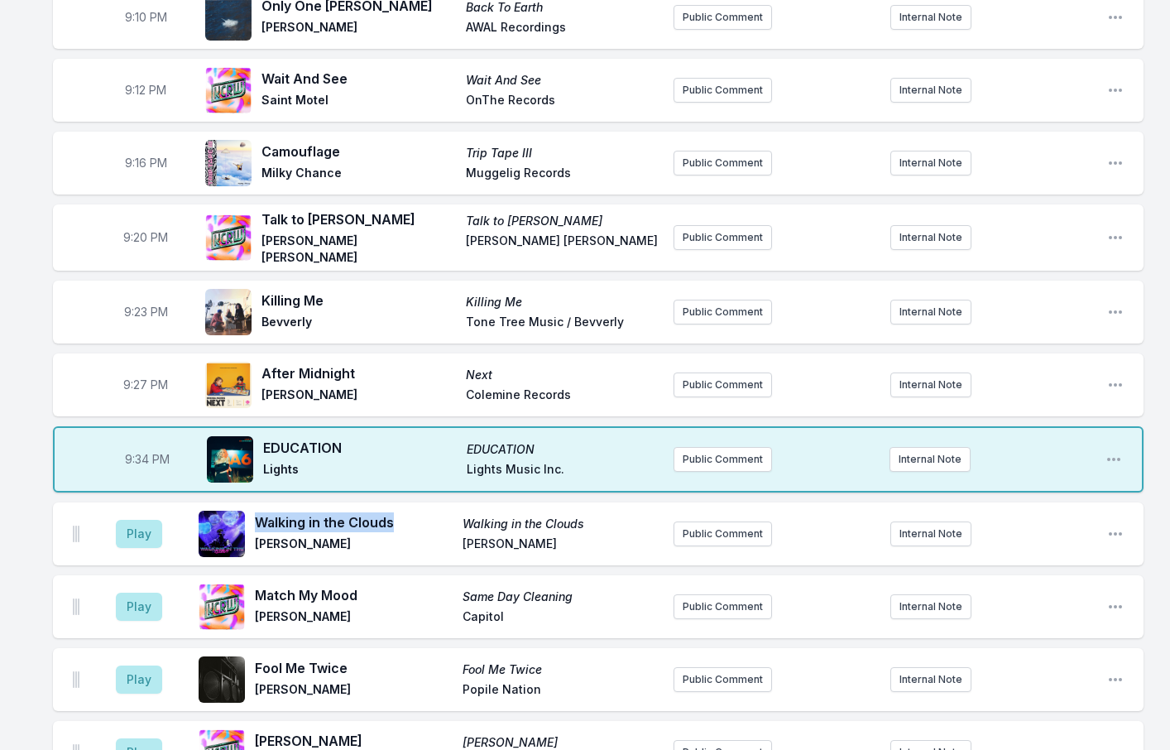
scroll to position [1734, 0]
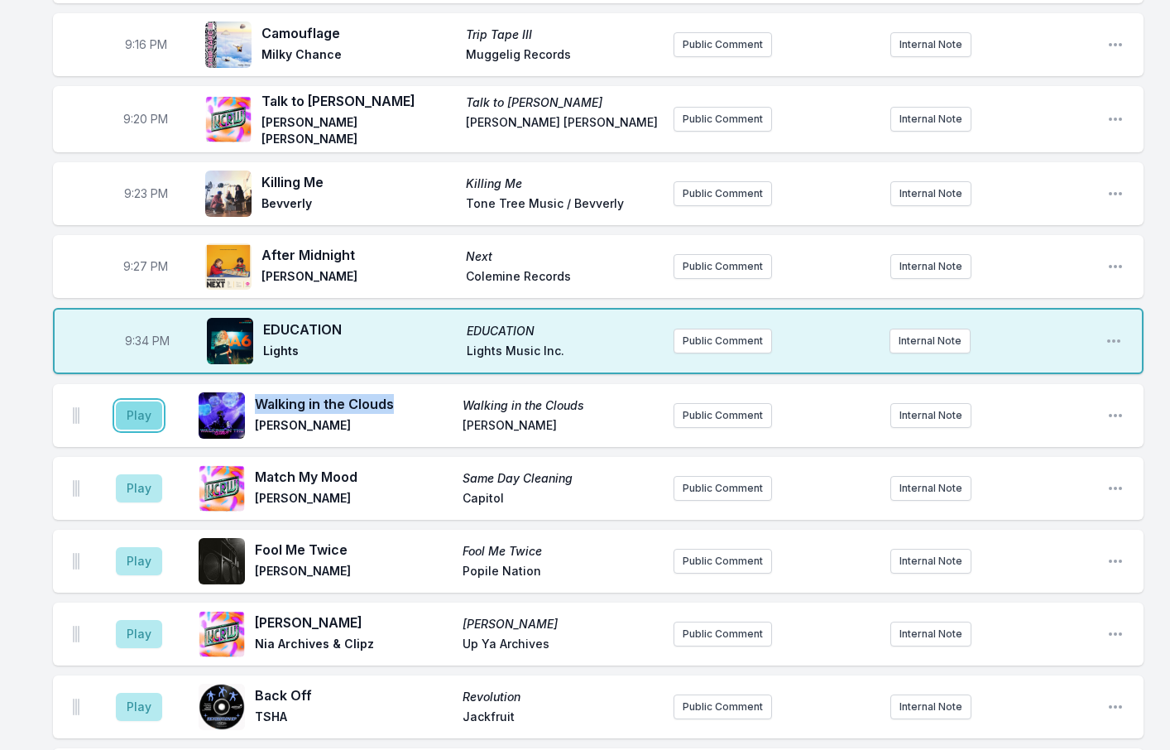
click at [150, 401] on button "Play" at bounding box center [139, 415] width 46 height 28
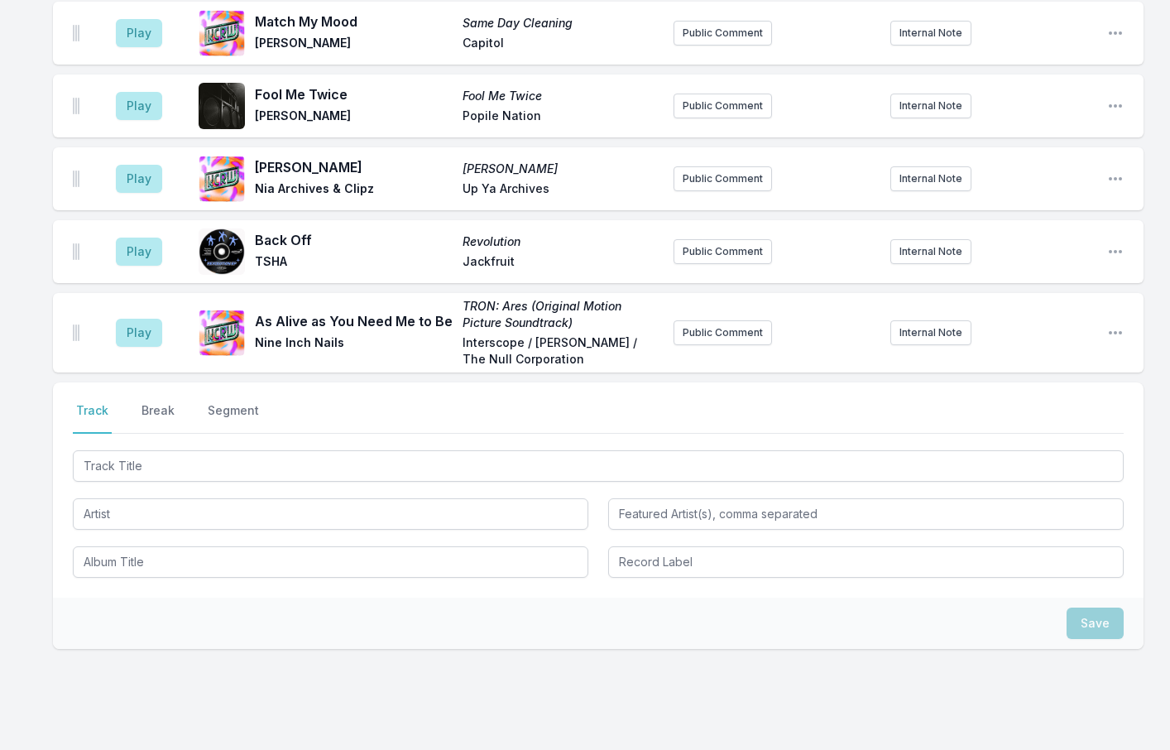
scroll to position [2230, 0]
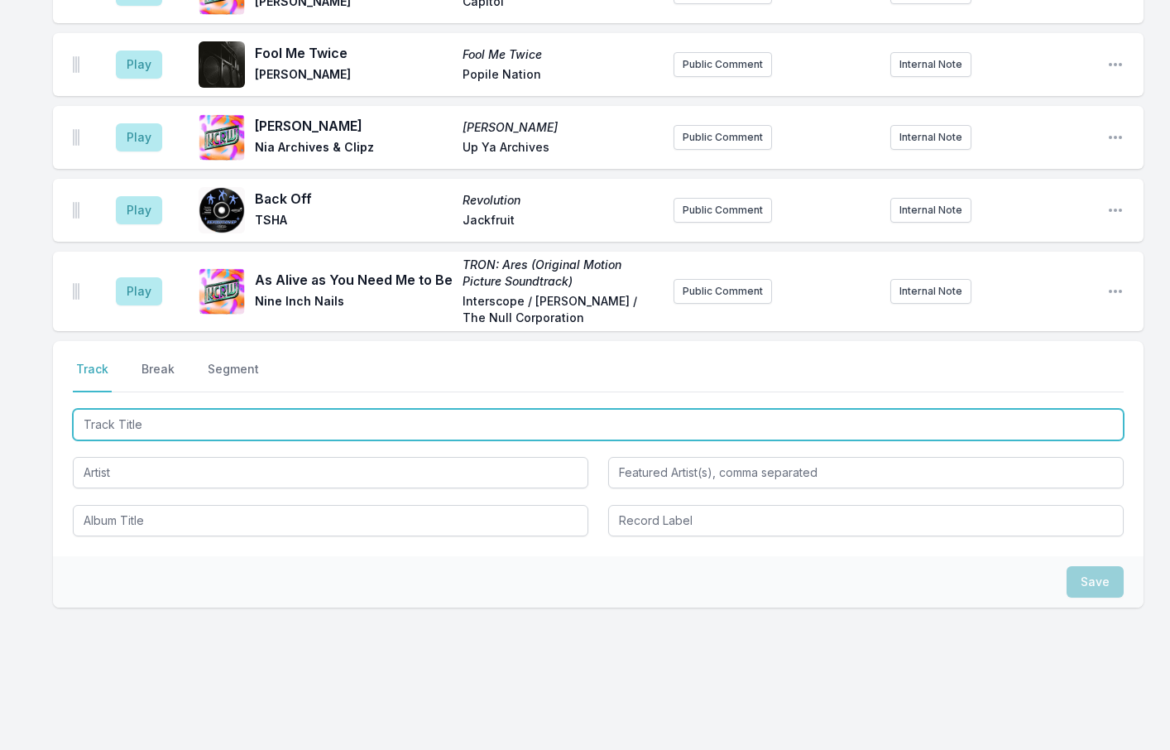
click at [103, 410] on input "Track Title" at bounding box center [598, 424] width 1051 height 31
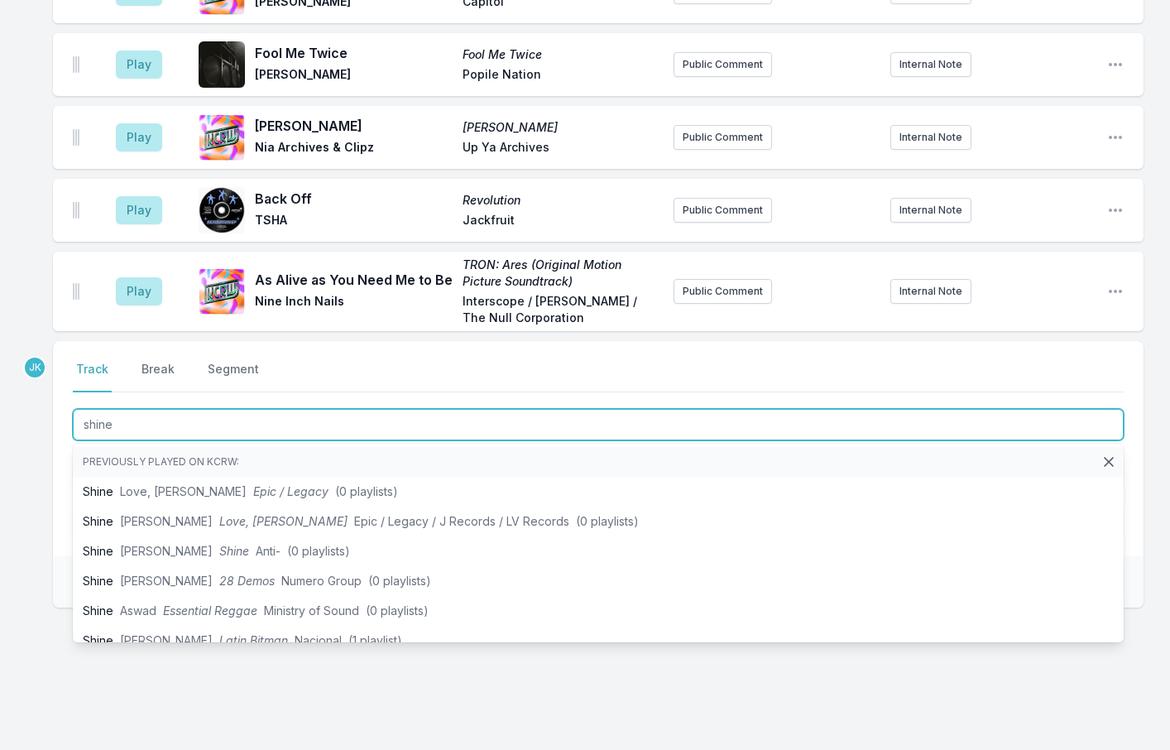
type input "shine"
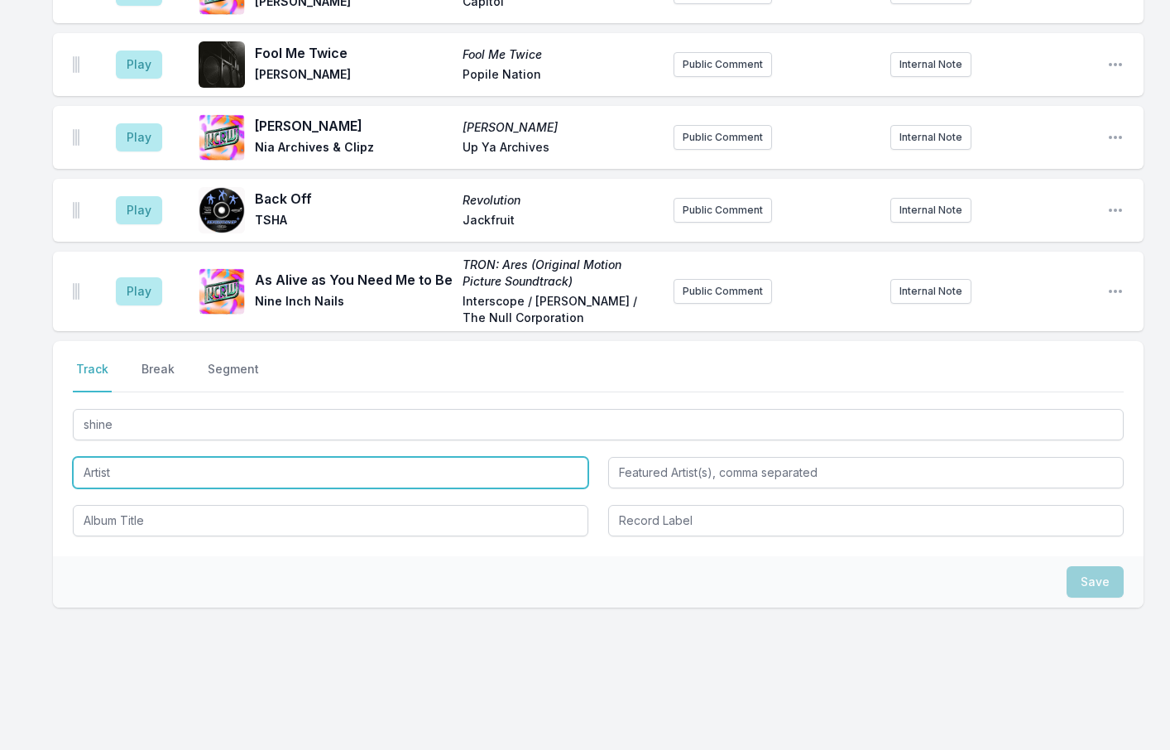
click at [113, 457] on input "Artist" at bounding box center [330, 472] width 515 height 31
type input "mondo Cozmo"
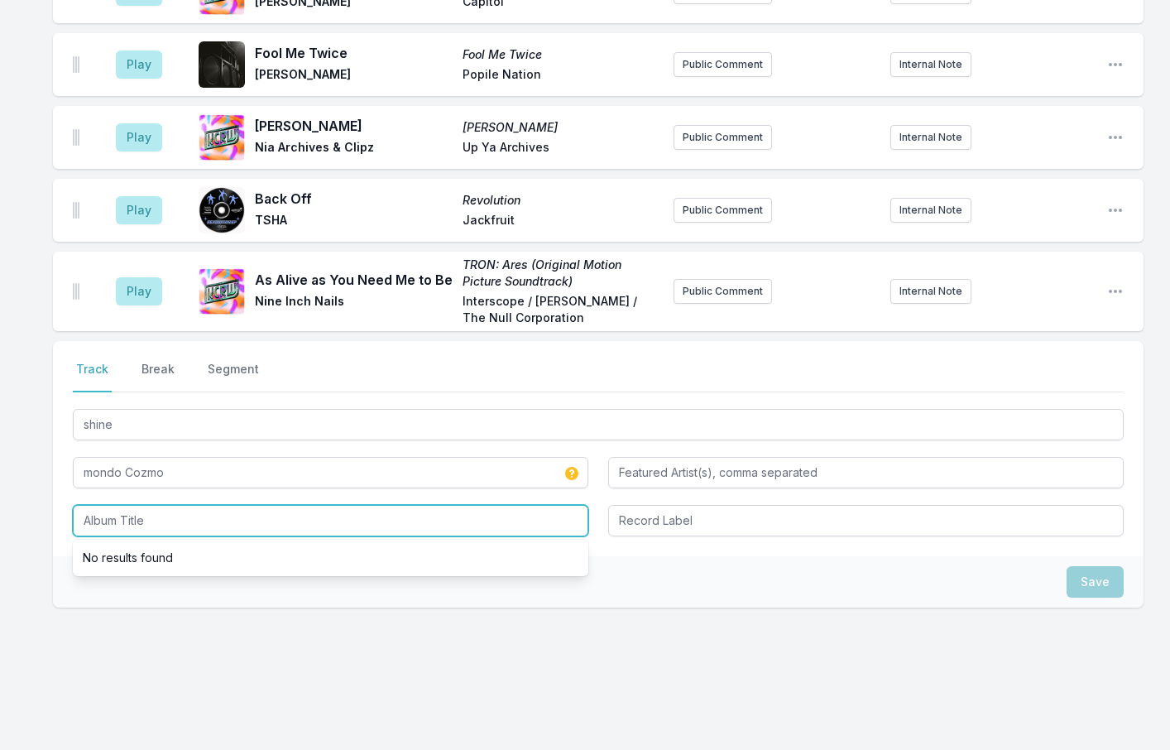
click at [113, 505] on input "Album Title" at bounding box center [330, 520] width 515 height 31
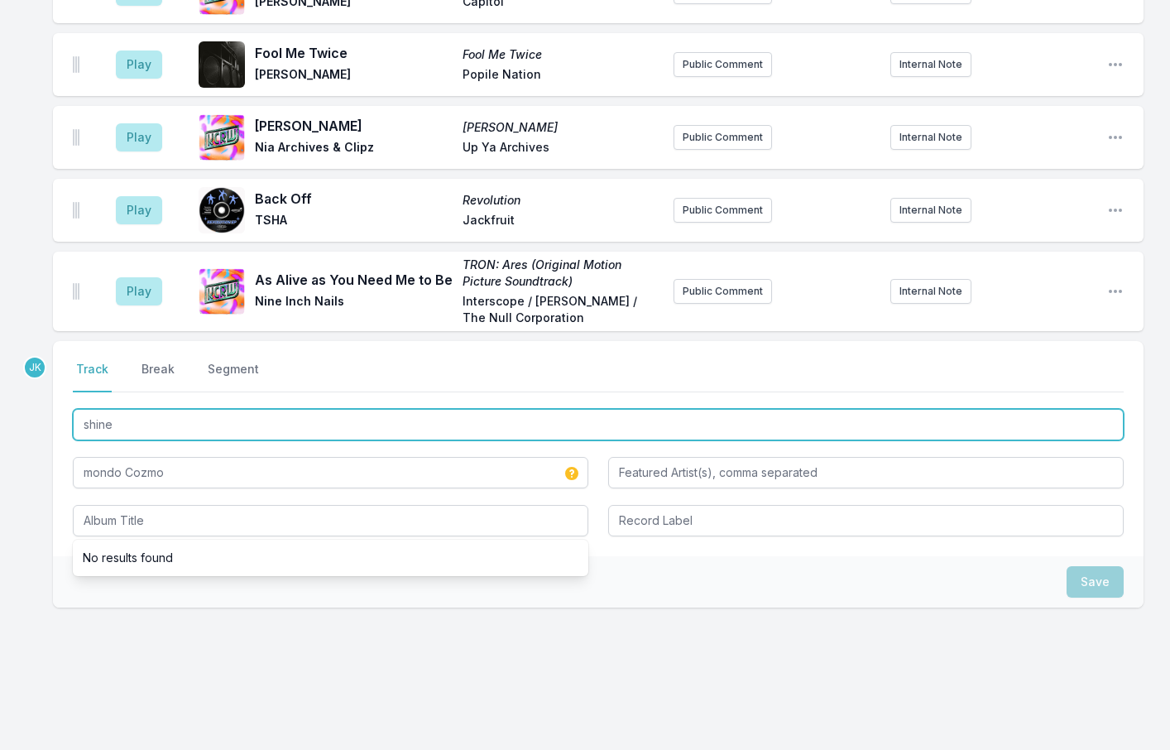
click at [127, 411] on input "shine" at bounding box center [598, 424] width 1051 height 31
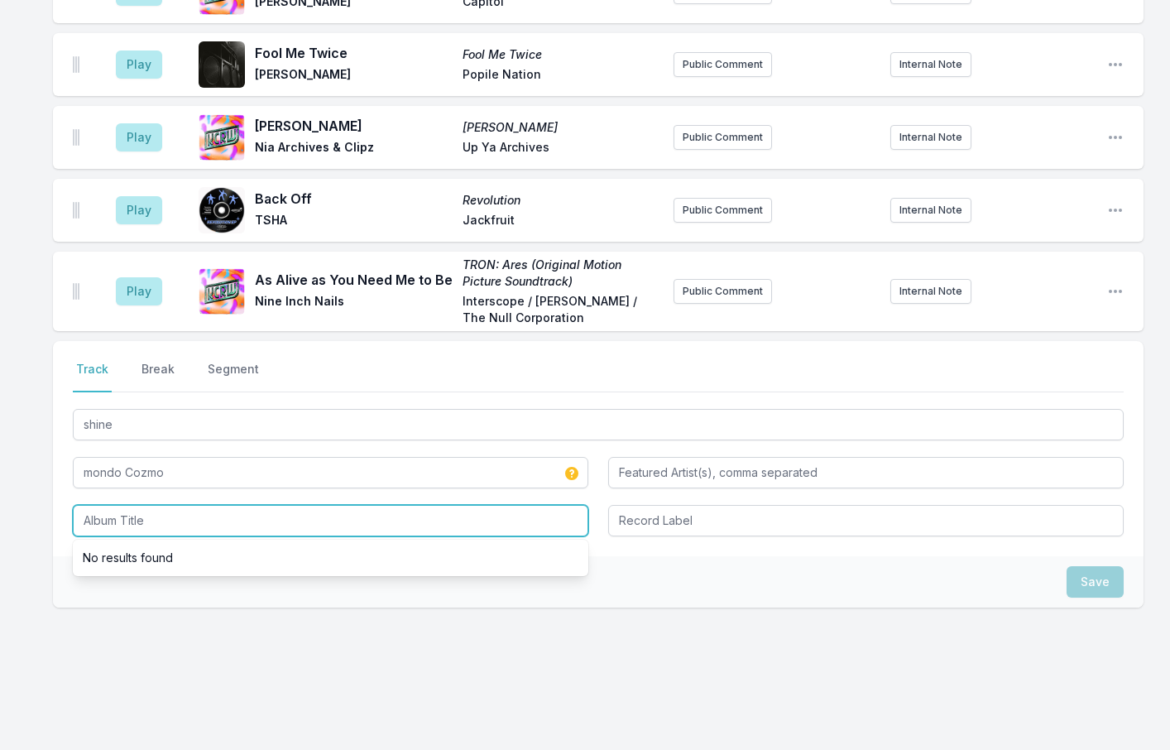
click at [106, 505] on input "Album Title" at bounding box center [330, 520] width 515 height 31
paste input "shine"
type input "shine"
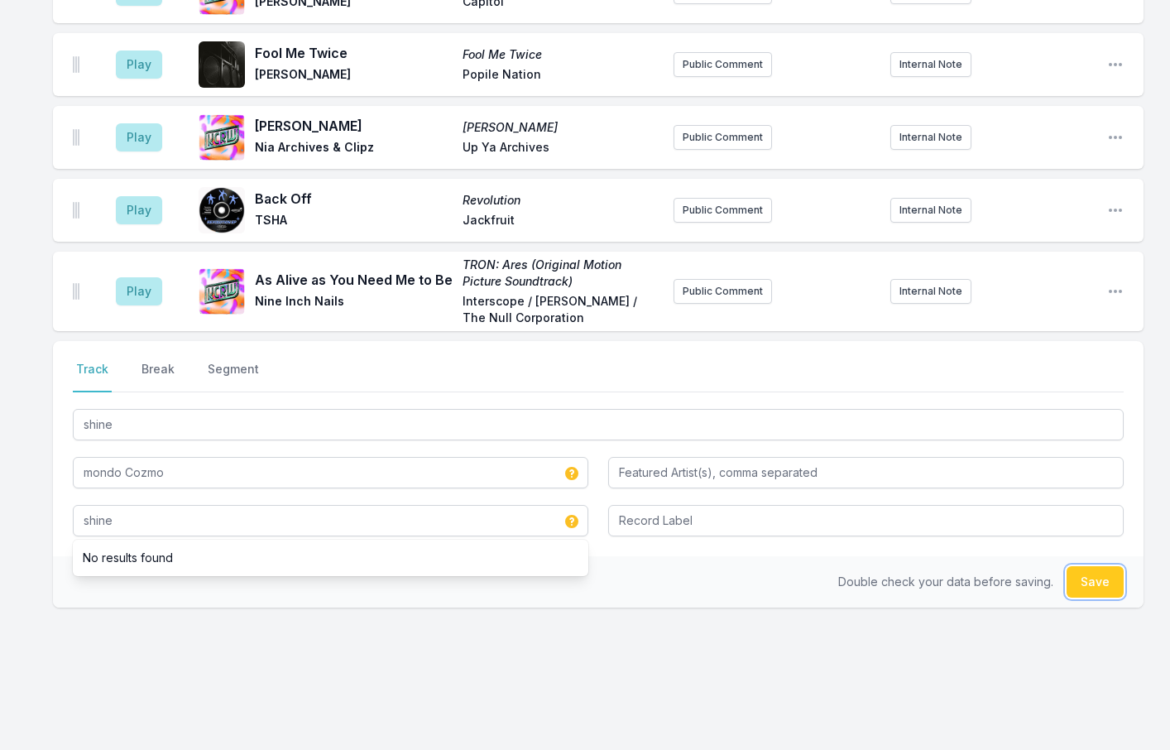
click at [1102, 567] on button "Save" at bounding box center [1094, 581] width 57 height 31
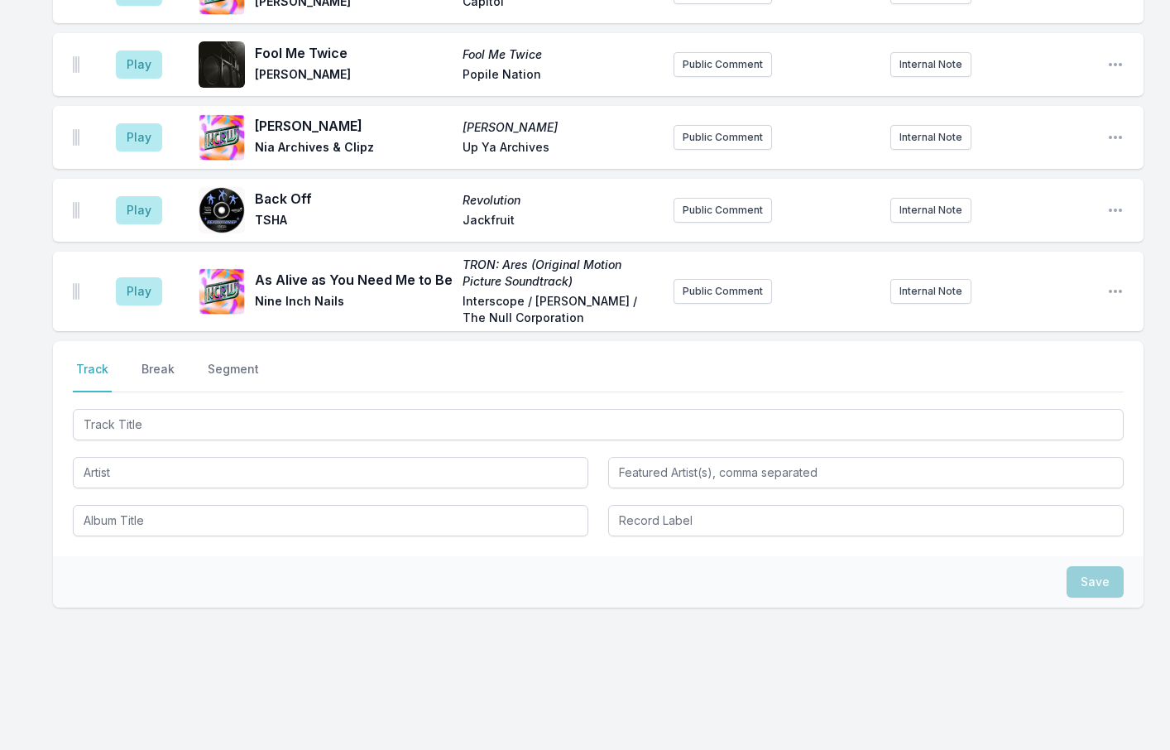
scroll to position [2356, 0]
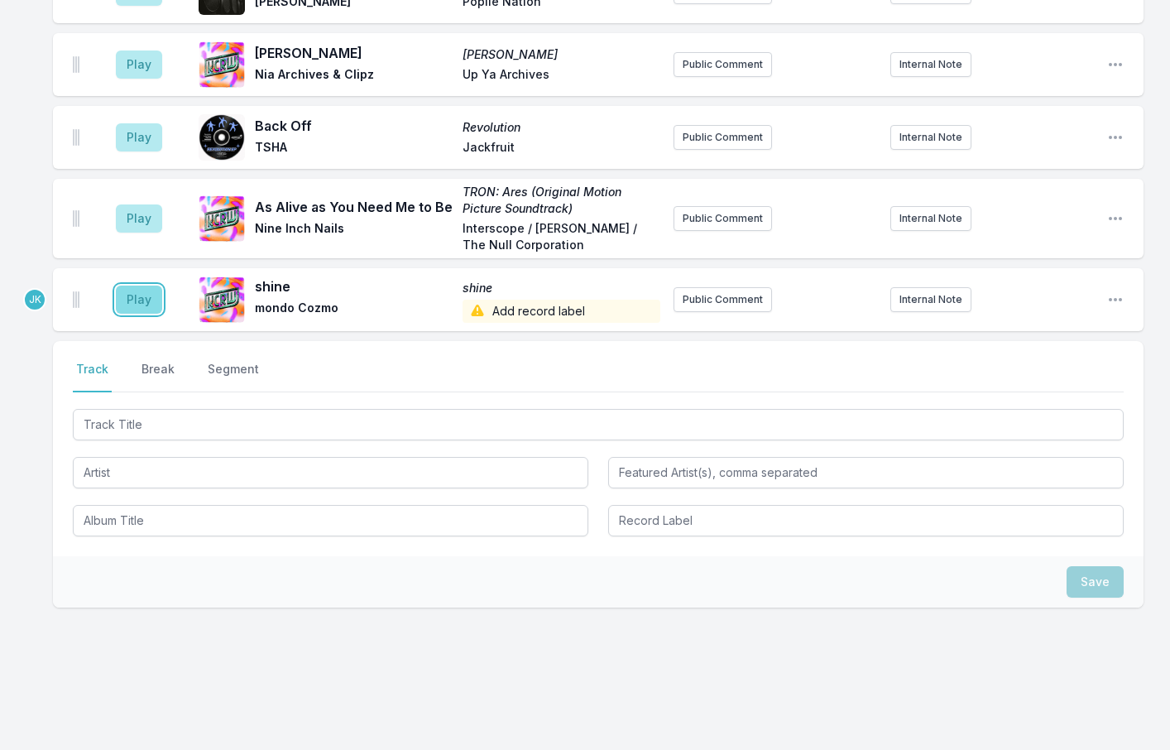
click at [128, 285] on button "Play" at bounding box center [139, 299] width 46 height 28
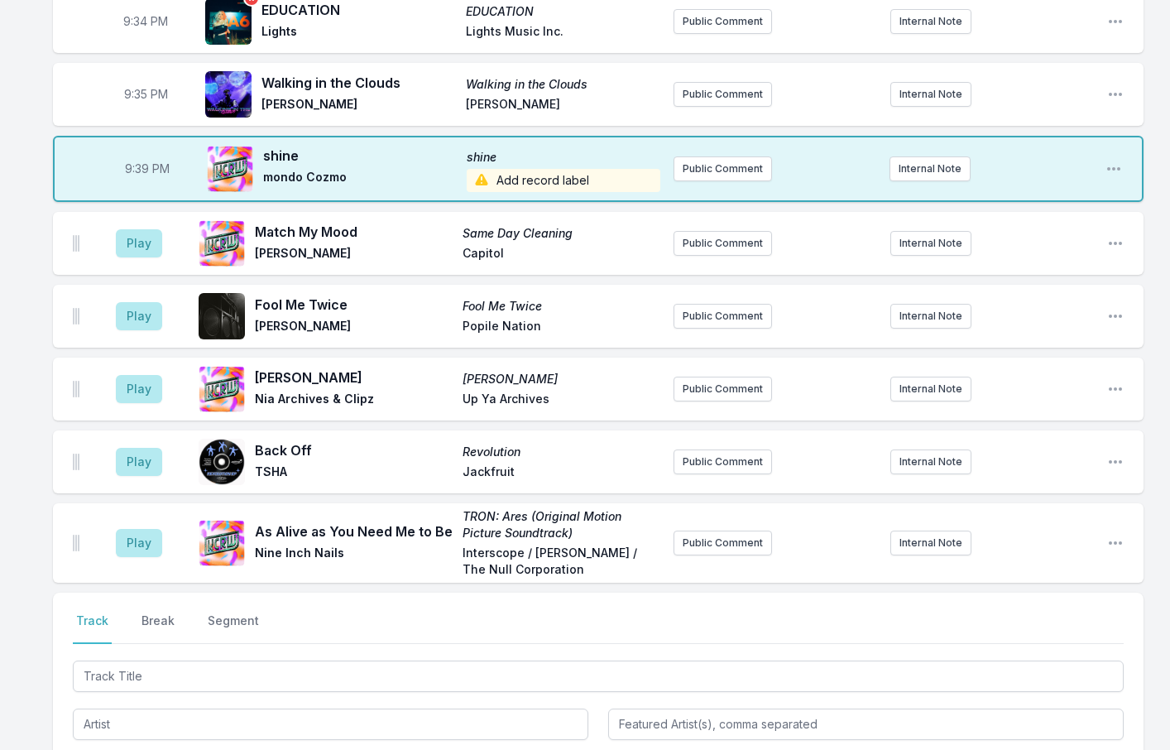
scroll to position [2108, 0]
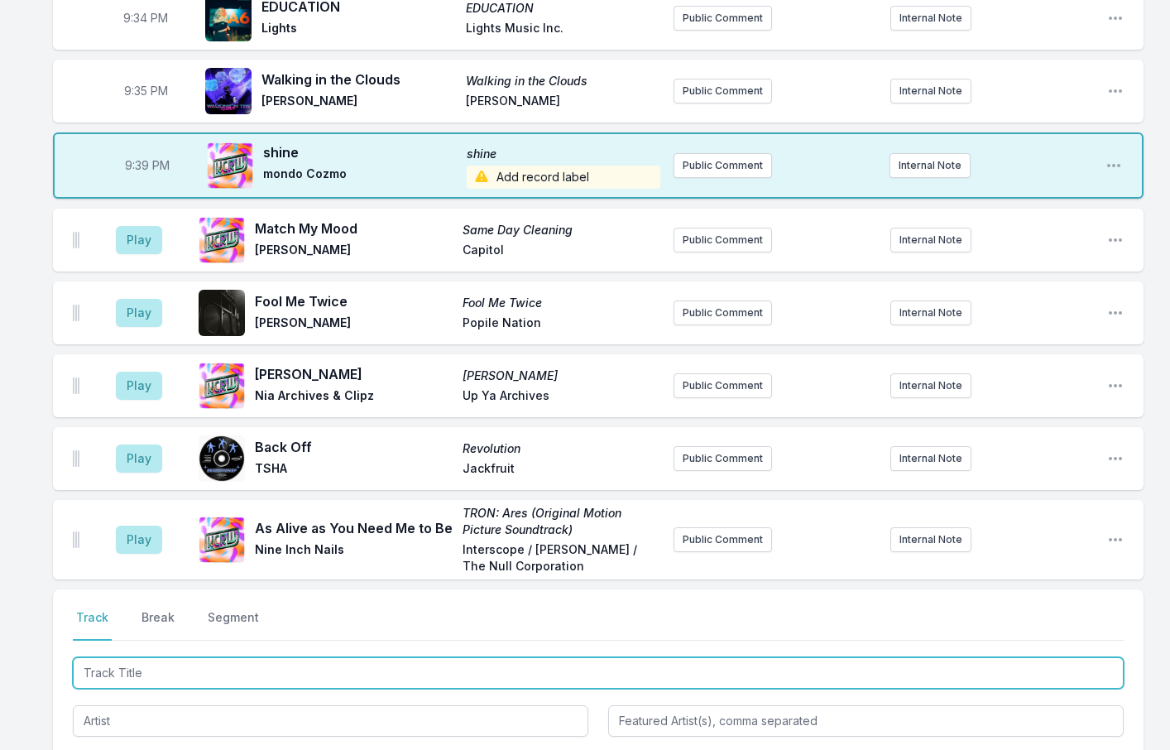
click at [130, 659] on input "Track Title" at bounding box center [598, 672] width 1051 height 31
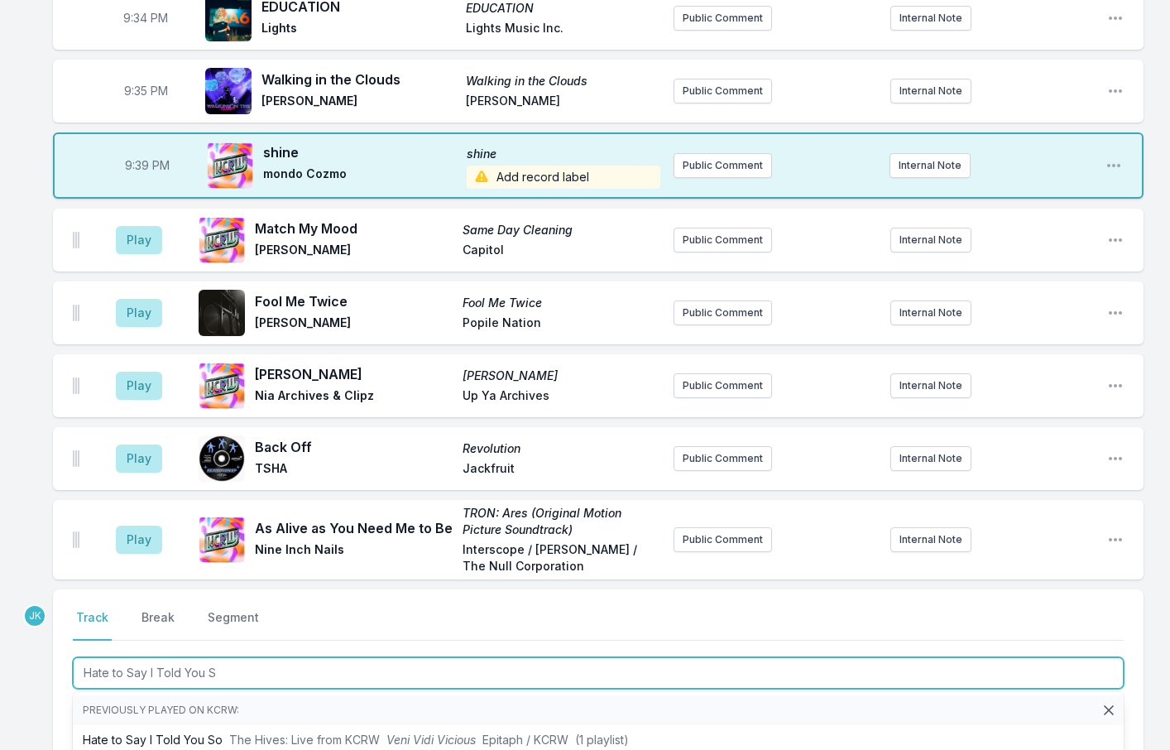
type input "Hate to Say I Told You So"
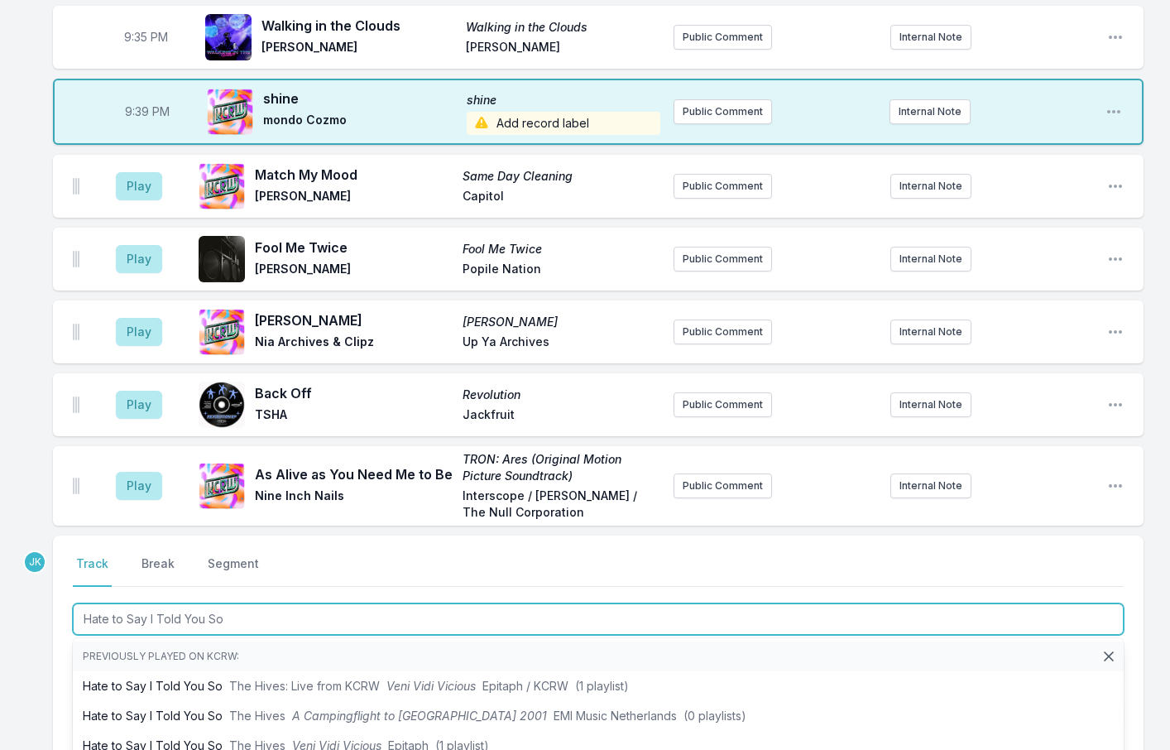
scroll to position [2191, 0]
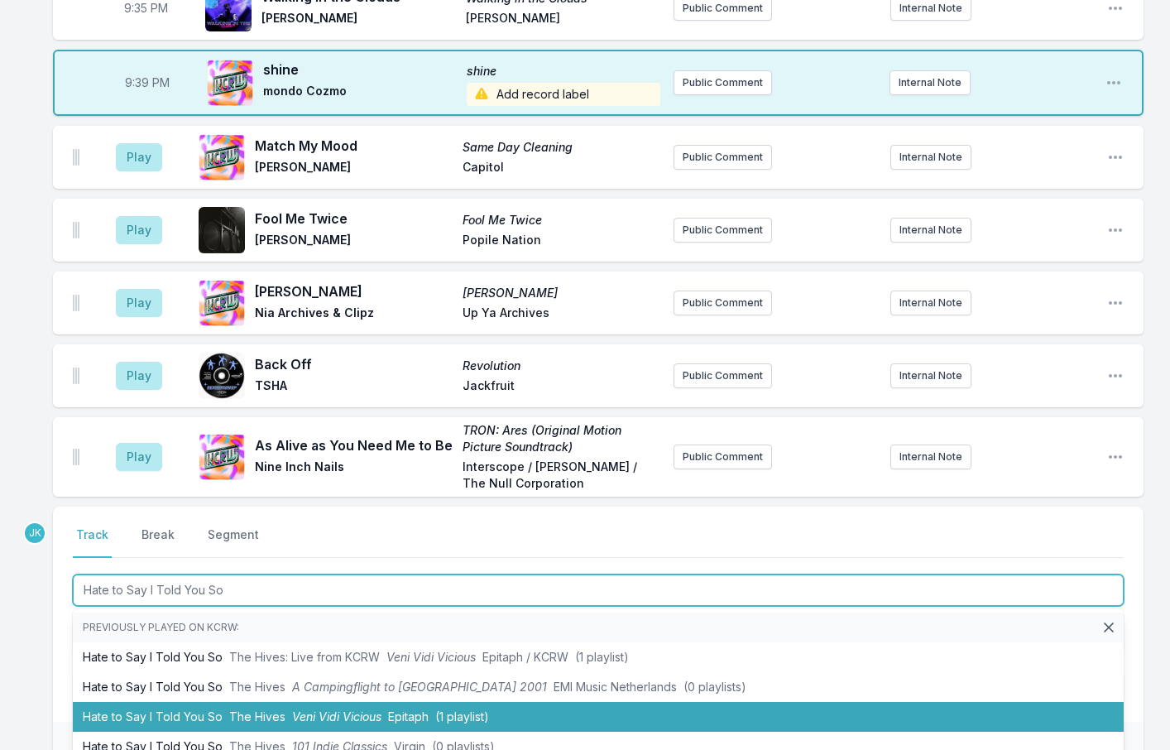
click at [161, 702] on li "Hate to Say I Told You So [MEDICAL_DATA] [PERSON_NAME] Vicious Epitaph (1 playl…" at bounding box center [598, 717] width 1051 height 30
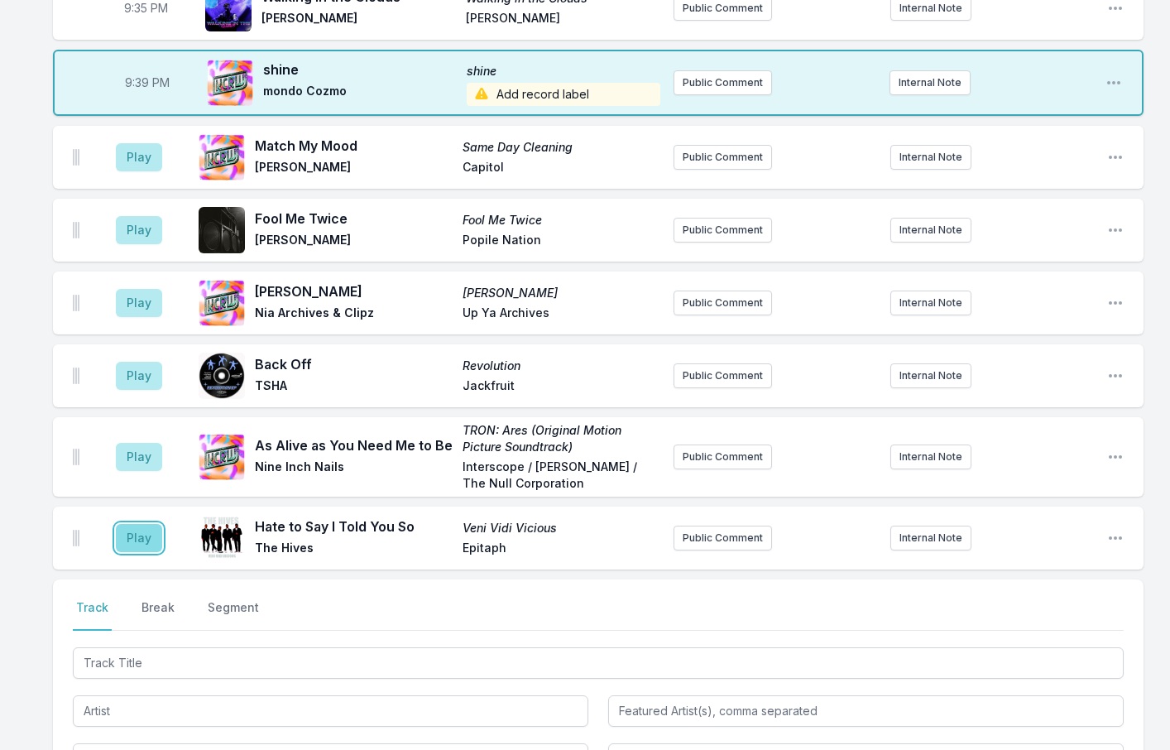
click at [130, 524] on button "Play" at bounding box center [139, 538] width 46 height 28
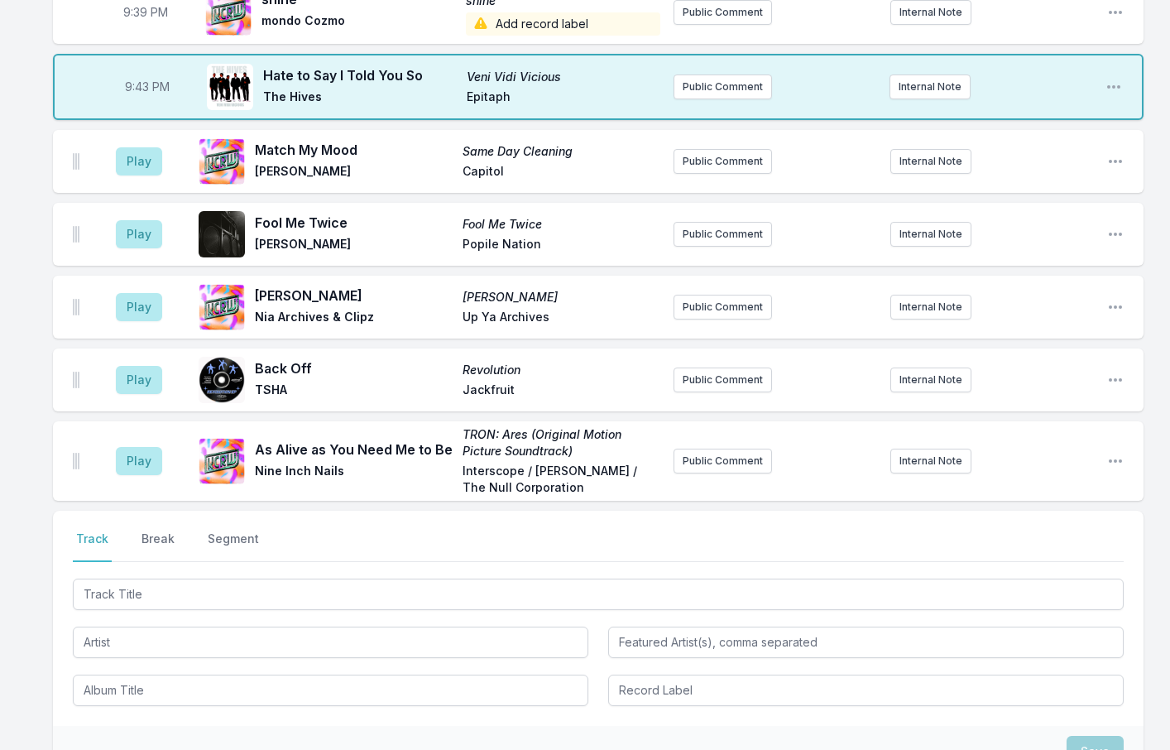
scroll to position [2356, 0]
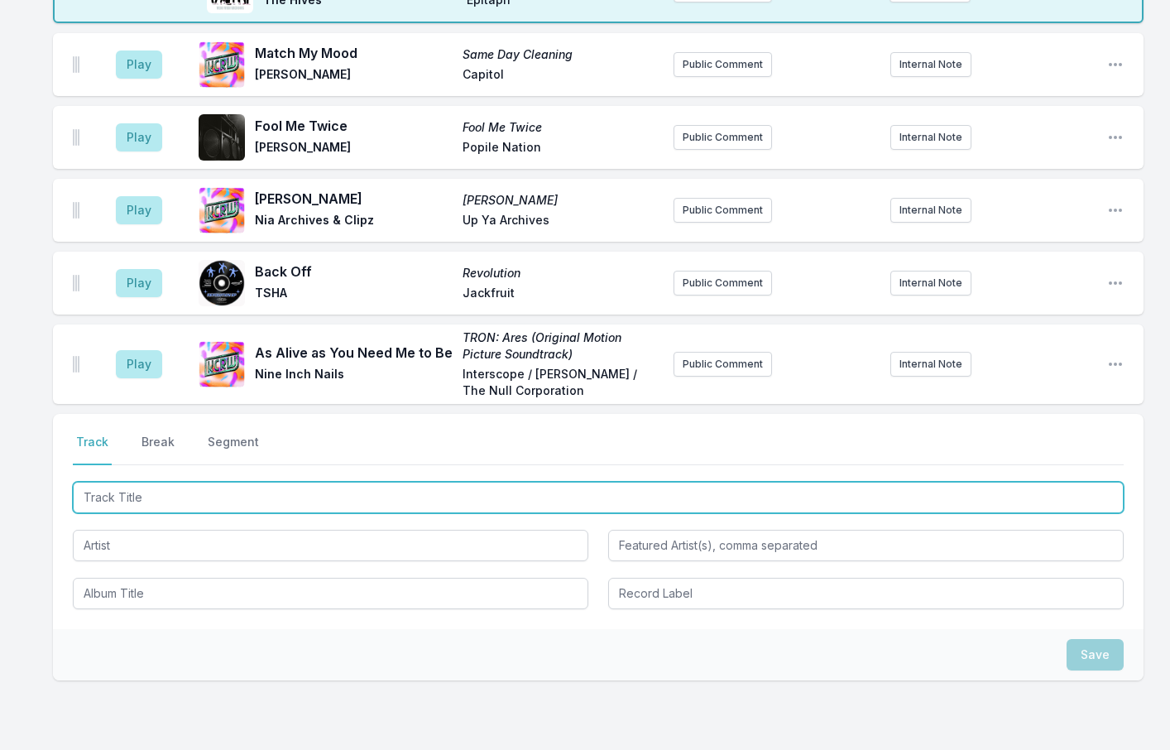
click at [109, 482] on input "Track Title" at bounding box center [598, 497] width 1051 height 31
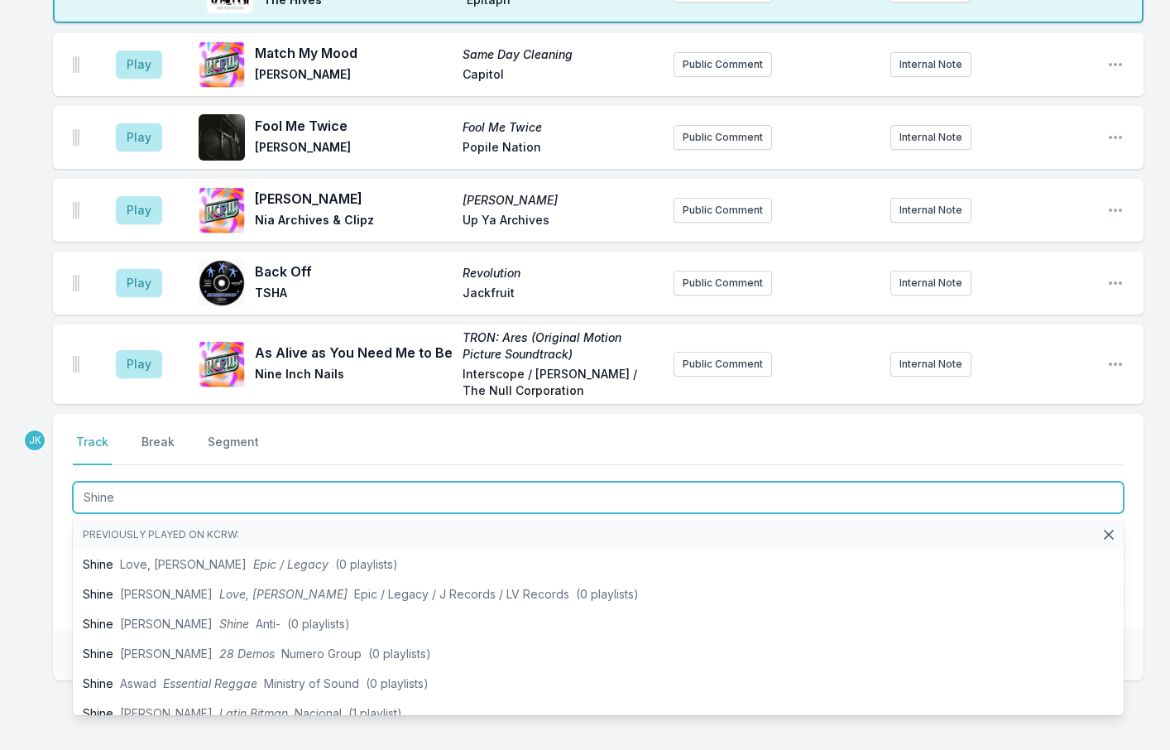
type input "Shine"
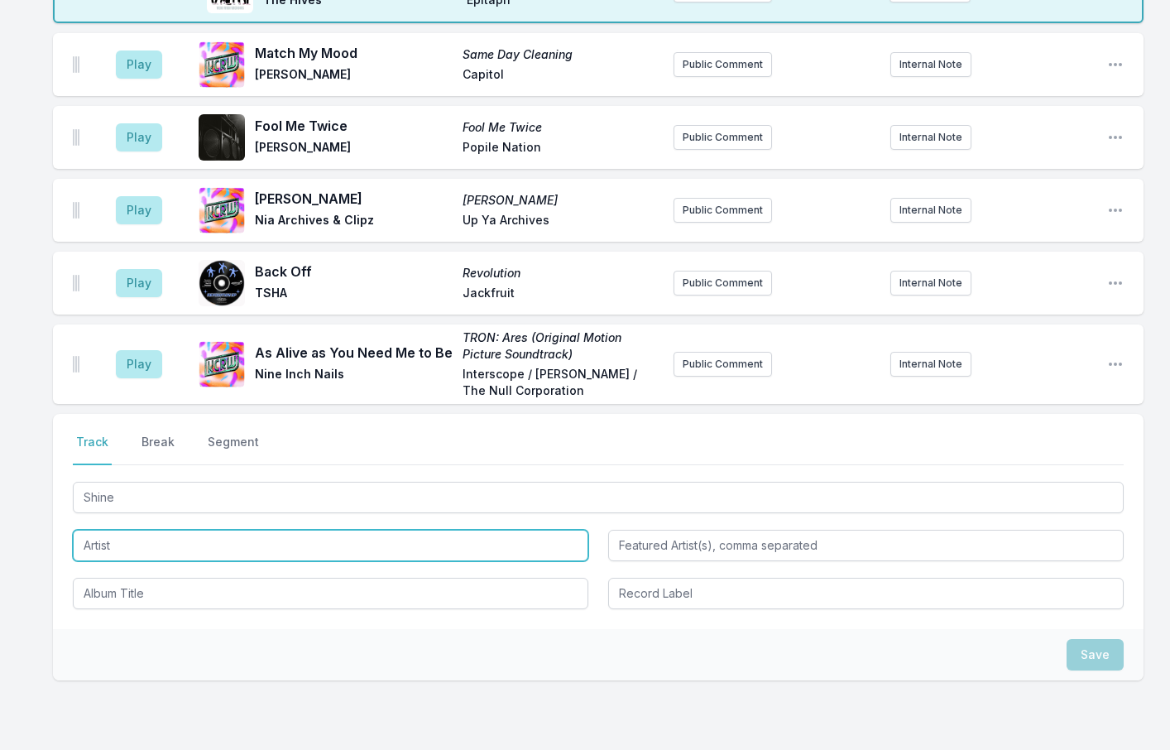
click at [117, 529] on input "Artist" at bounding box center [330, 544] width 515 height 31
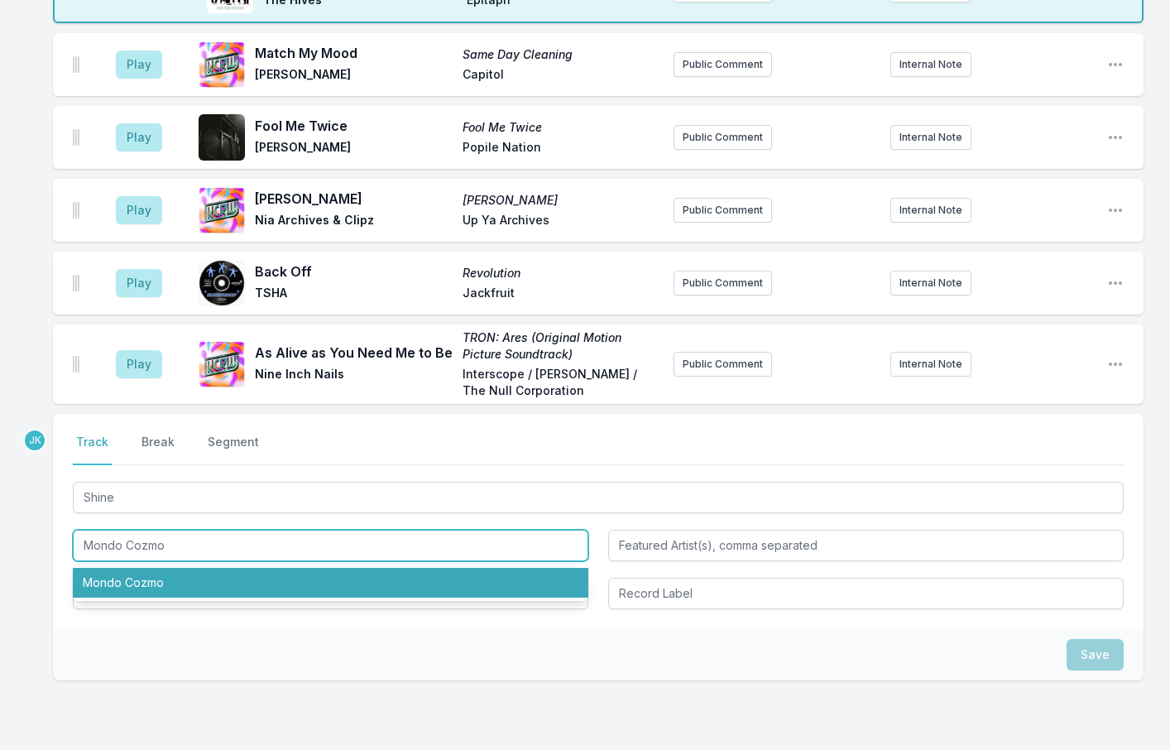
click at [110, 570] on li "Mondo Cozmo" at bounding box center [330, 583] width 515 height 30
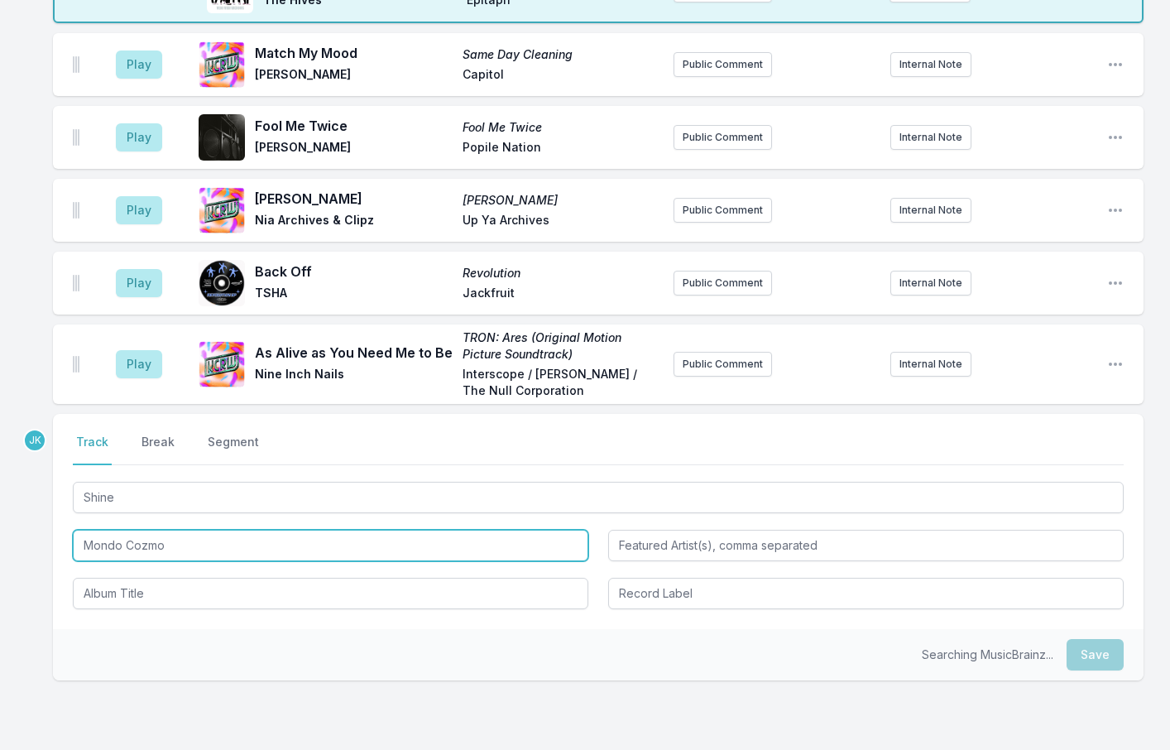
type input "Mondo Cozmo"
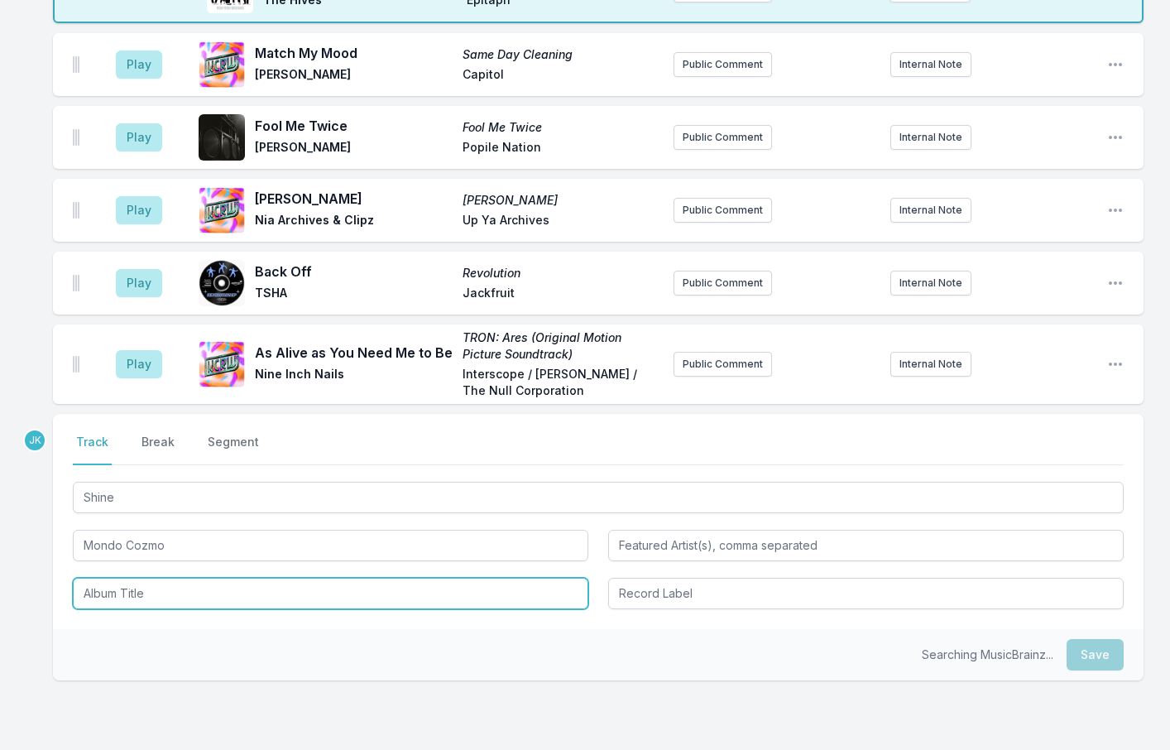
click at [113, 577] on input "Album Title" at bounding box center [330, 592] width 515 height 31
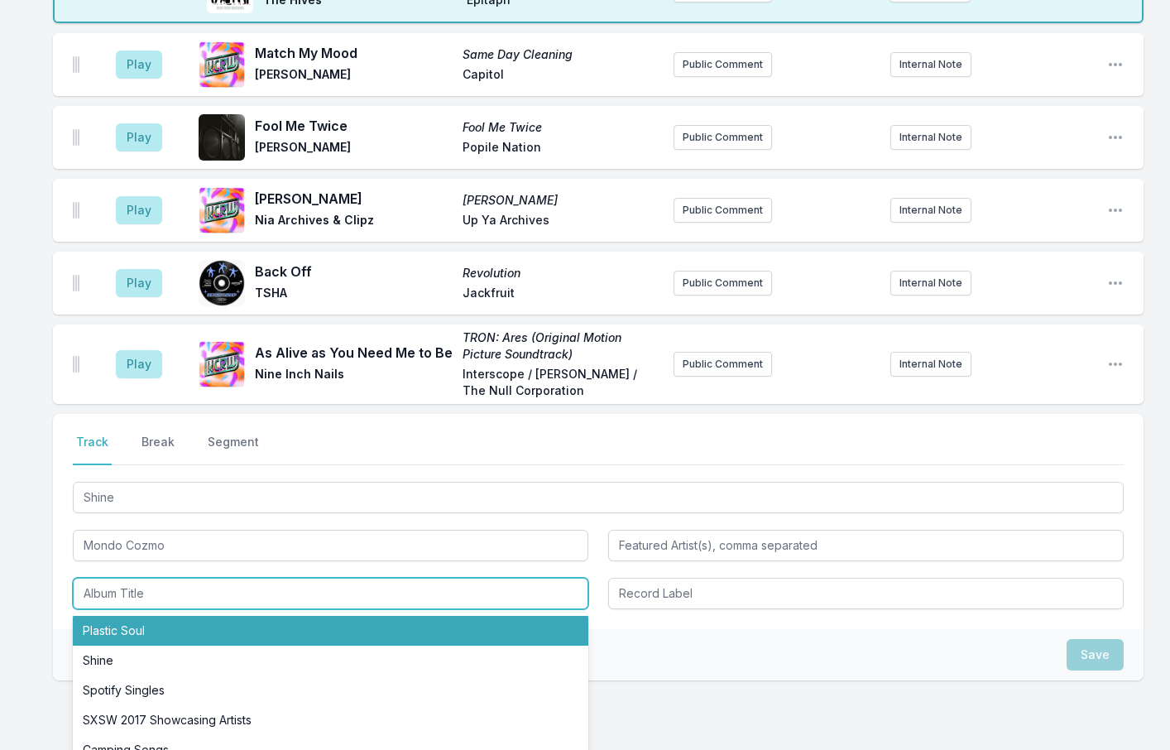
click at [123, 616] on li "Plastic Soul" at bounding box center [330, 631] width 515 height 30
type input "Plastic Soul"
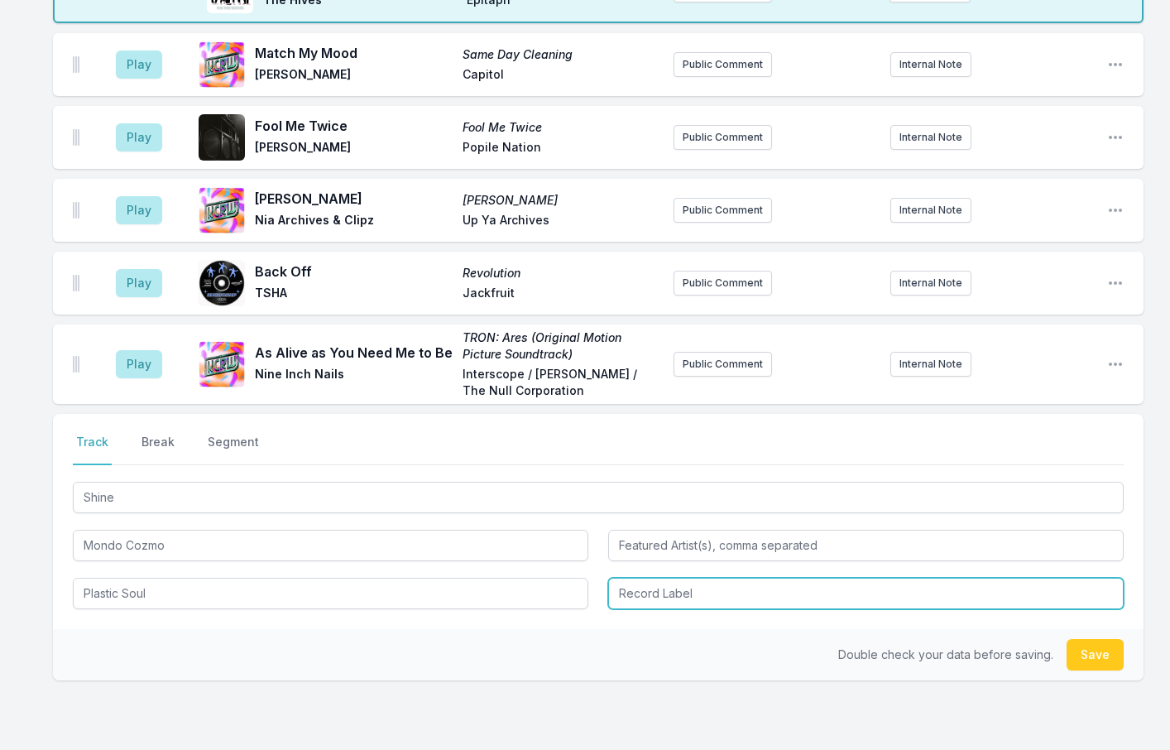
click at [683, 577] on input "Record Label" at bounding box center [865, 592] width 515 height 31
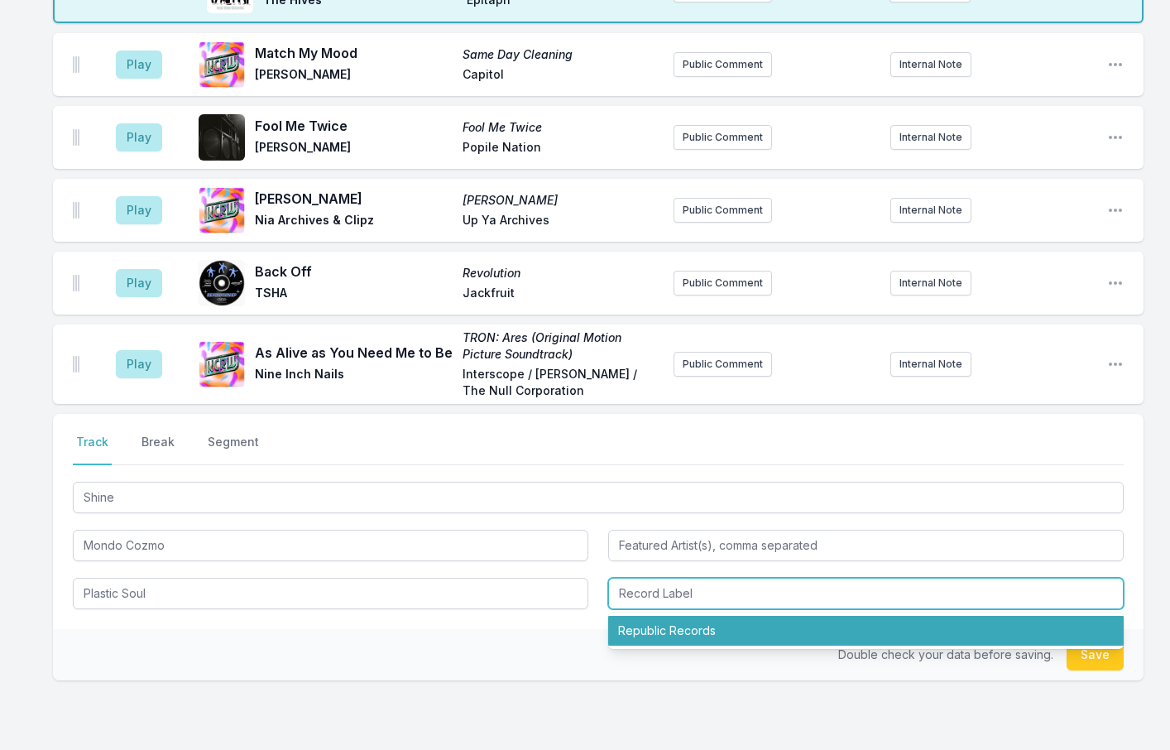
click at [677, 616] on li "Republic Records" at bounding box center [865, 631] width 515 height 30
type input "Republic Records"
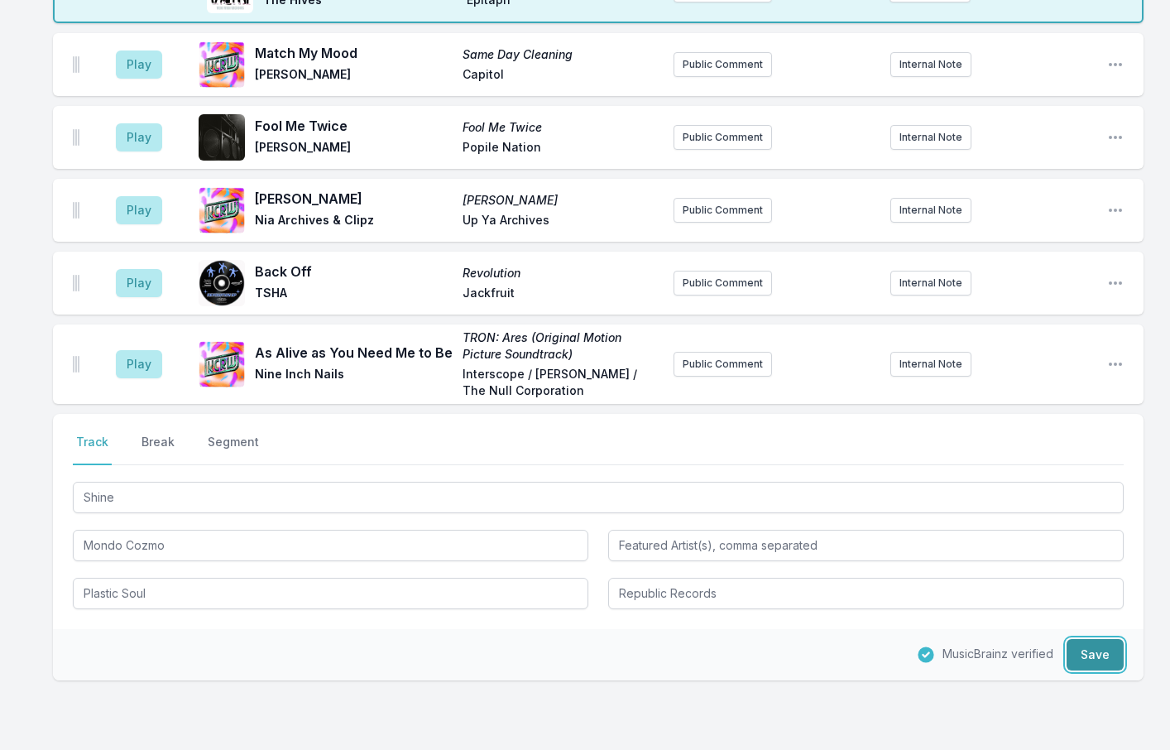
click at [1087, 639] on button "Save" at bounding box center [1094, 654] width 57 height 31
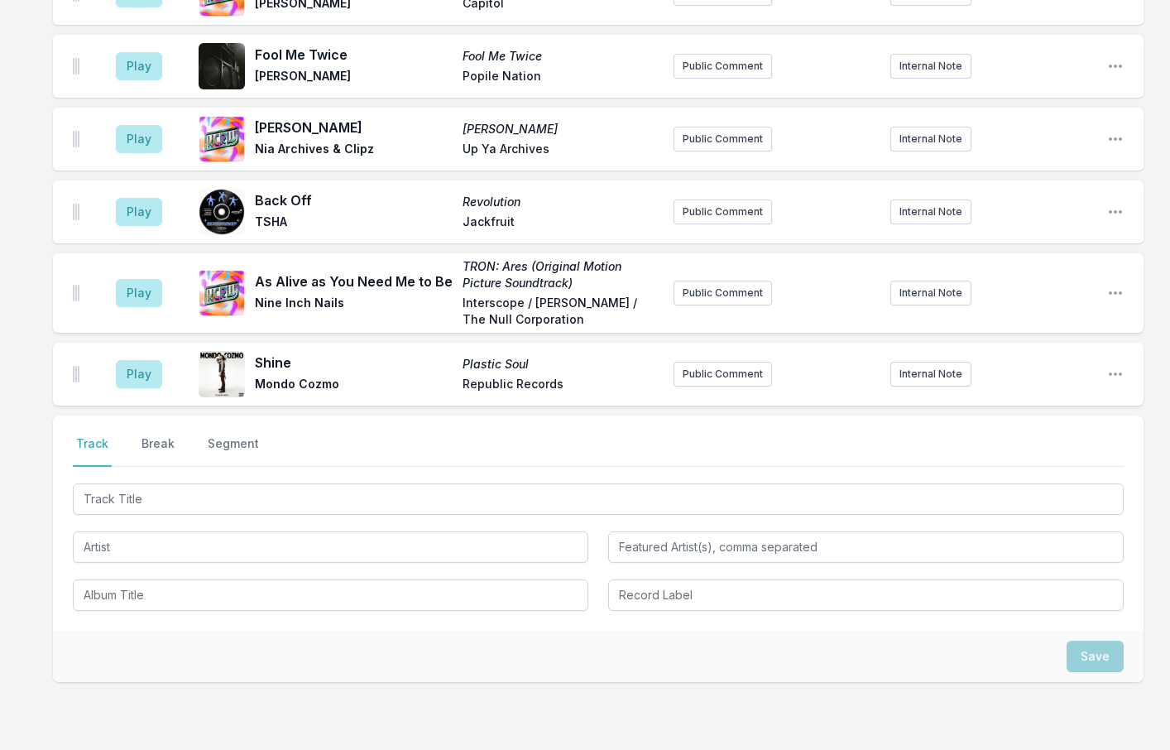
scroll to position [2191, 0]
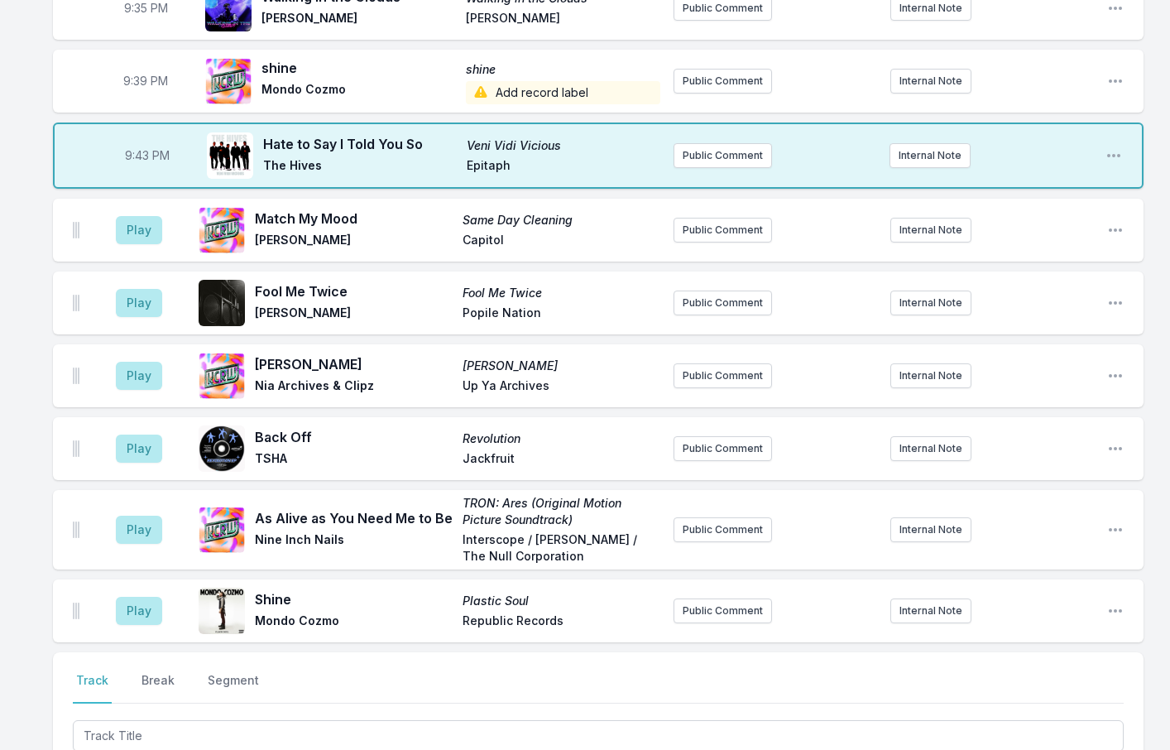
drag, startPoint x: 1099, startPoint y: 133, endPoint x: 12, endPoint y: 153, distance: 1087.3
click at [1111, 147] on icon "Open playlist item options" at bounding box center [1113, 155] width 17 height 17
click at [981, 233] on button "Delete Entry" at bounding box center [1029, 248] width 185 height 30
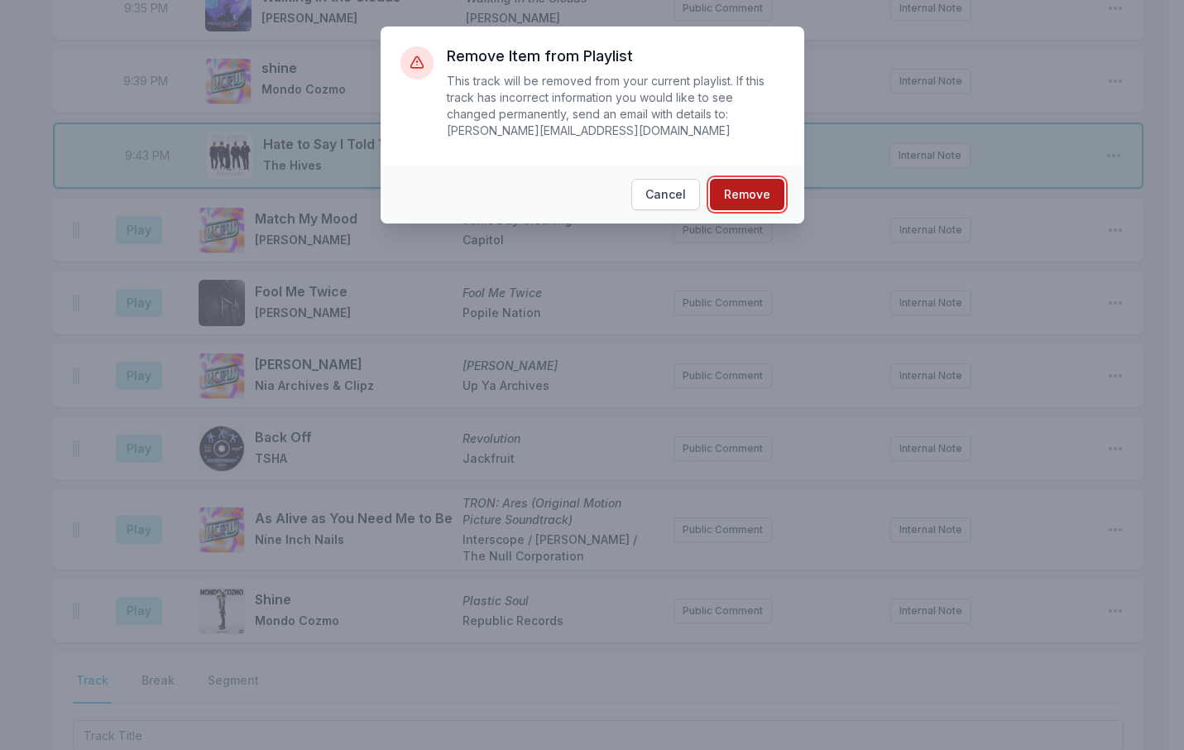
click at [755, 179] on button "Remove" at bounding box center [747, 194] width 74 height 31
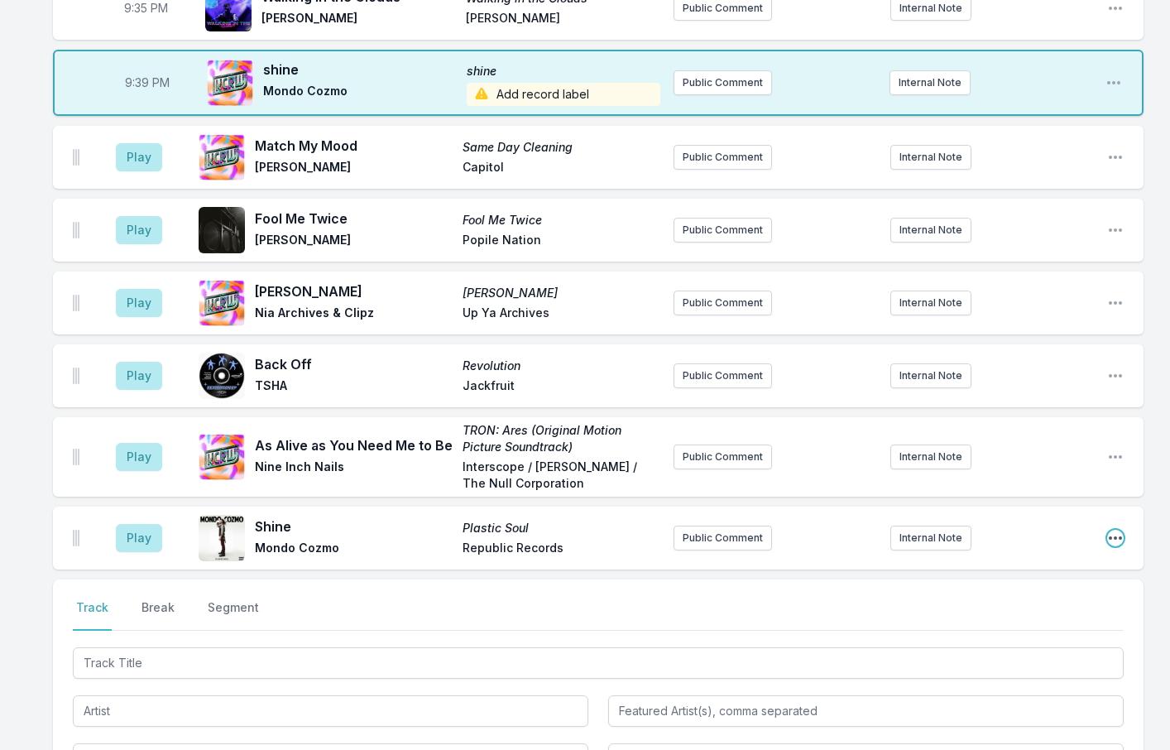
click at [1111, 529] on icon "Open playlist item options" at bounding box center [1115, 537] width 17 height 17
click at [1003, 556] on button "Edit Timestamp" at bounding box center [1030, 571] width 185 height 30
type input "21:43"
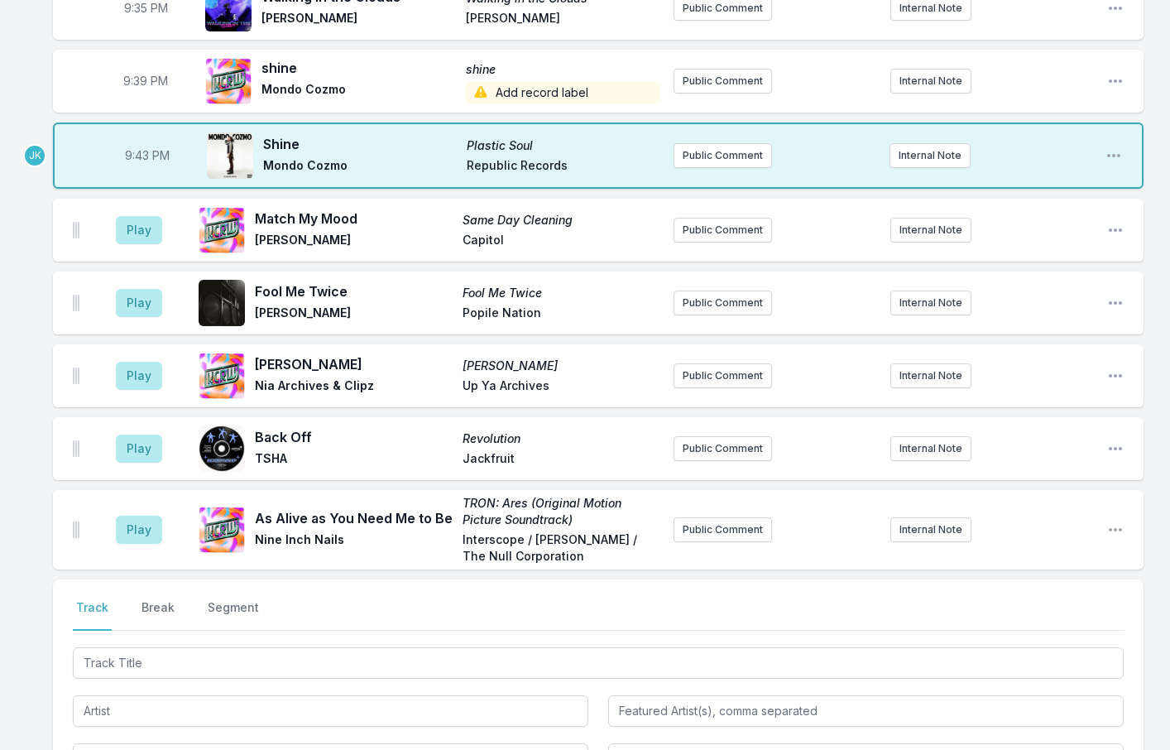
scroll to position [2108, 0]
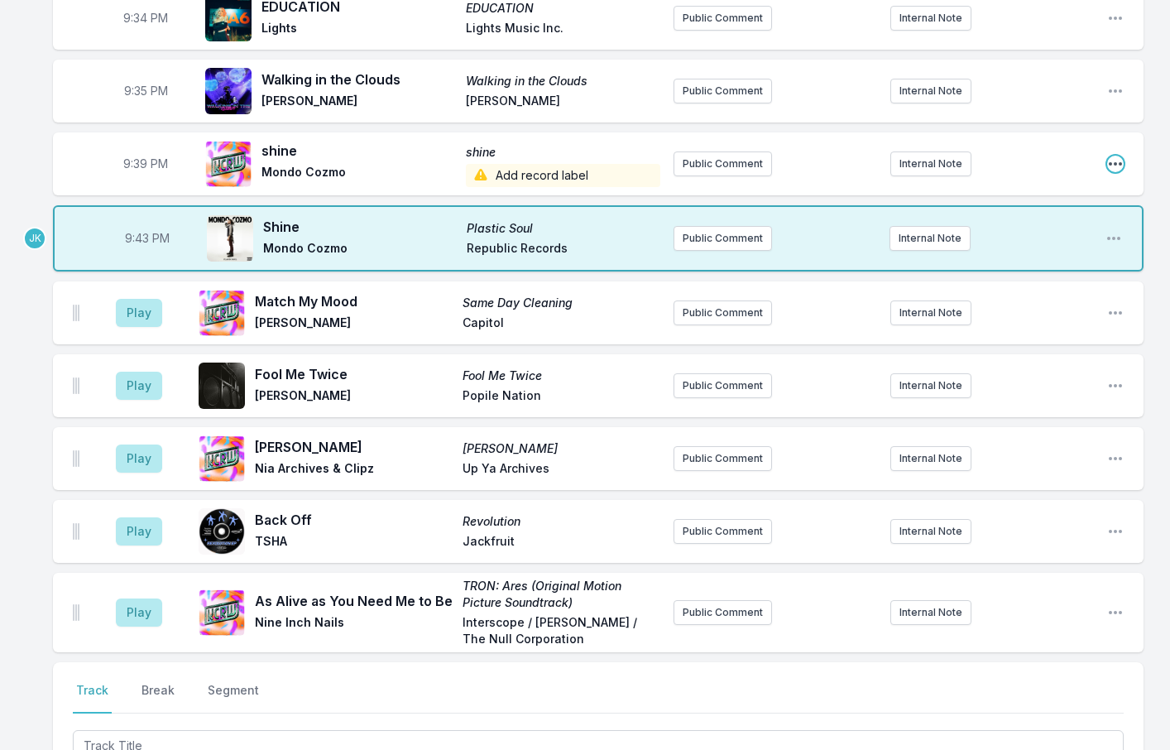
click at [1114, 156] on icon "Open playlist item options" at bounding box center [1115, 164] width 17 height 17
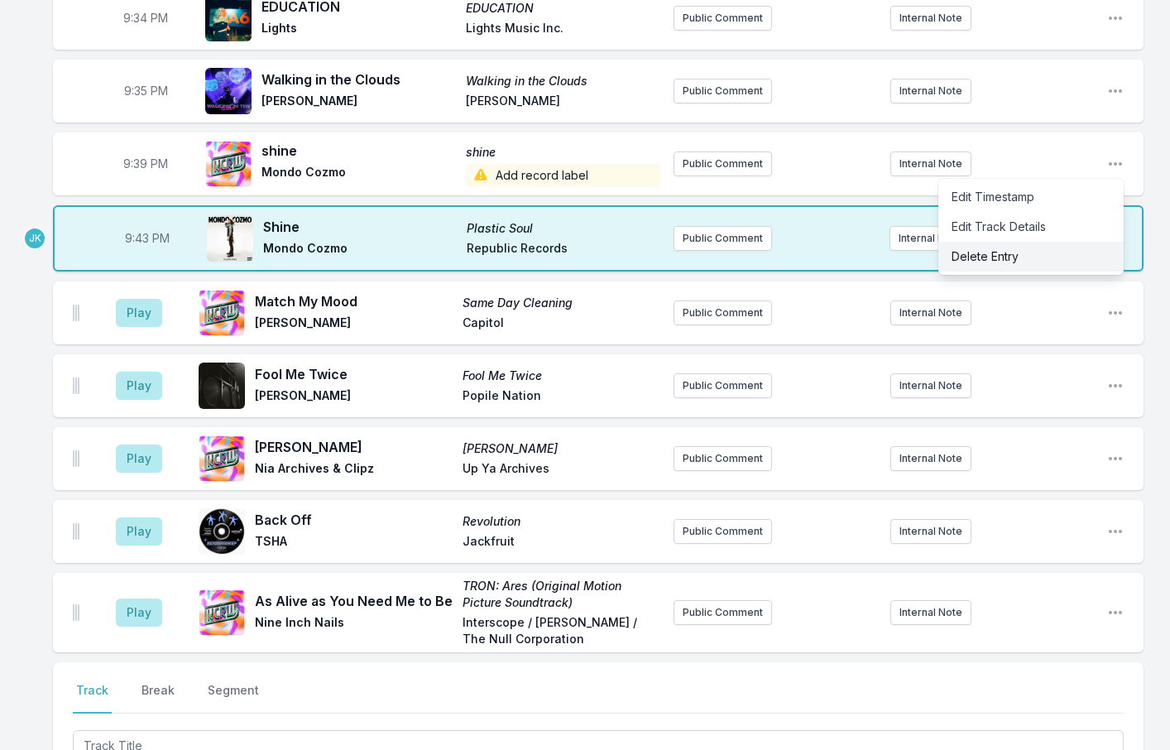
click at [999, 242] on button "Delete Entry" at bounding box center [1030, 257] width 185 height 30
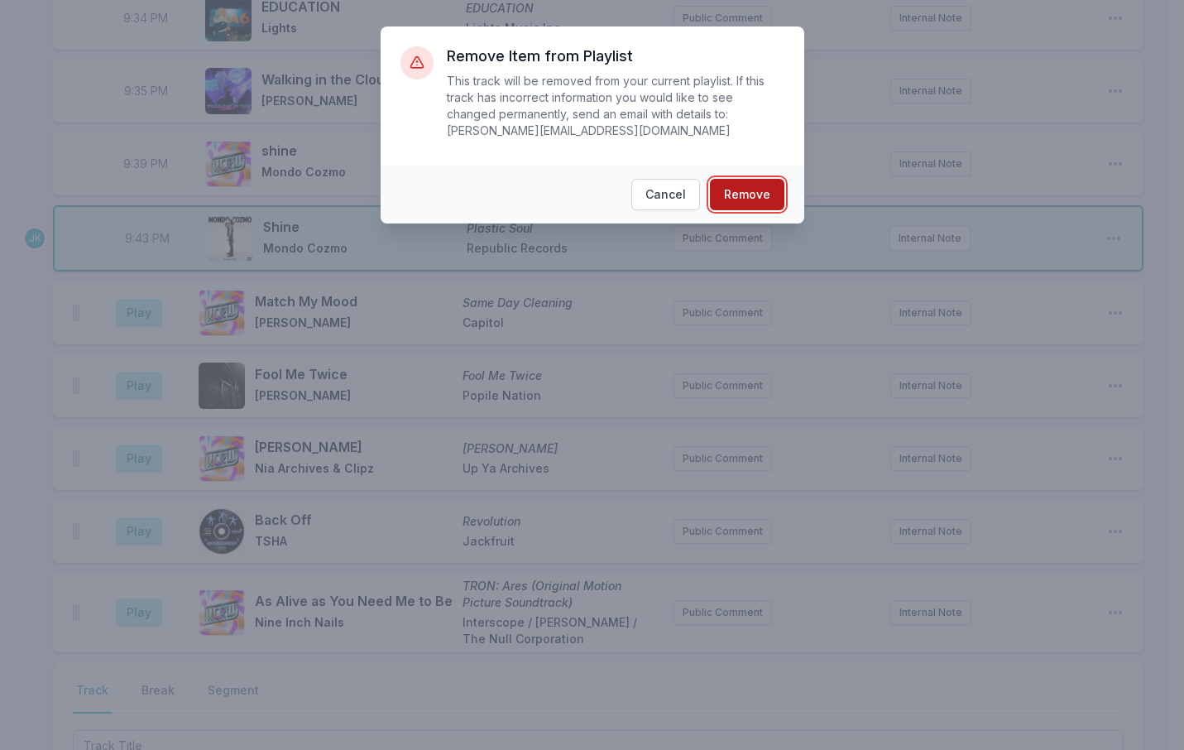
click at [739, 179] on button "Remove" at bounding box center [747, 194] width 74 height 31
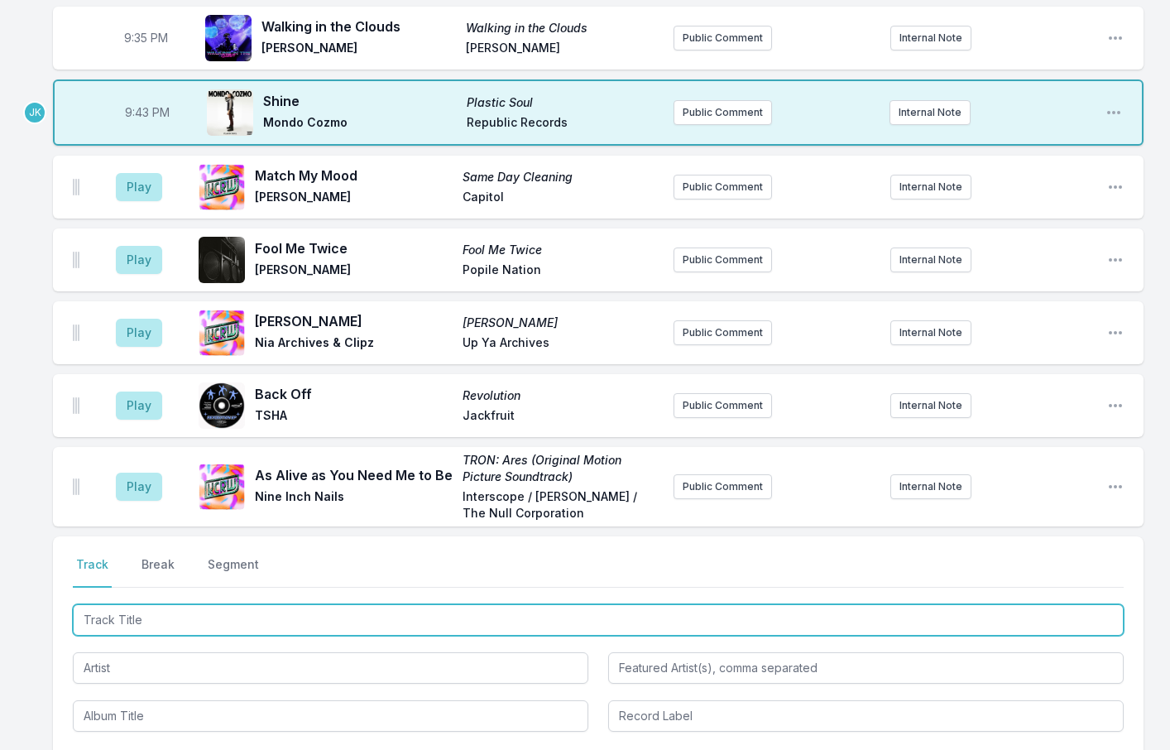
click at [107, 604] on input "Track Title" at bounding box center [598, 619] width 1051 height 31
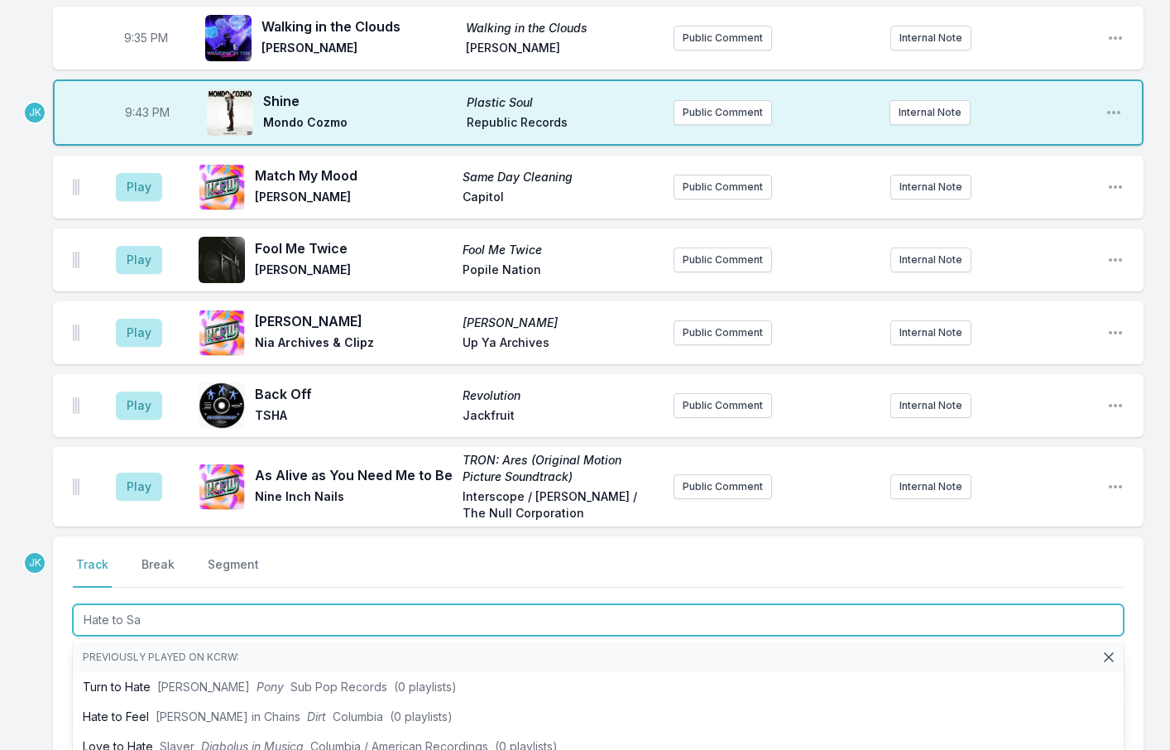
type input "Hate to Say"
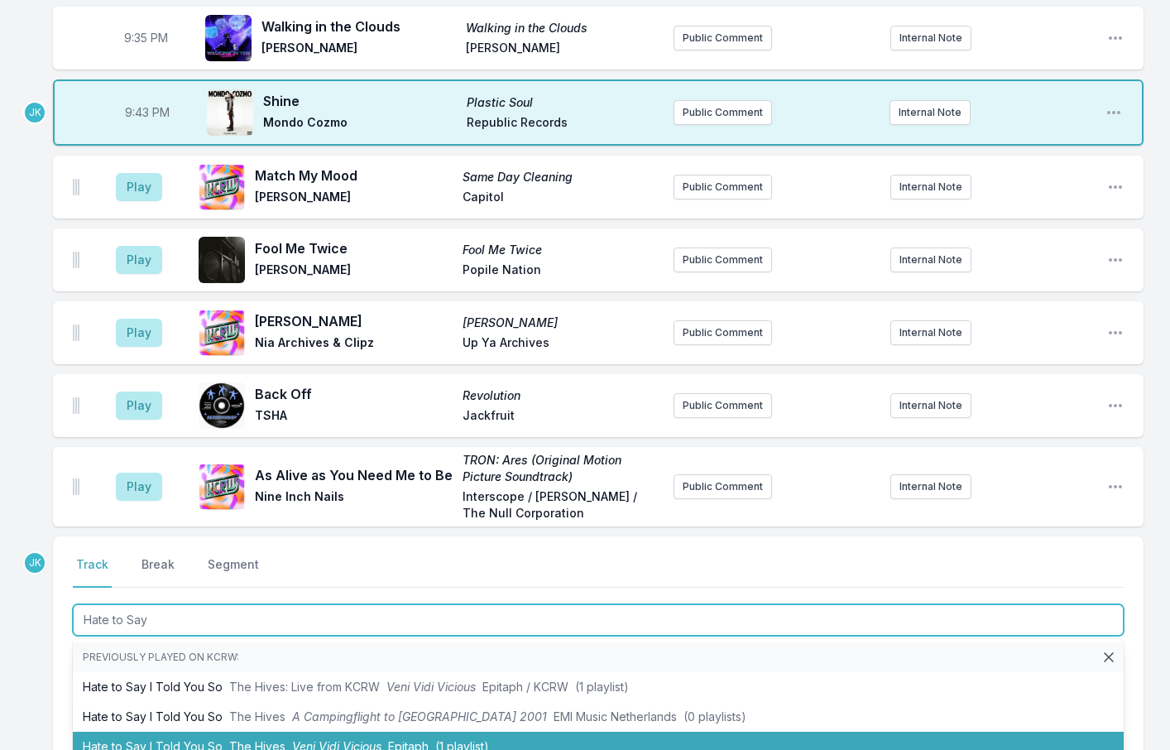
click at [169, 731] on li "Hate to Say I Told You So [MEDICAL_DATA] [PERSON_NAME] Vicious Epitaph (1 playl…" at bounding box center [598, 746] width 1051 height 30
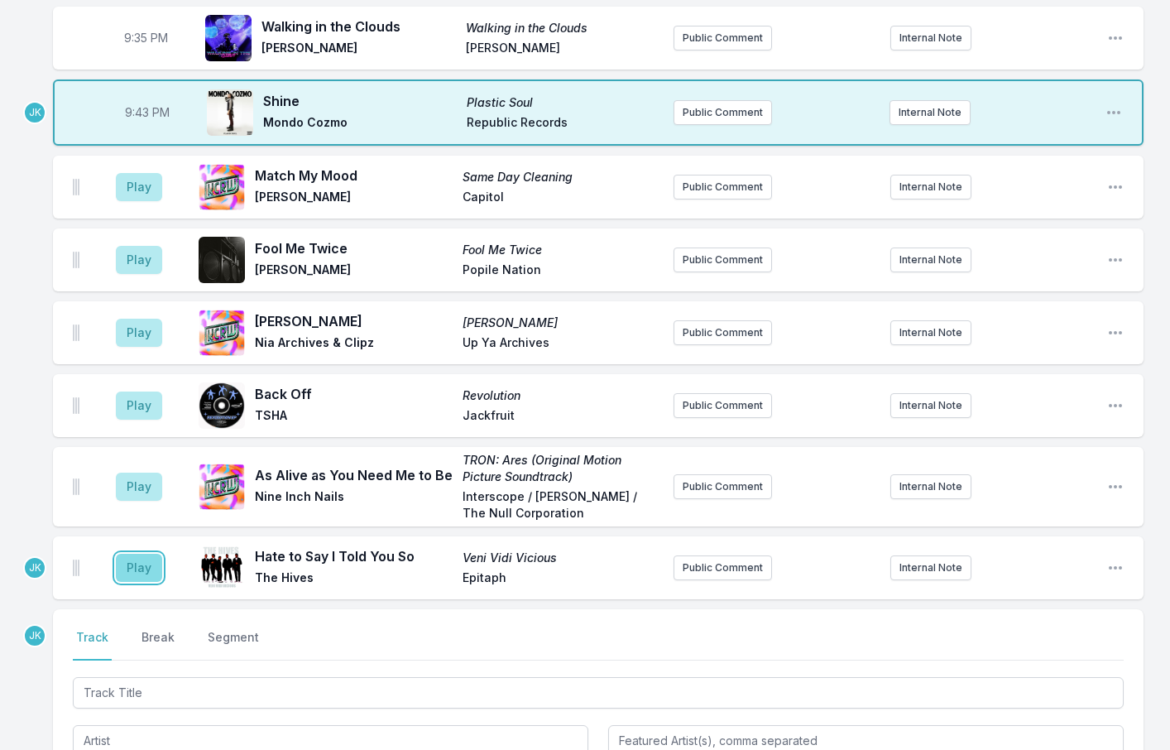
click at [142, 553] on button "Play" at bounding box center [139, 567] width 46 height 28
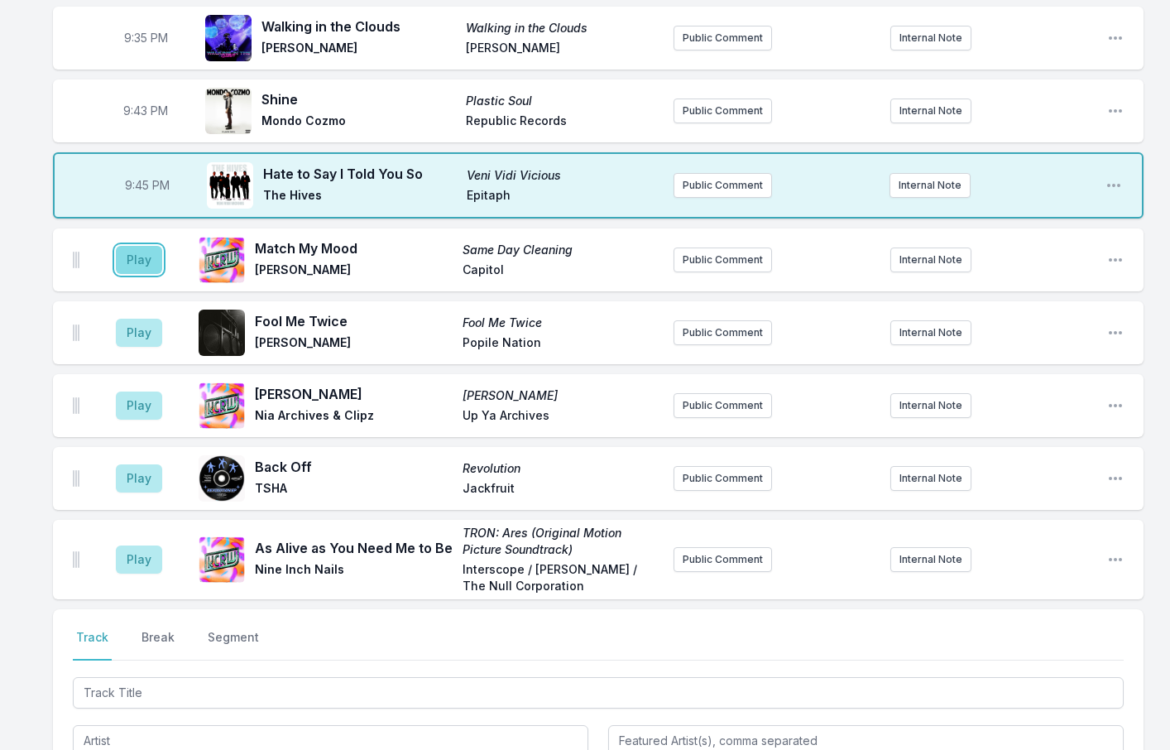
click at [140, 246] on button "Play" at bounding box center [139, 260] width 46 height 28
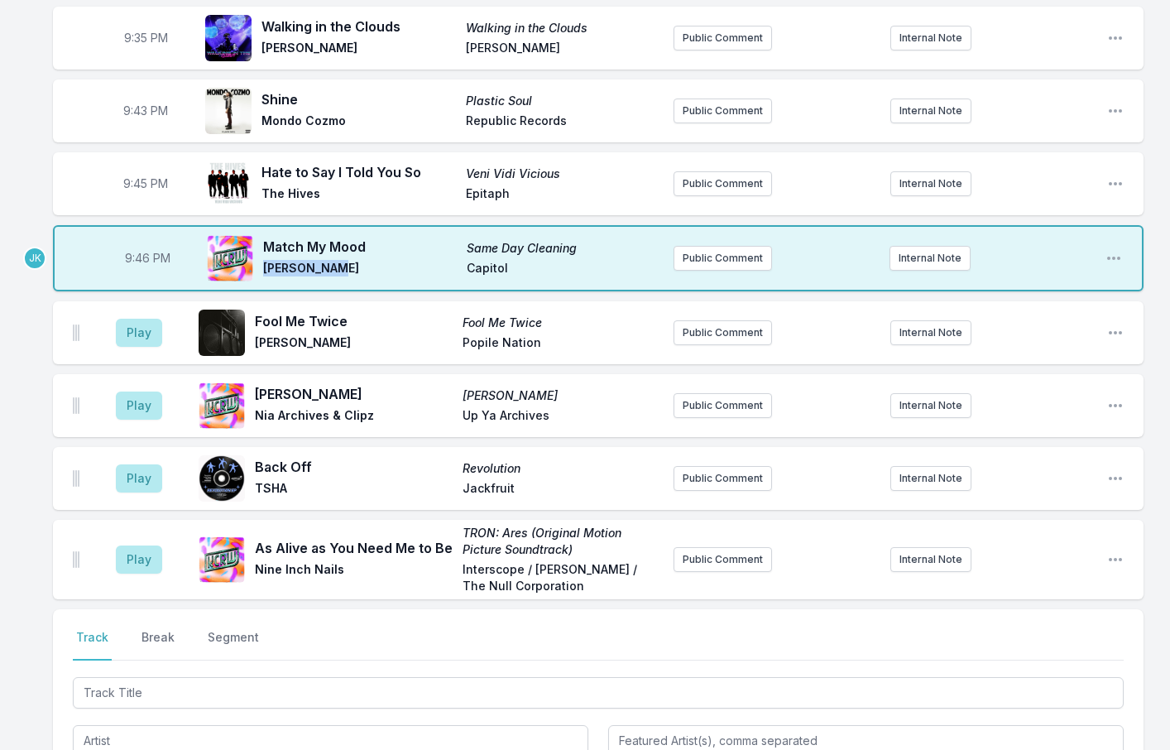
drag, startPoint x: 320, startPoint y: 250, endPoint x: 265, endPoint y: 250, distance: 55.4
click at [265, 260] on span "[PERSON_NAME]" at bounding box center [360, 270] width 194 height 20
click at [146, 391] on button "Play" at bounding box center [139, 405] width 46 height 28
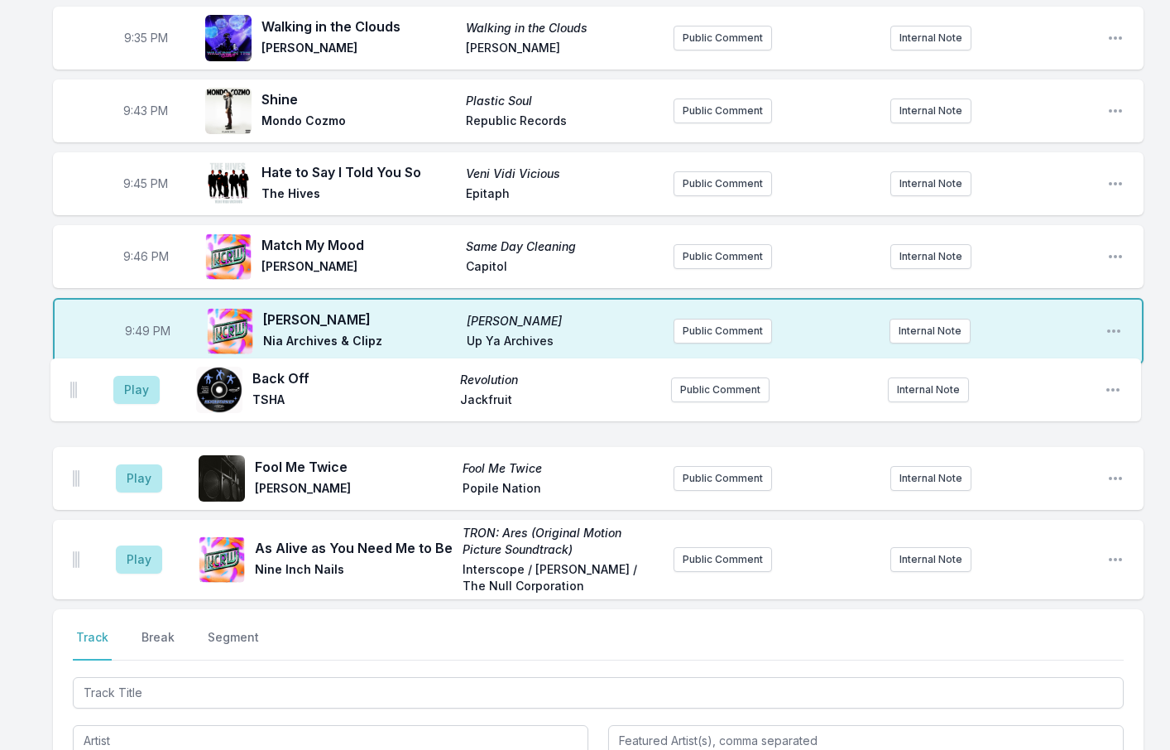
drag, startPoint x: 75, startPoint y: 462, endPoint x: 73, endPoint y: 385, distance: 77.0
click at [73, 385] on ul "Play Fool Me Twice Fool Me Twice [PERSON_NAME] Popile Nation Public Comment Int…" at bounding box center [598, 486] width 1090 height 225
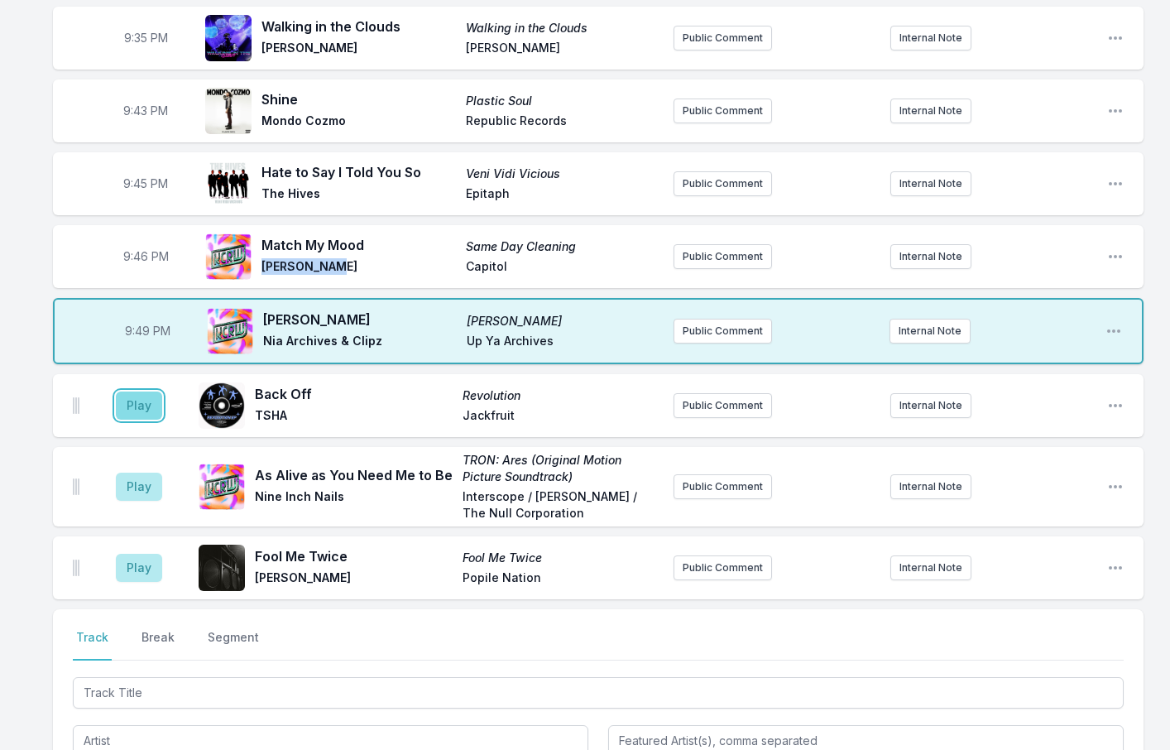
click at [137, 391] on button "Play" at bounding box center [139, 405] width 46 height 28
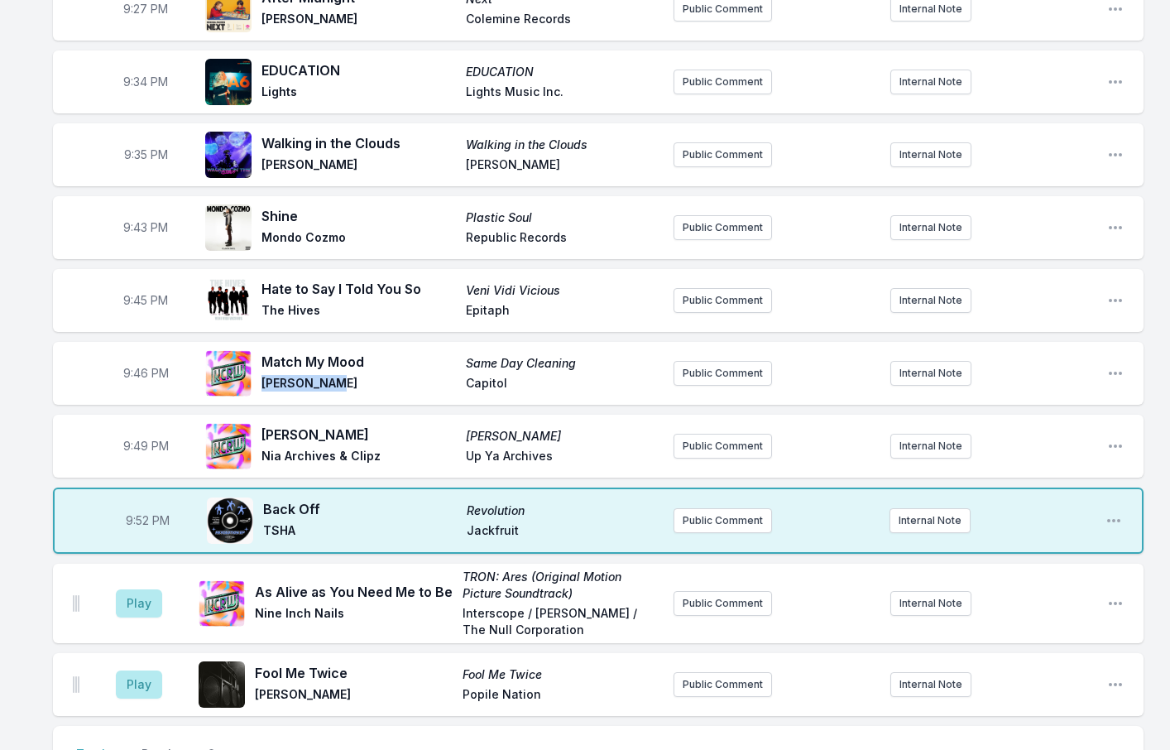
scroll to position [1943, 0]
